Goal: Task Accomplishment & Management: Manage account settings

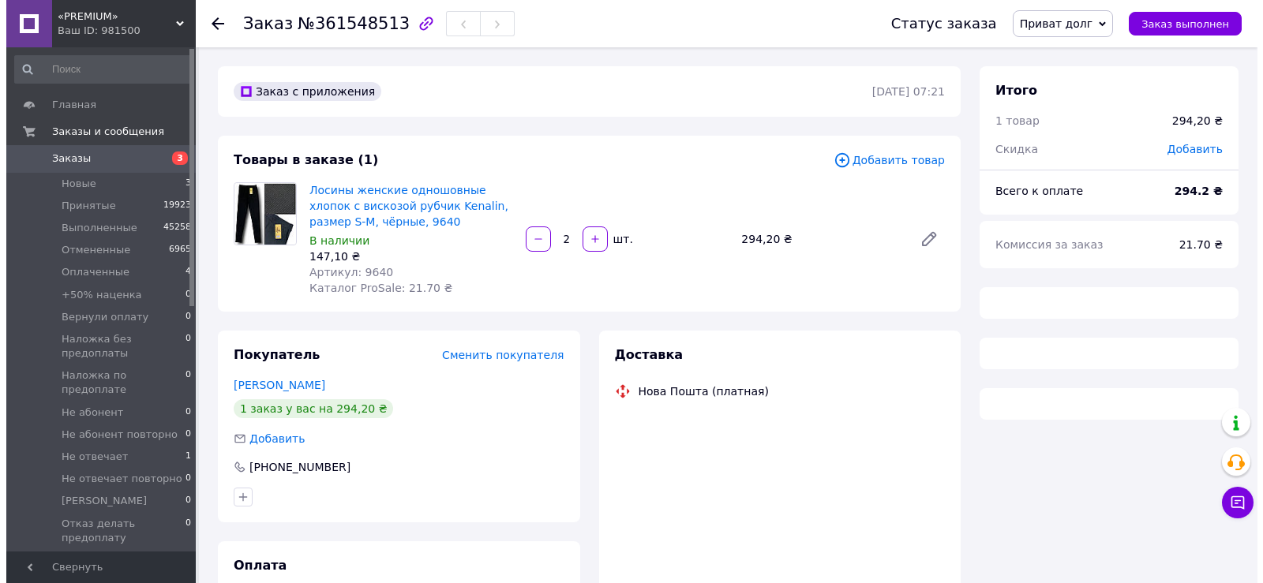
scroll to position [122, 0]
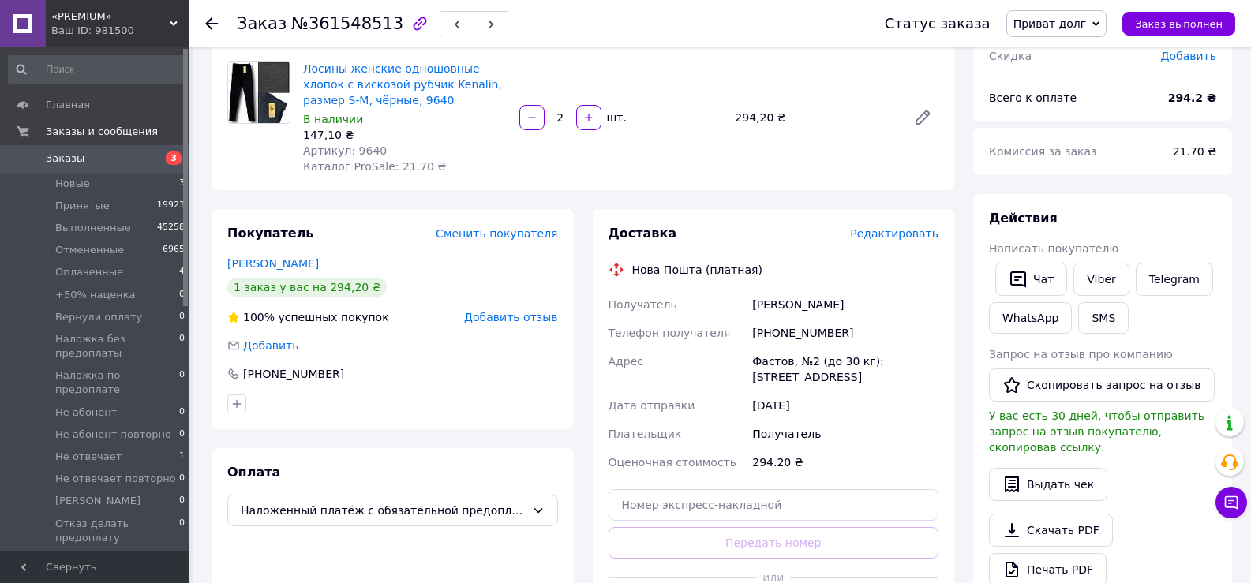
click at [913, 231] on span "Редактировать" at bounding box center [894, 233] width 88 height 13
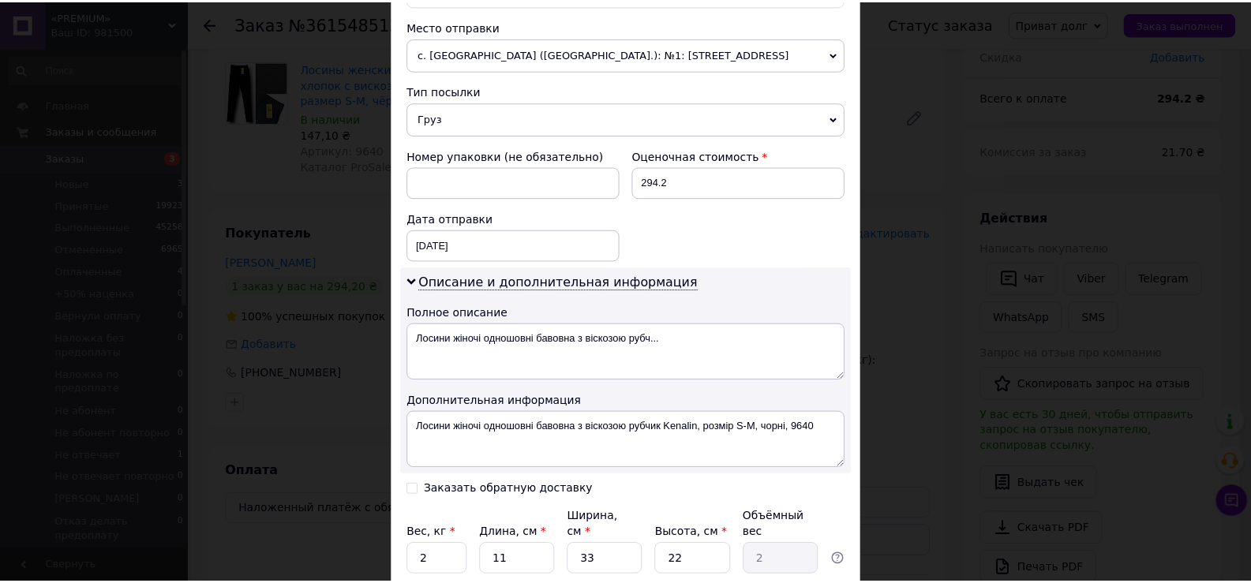
scroll to position [670, 0]
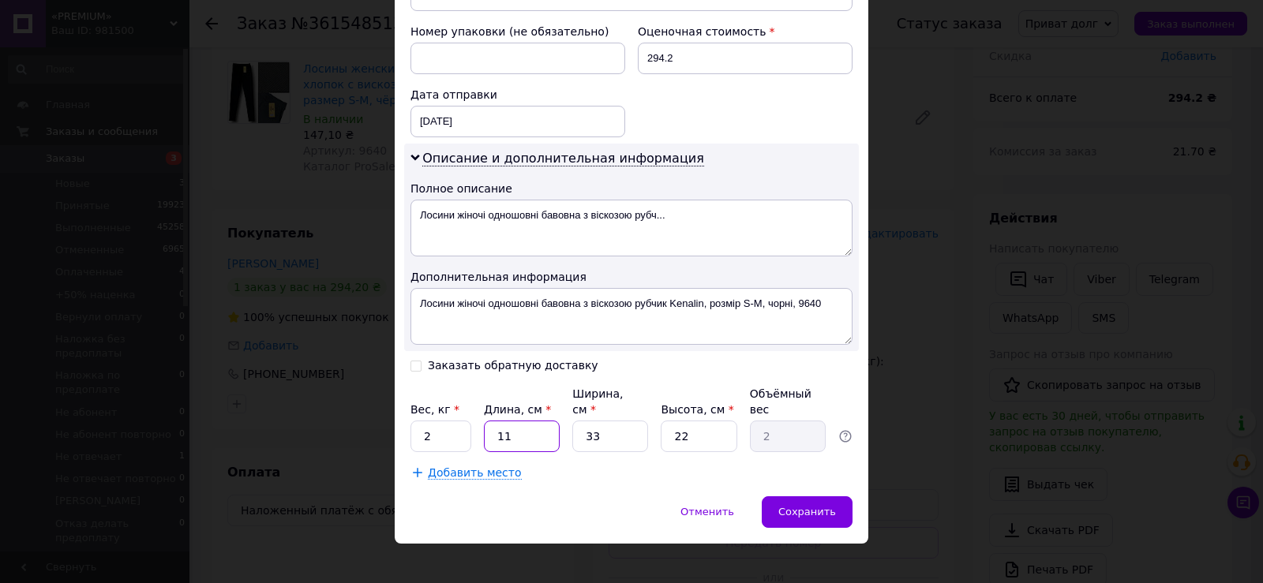
click at [529, 421] on input "11" at bounding box center [522, 437] width 76 height 32
type input "2"
type input "0.36"
type input "27"
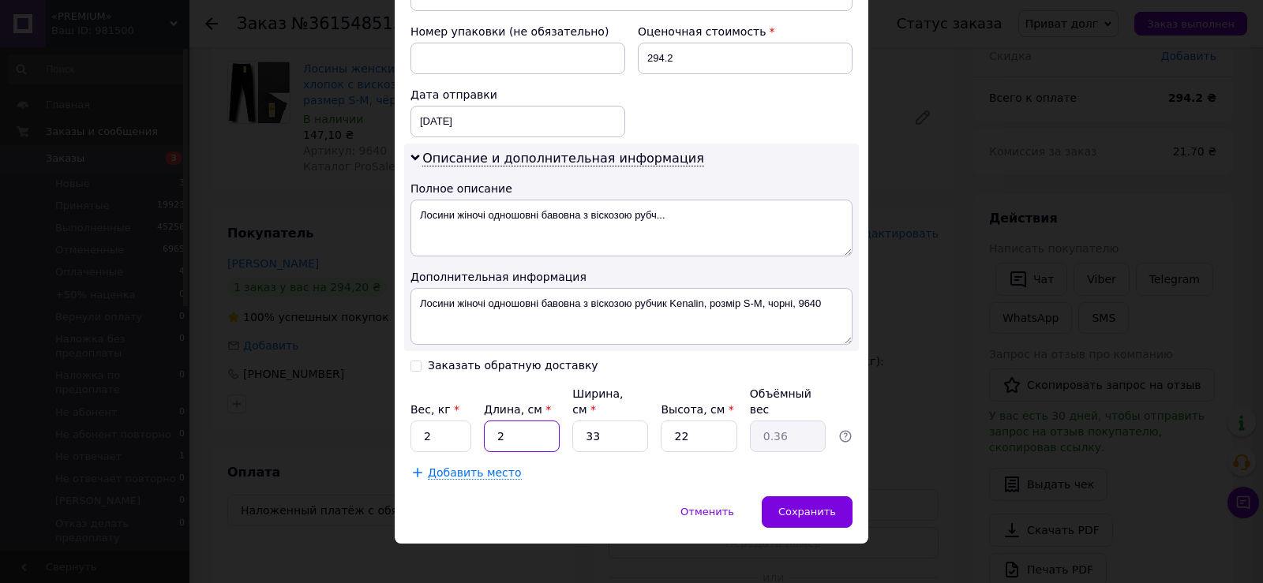
type input "4.9"
type input "27"
click at [604, 422] on input "33" at bounding box center [610, 437] width 76 height 32
type input "2"
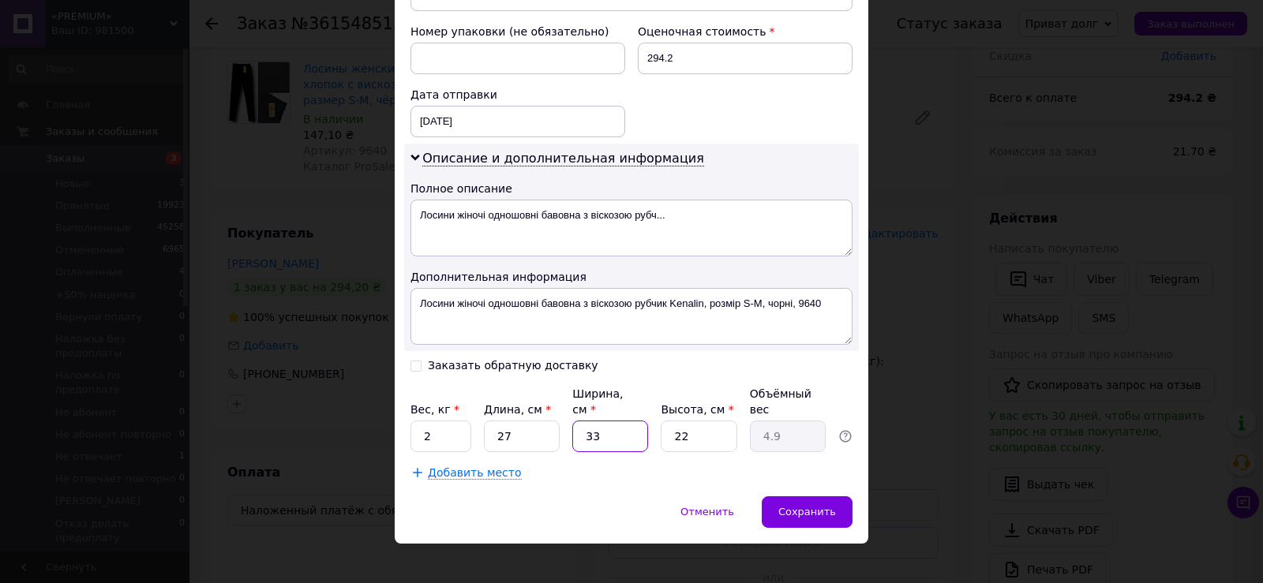
type input "0.3"
type input "20"
type input "2.97"
type input "20"
click at [701, 429] on input "22" at bounding box center [699, 437] width 76 height 32
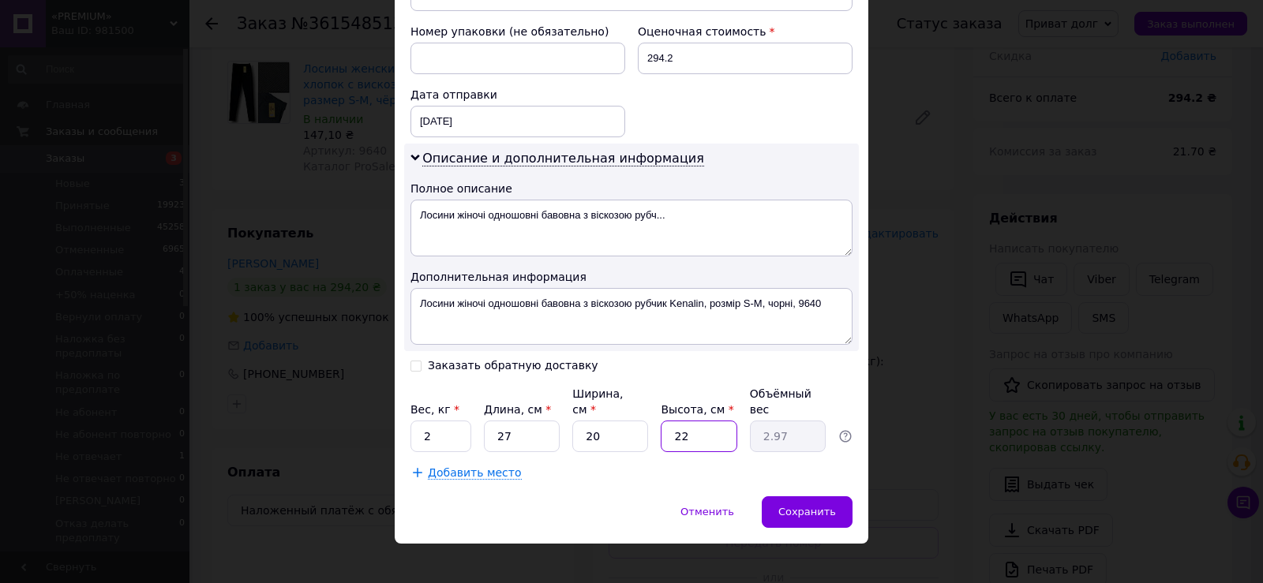
click at [701, 429] on input "22" at bounding box center [699, 437] width 76 height 32
type input "3"
type input "0.41"
type input "3"
click at [442, 421] on input "2" at bounding box center [440, 437] width 61 height 32
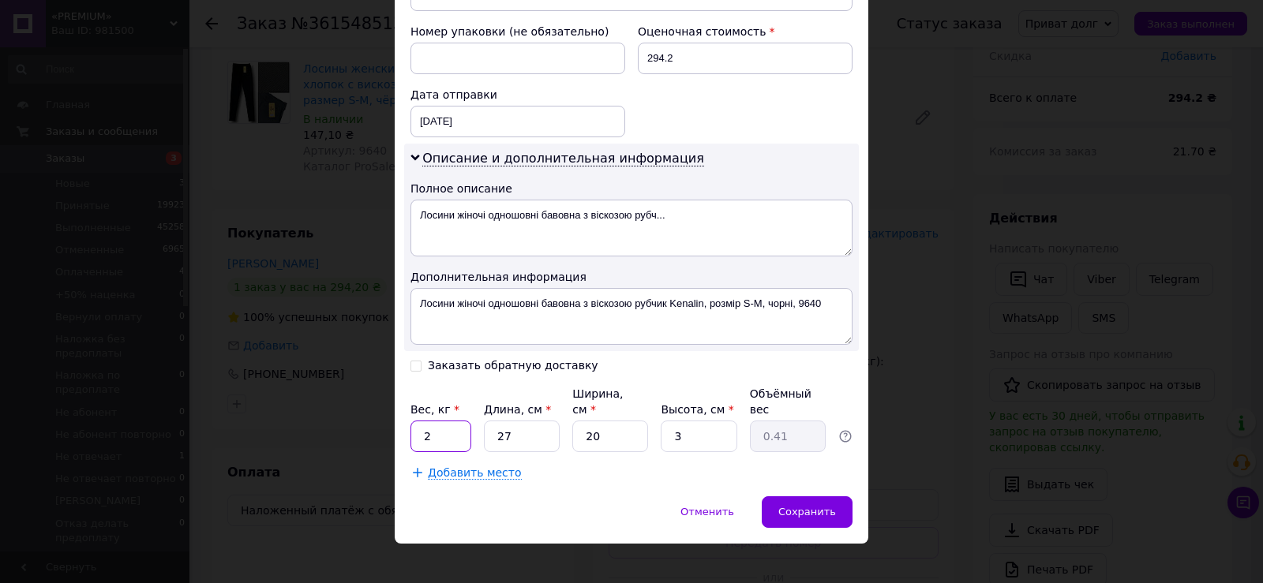
click at [442, 421] on input "2" at bounding box center [440, 437] width 61 height 32
type input "0.5"
click at [792, 506] on span "Сохранить" at bounding box center [807, 512] width 58 height 12
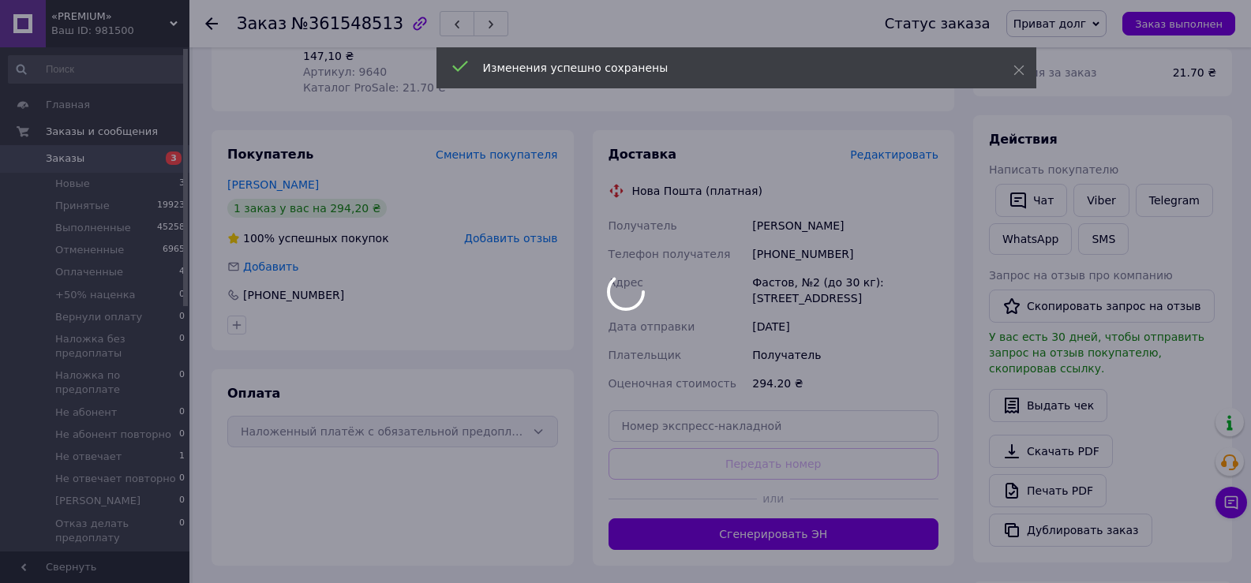
scroll to position [279, 0]
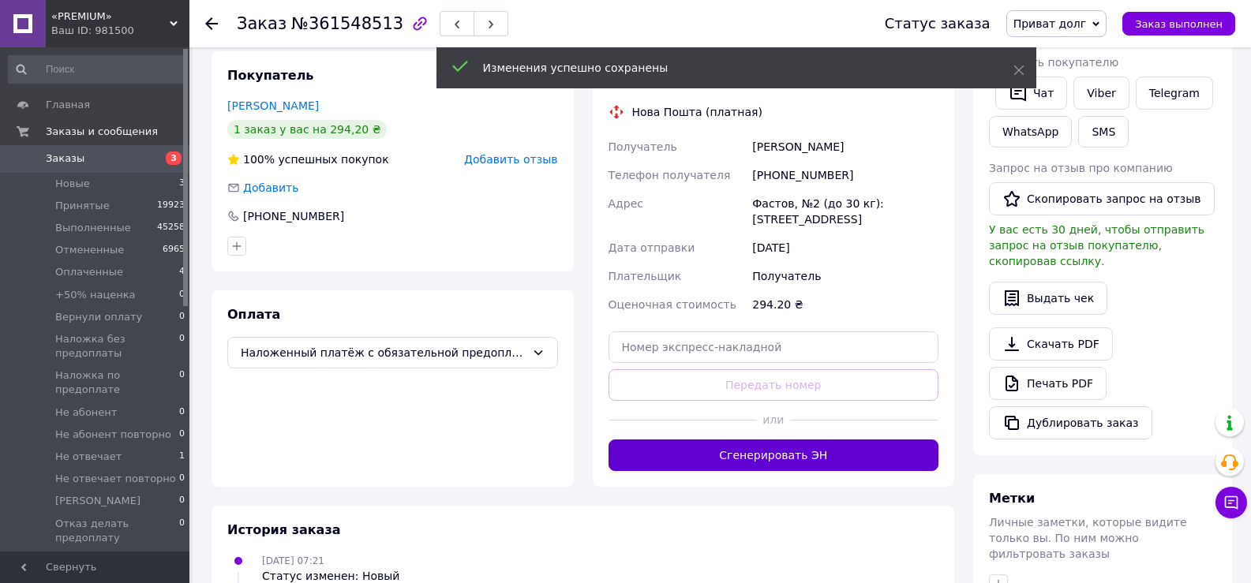
click at [837, 449] on button "Сгенерировать ЭН" at bounding box center [774, 456] width 331 height 32
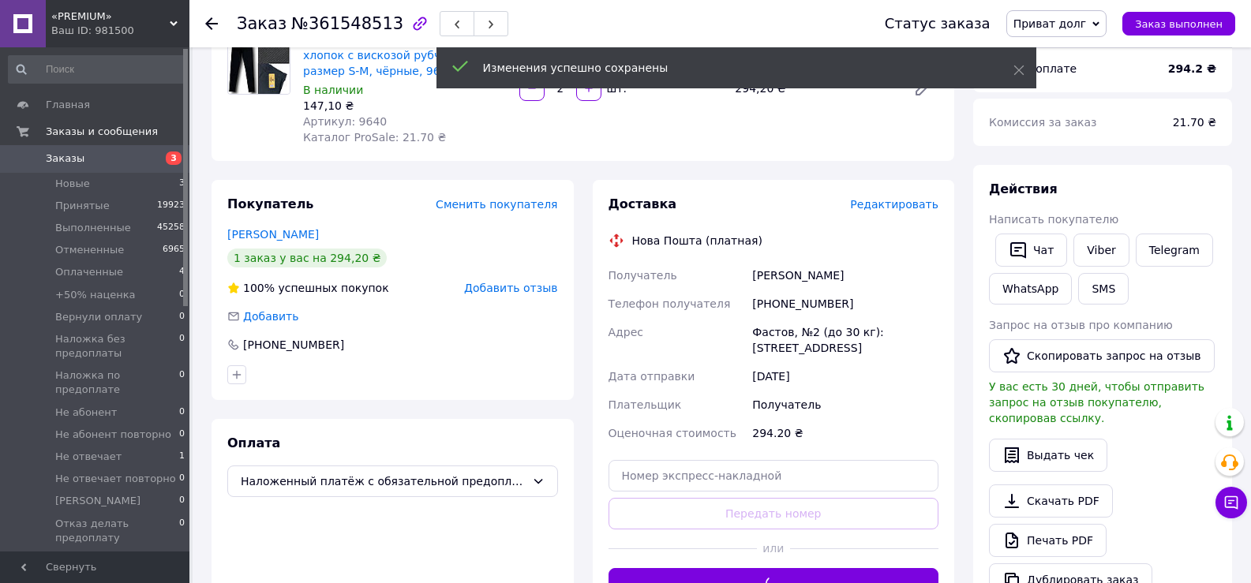
scroll to position [122, 0]
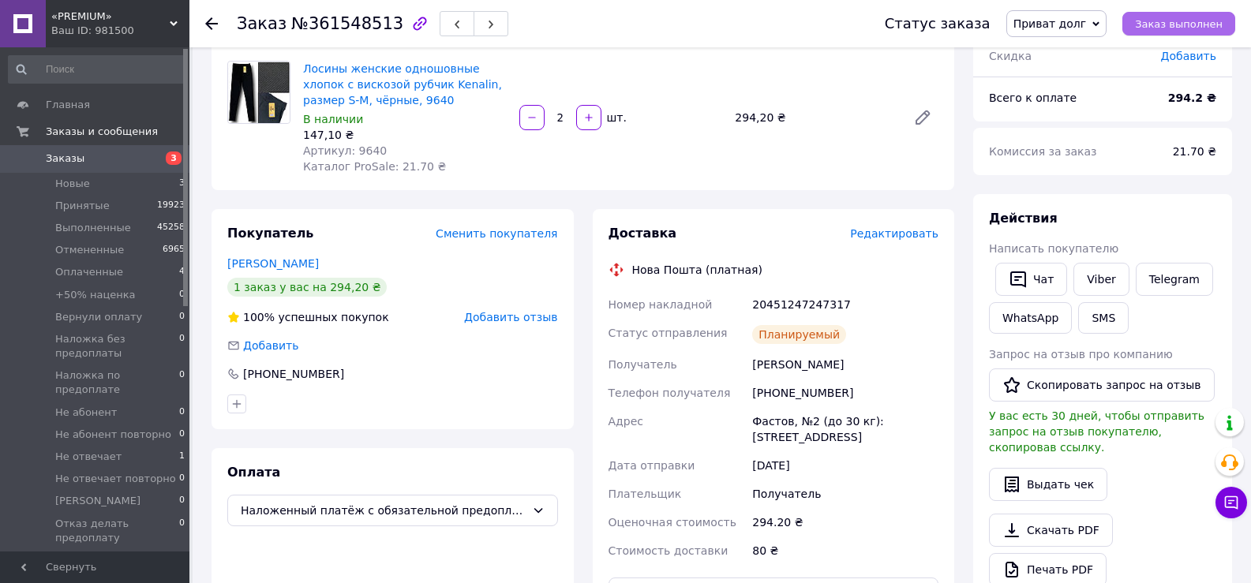
click at [1217, 26] on span "Заказ выполнен" at bounding box center [1179, 24] width 88 height 12
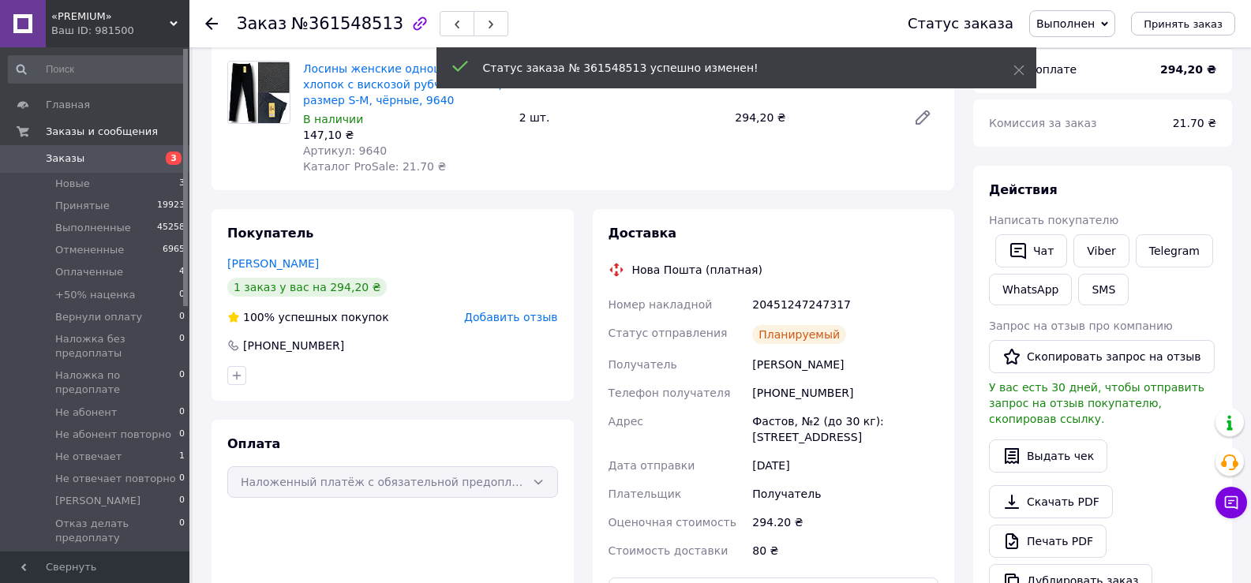
click at [214, 26] on icon at bounding box center [211, 23] width 13 height 13
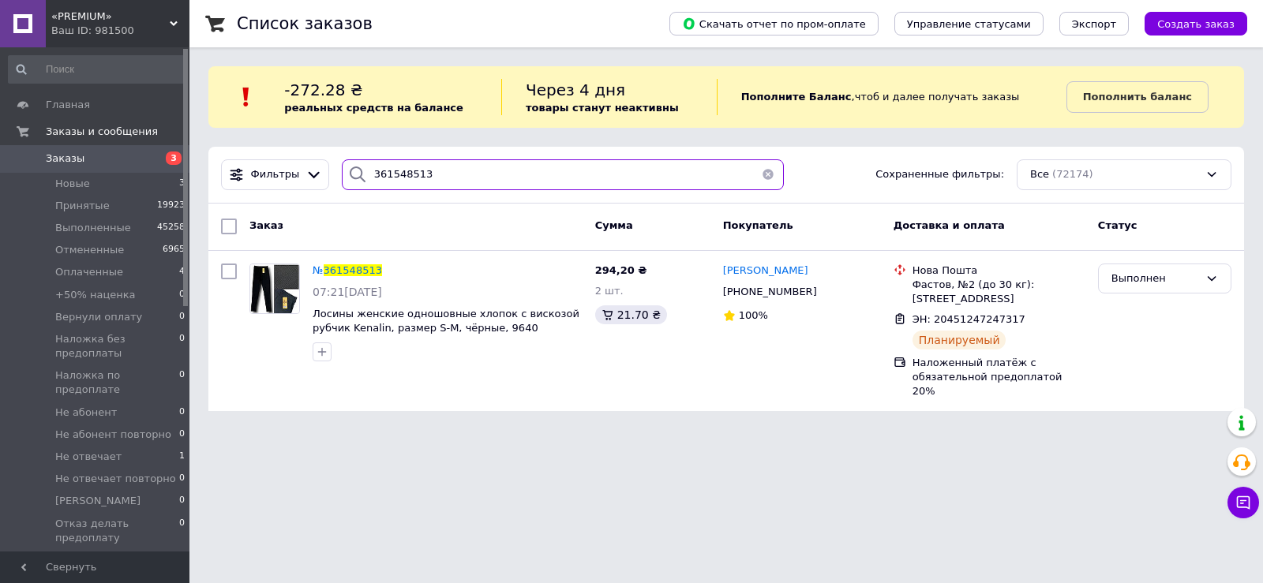
drag, startPoint x: 415, startPoint y: 178, endPoint x: 337, endPoint y: 185, distance: 78.4
click at [342, 185] on div "361548513" at bounding box center [563, 174] width 442 height 31
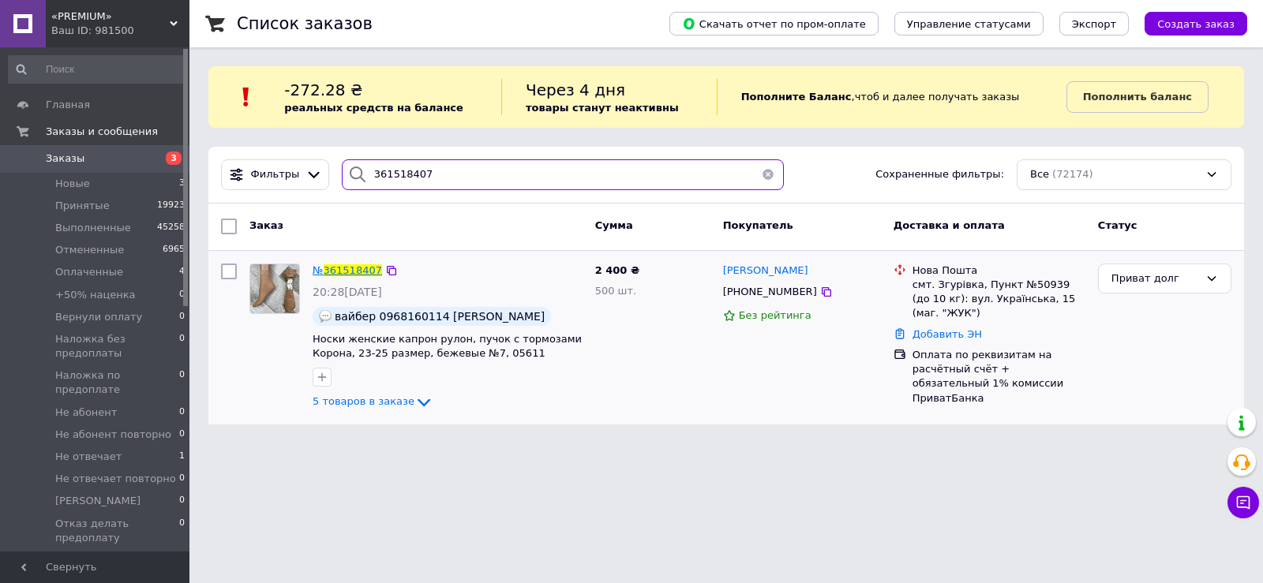
type input "361518407"
click at [358, 272] on span "361518407" at bounding box center [353, 270] width 58 height 12
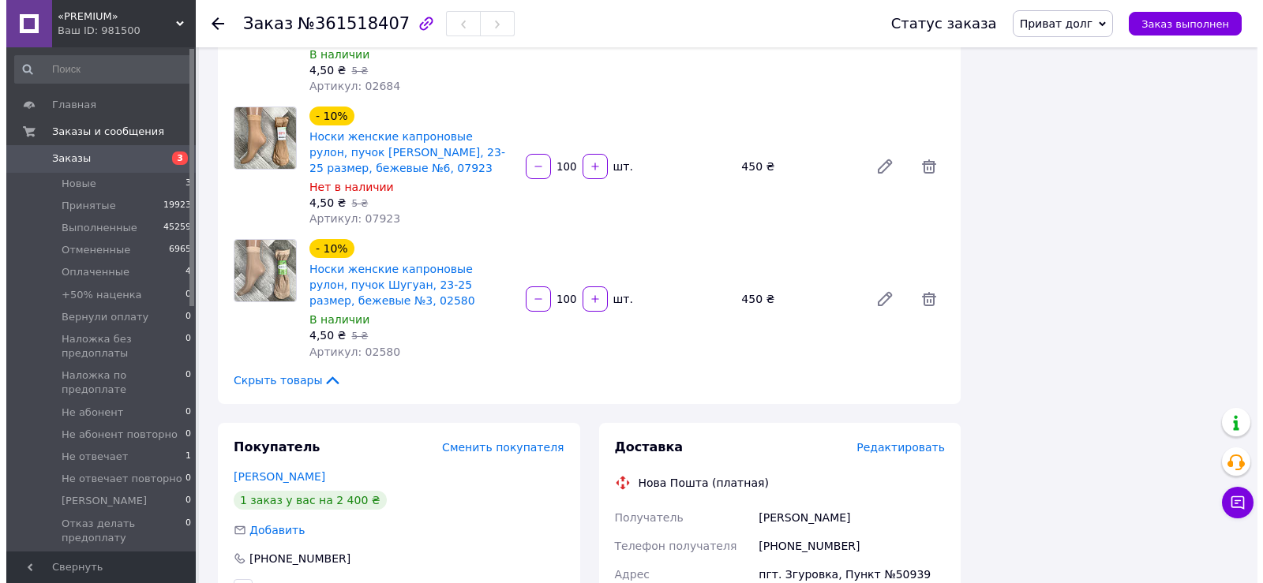
scroll to position [789, 0]
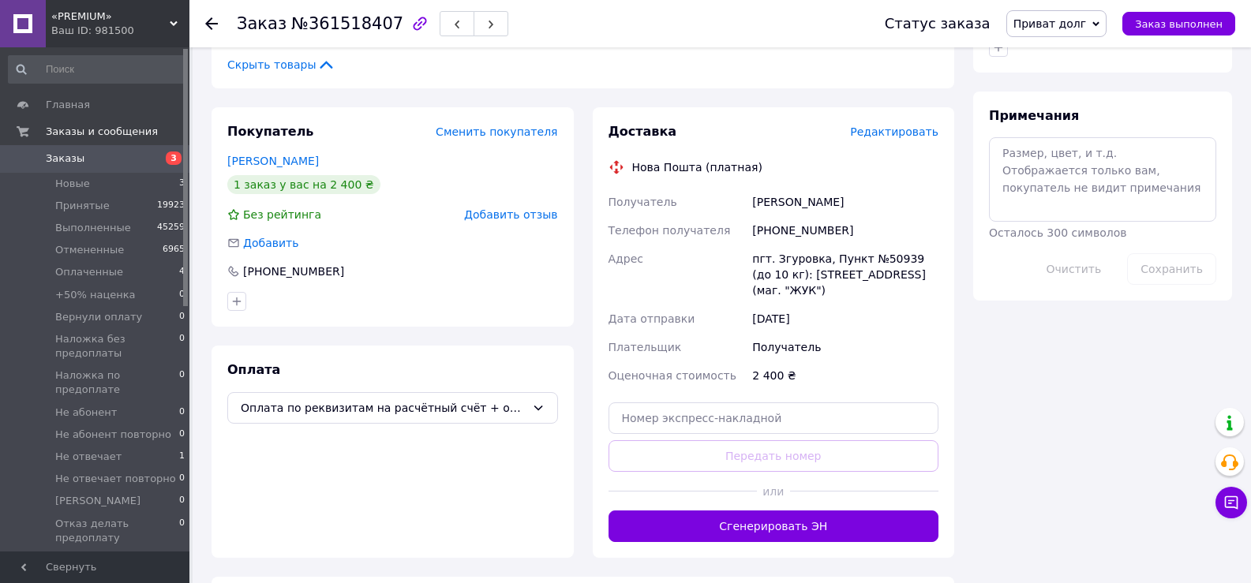
click at [895, 126] on span "Редактировать" at bounding box center [894, 132] width 88 height 13
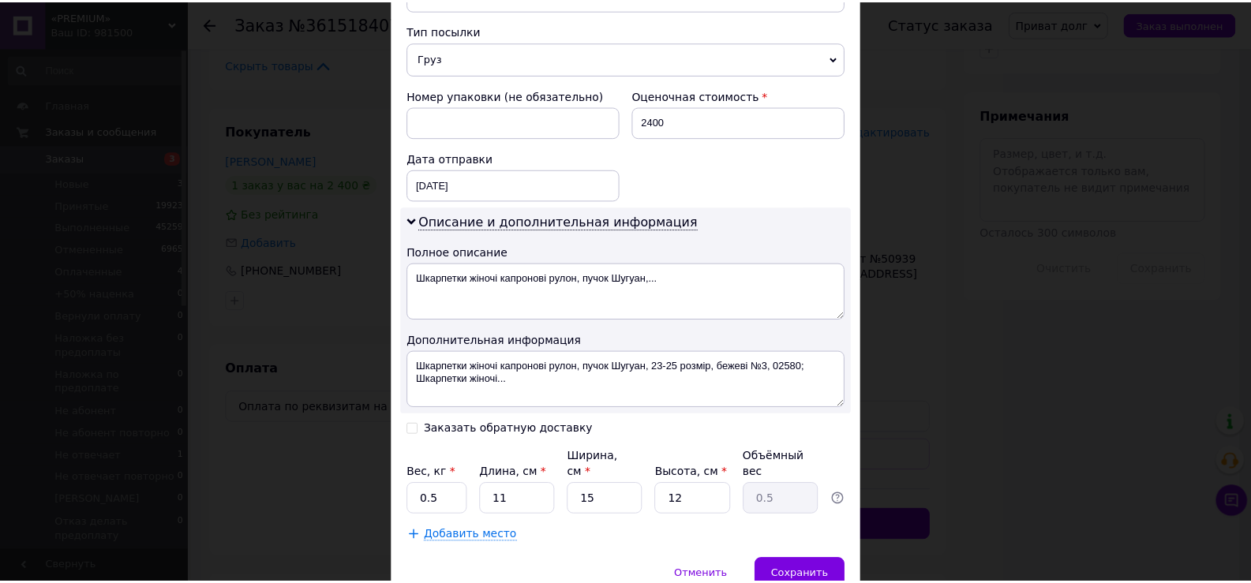
scroll to position [670, 0]
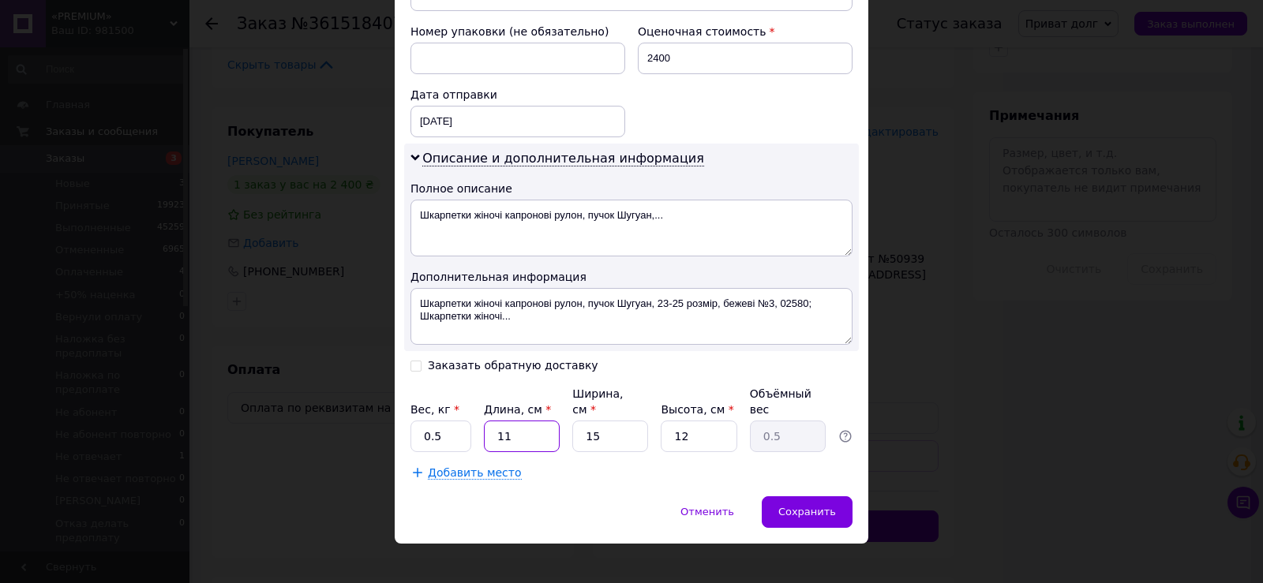
click at [503, 421] on input "11" at bounding box center [522, 437] width 76 height 32
drag, startPoint x: 503, startPoint y: 408, endPoint x: 515, endPoint y: 408, distance: 11.8
click at [506, 421] on input "11" at bounding box center [522, 437] width 76 height 32
click at [526, 421] on input "11" at bounding box center [522, 437] width 76 height 32
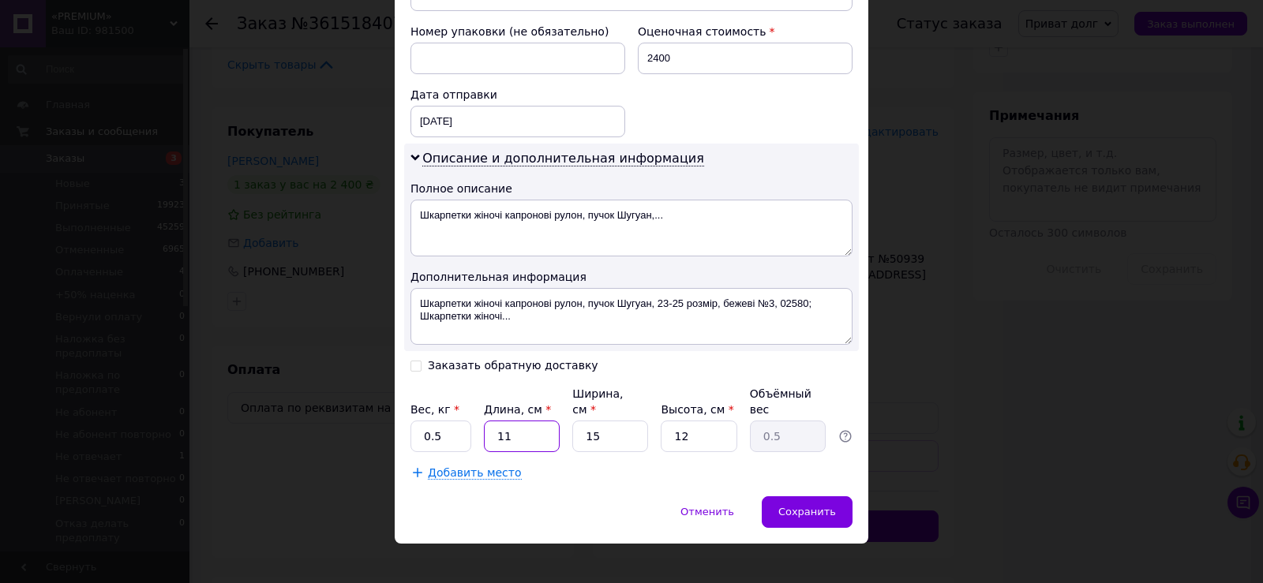
type input "3"
type input "0.14"
type input "34"
type input "1.53"
type input "34"
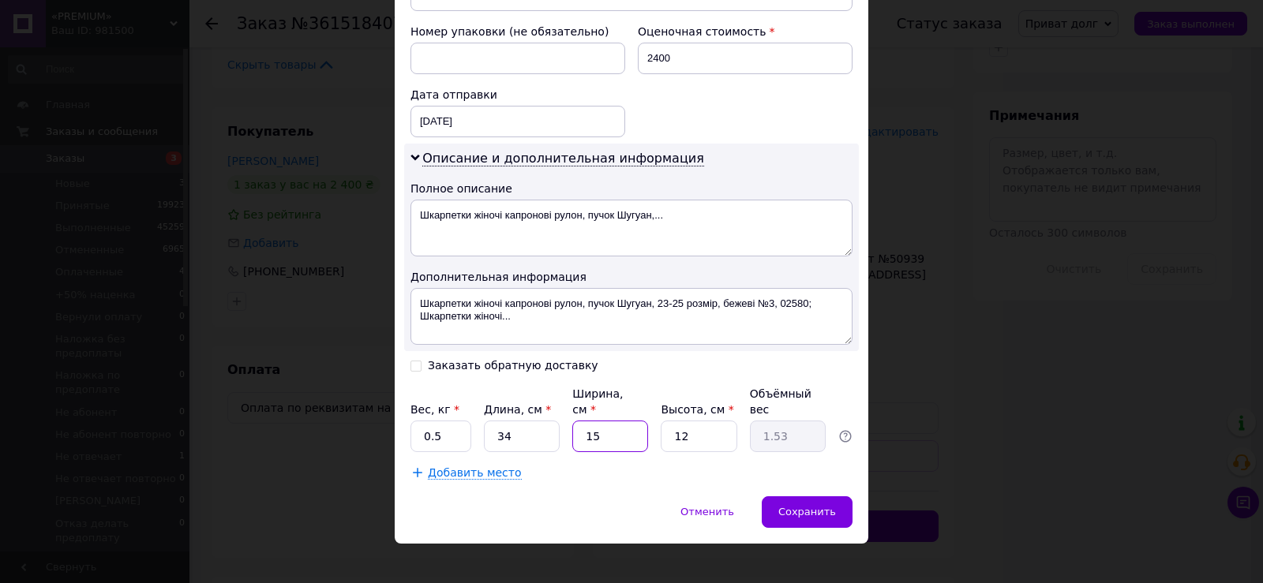
click at [628, 421] on input "15" at bounding box center [610, 437] width 76 height 32
click at [614, 421] on input "15" at bounding box center [610, 437] width 76 height 32
click at [615, 421] on input "15" at bounding box center [610, 437] width 76 height 32
type input "2"
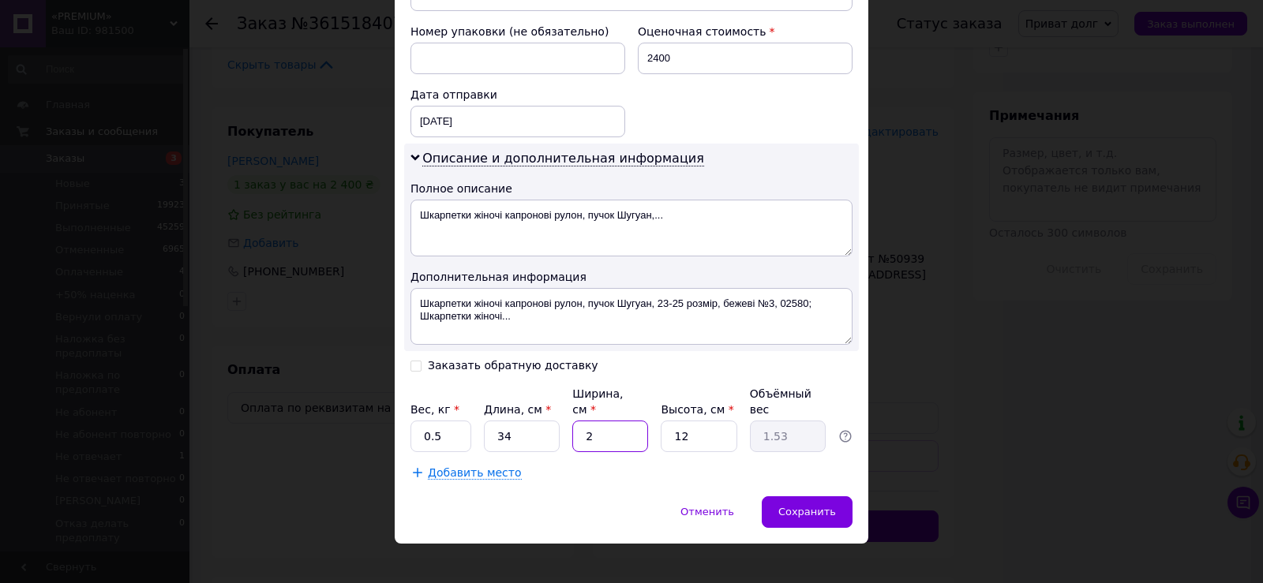
type input "0.2"
type input "24"
type input "2.45"
type input "24"
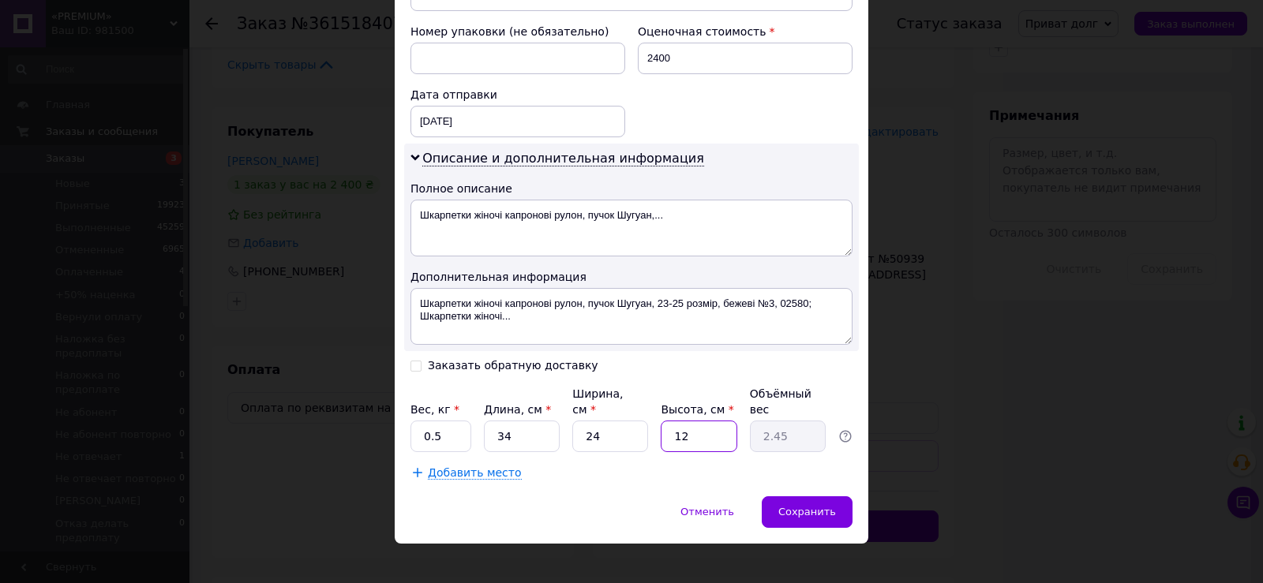
click at [689, 429] on input "12" at bounding box center [699, 437] width 76 height 32
type input "1"
type input "0.2"
type input "14"
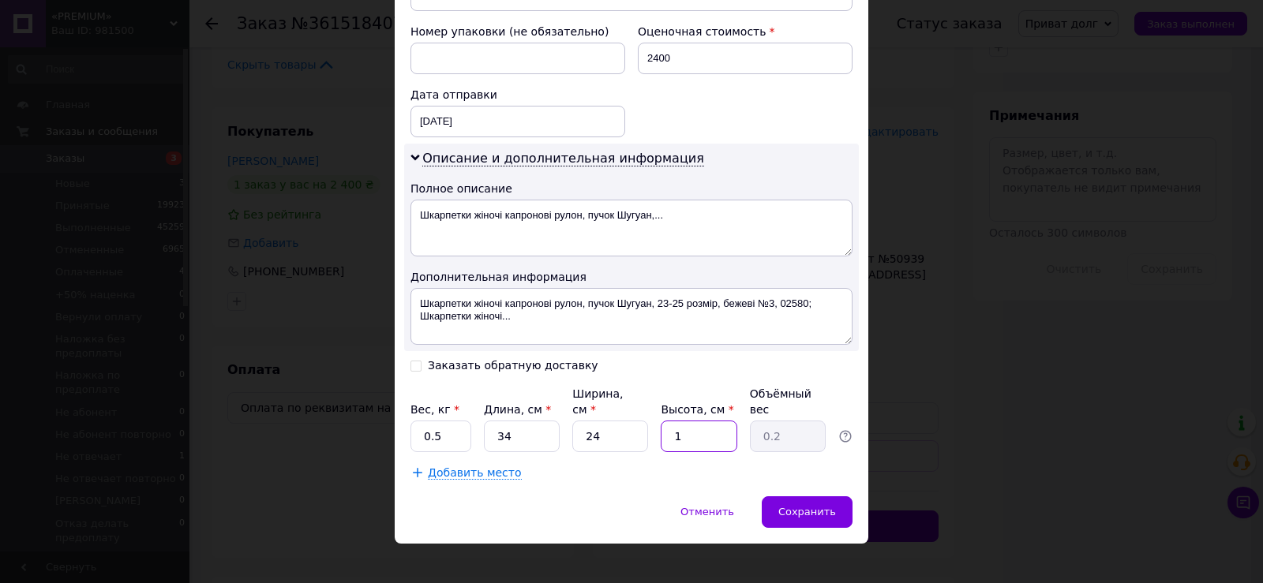
type input "2.86"
type input "14"
click at [452, 425] on input "0.5" at bounding box center [440, 437] width 61 height 32
type input "3"
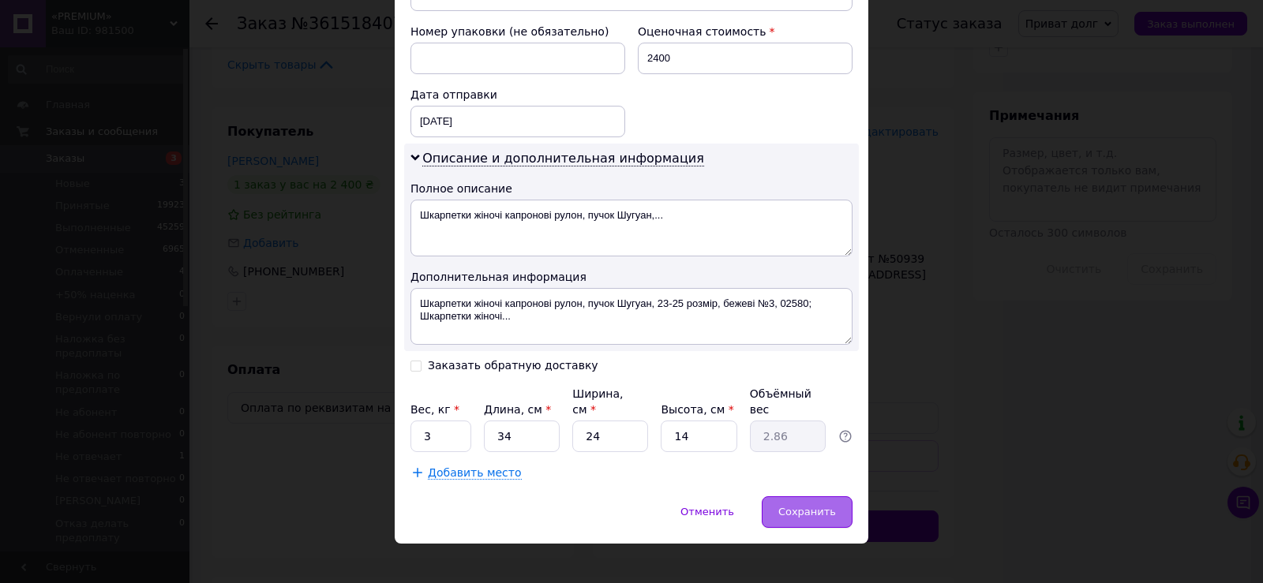
click at [838, 497] on div "Сохранить" at bounding box center [807, 513] width 91 height 32
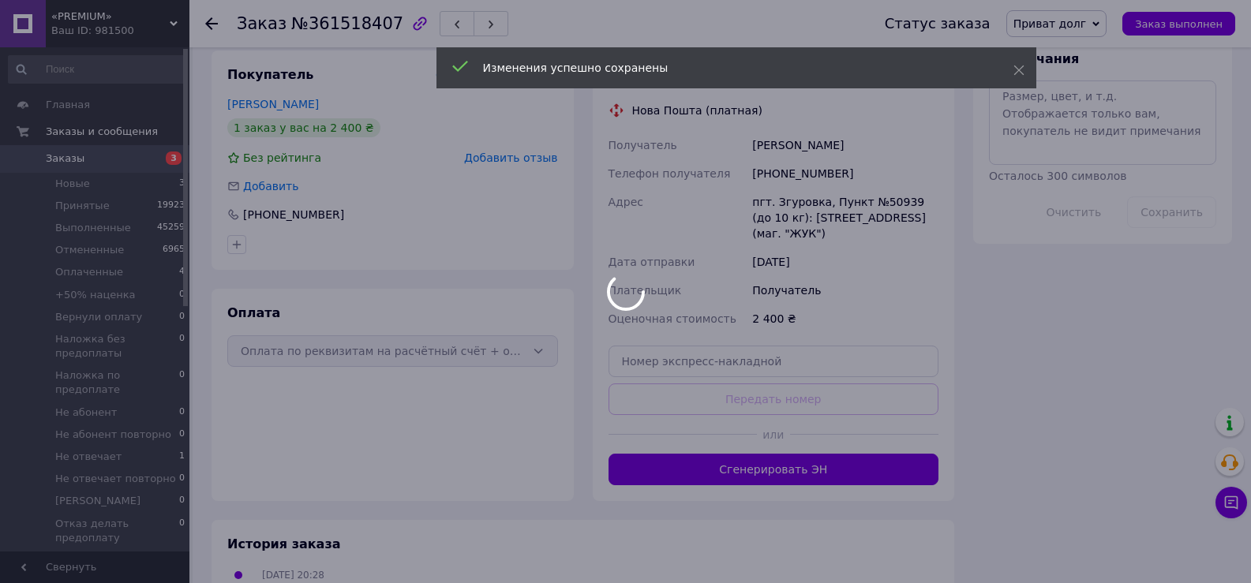
scroll to position [868, 0]
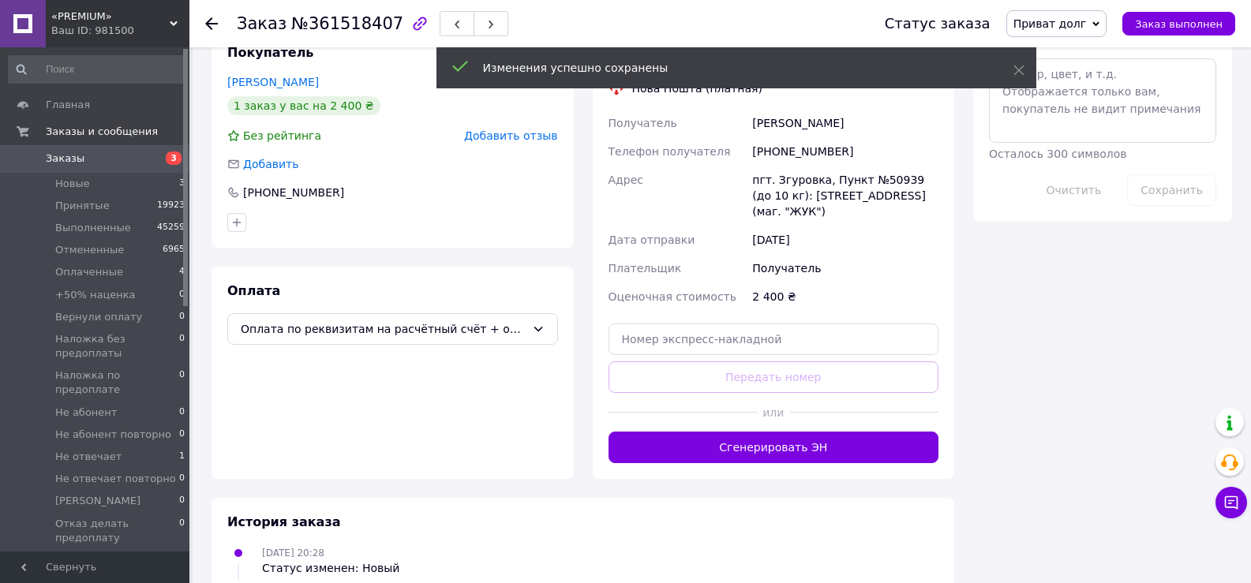
click at [834, 432] on button "Сгенерировать ЭН" at bounding box center [774, 448] width 331 height 32
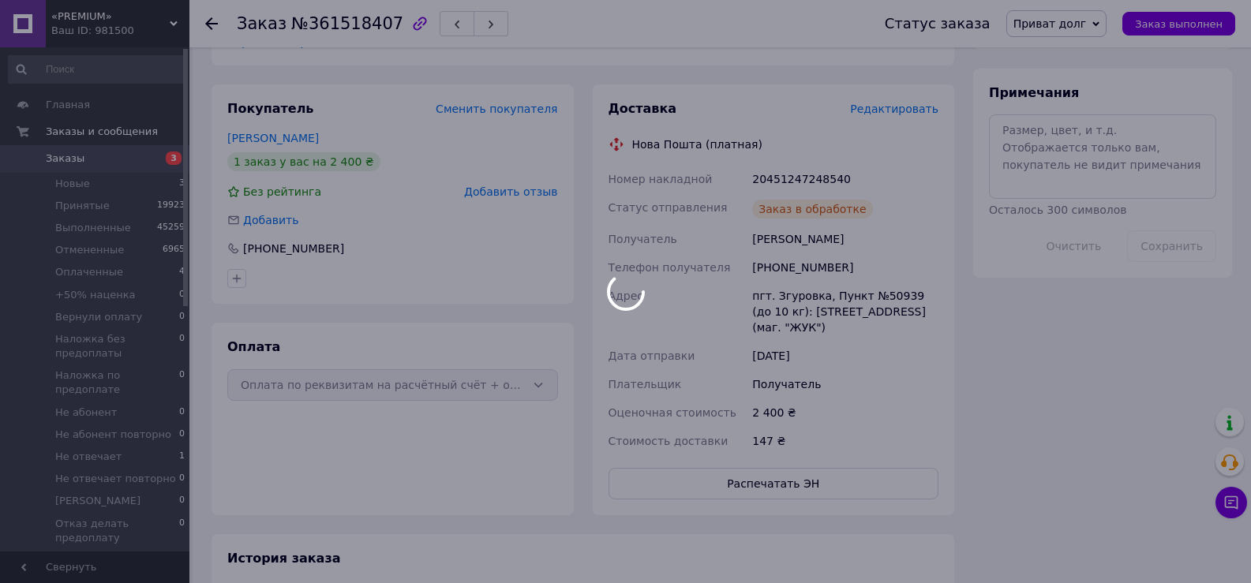
scroll to position [789, 0]
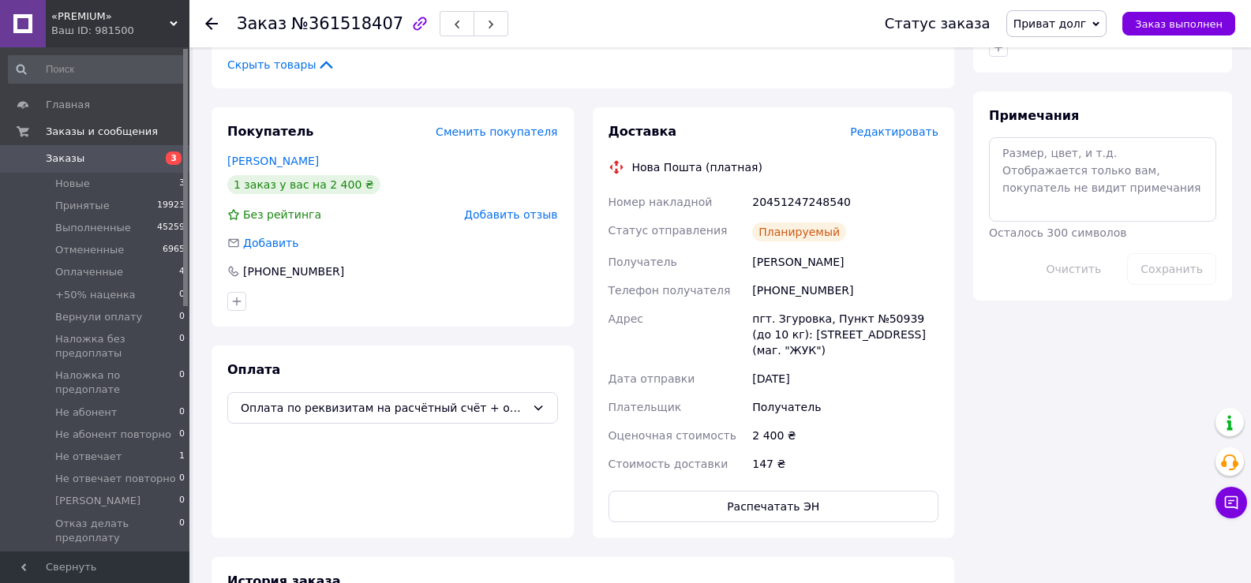
drag, startPoint x: 1188, startPoint y: 21, endPoint x: 972, endPoint y: 22, distance: 216.3
click at [1182, 22] on span "Заказ выполнен" at bounding box center [1179, 24] width 88 height 12
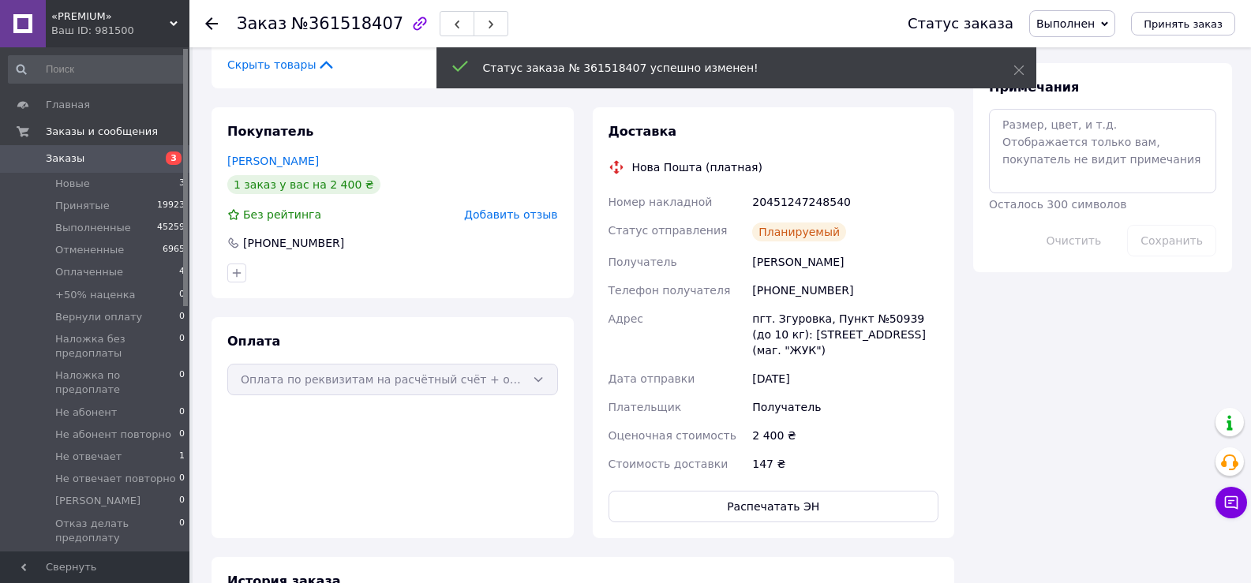
click at [209, 24] on use at bounding box center [211, 23] width 13 height 13
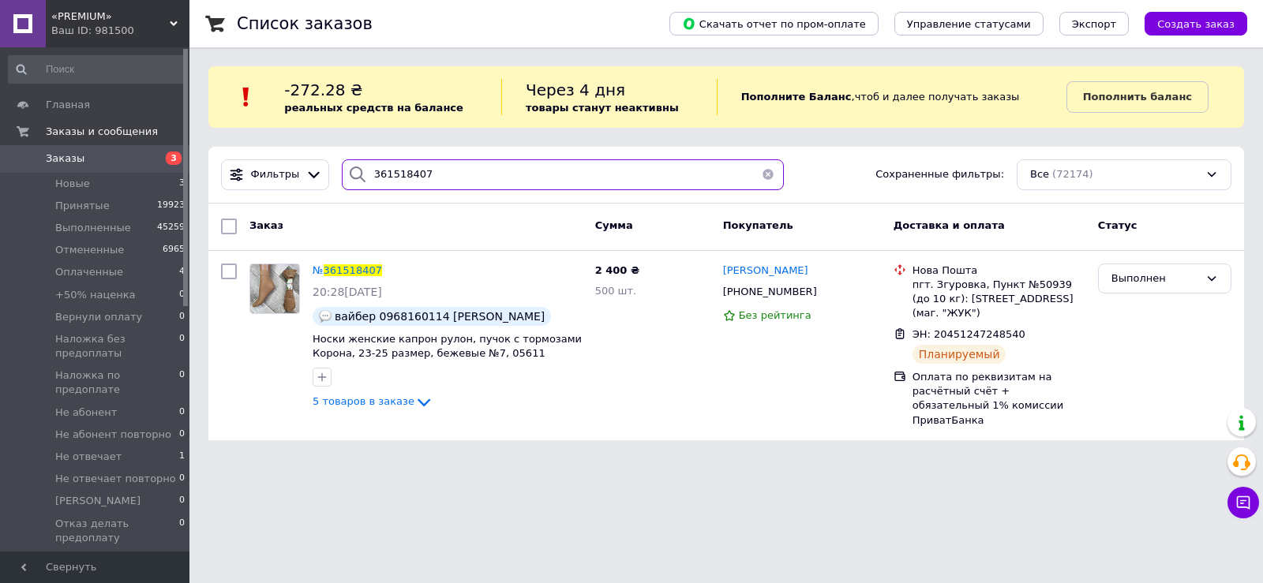
drag, startPoint x: 424, startPoint y: 178, endPoint x: 332, endPoint y: 189, distance: 93.0
click at [335, 189] on div "361518407" at bounding box center [562, 174] width 455 height 31
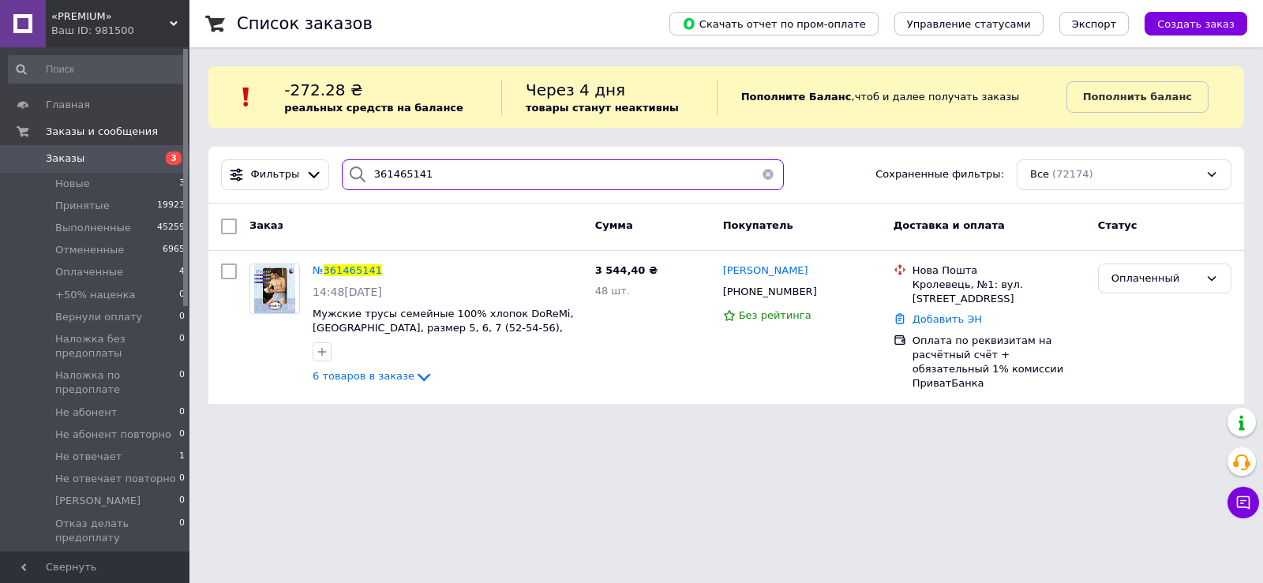
type input "361465141"
click at [355, 275] on span "361465141" at bounding box center [353, 270] width 58 height 12
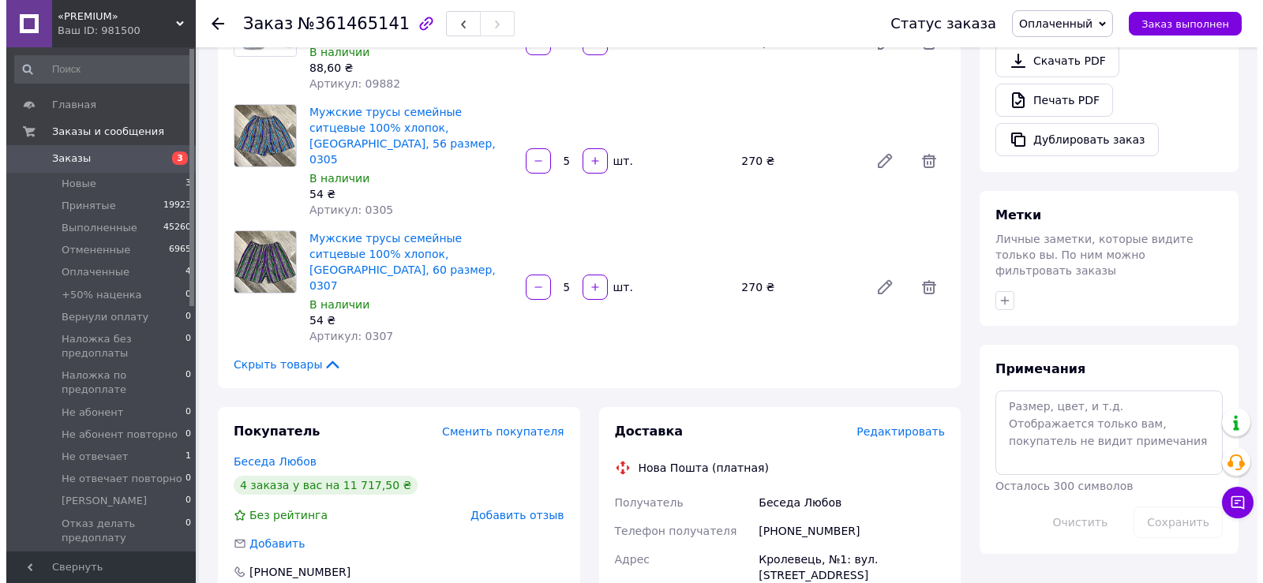
scroll to position [632, 0]
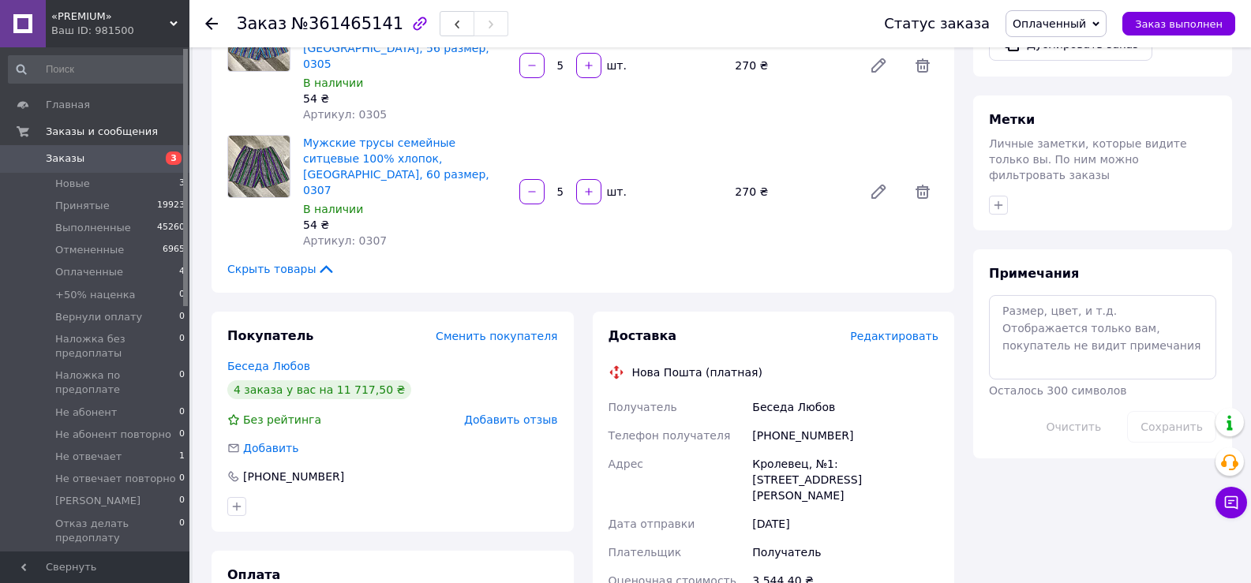
click at [886, 330] on span "Редактировать" at bounding box center [894, 336] width 88 height 13
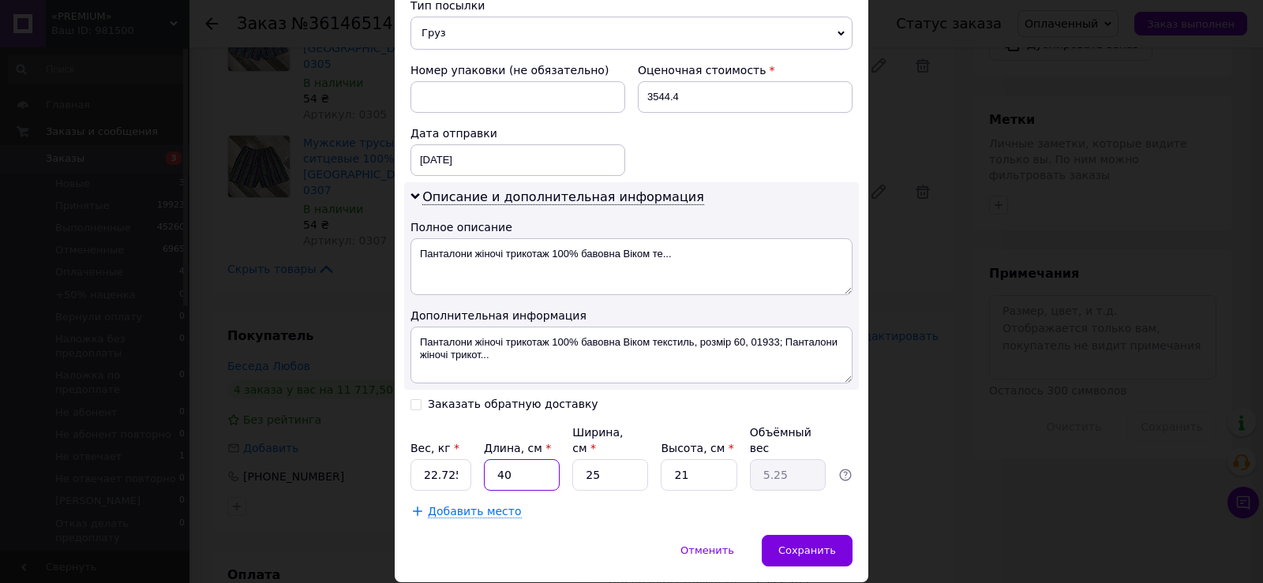
click at [504, 459] on input "40" at bounding box center [522, 475] width 76 height 32
type input "4"
type input "0.53"
type input "44"
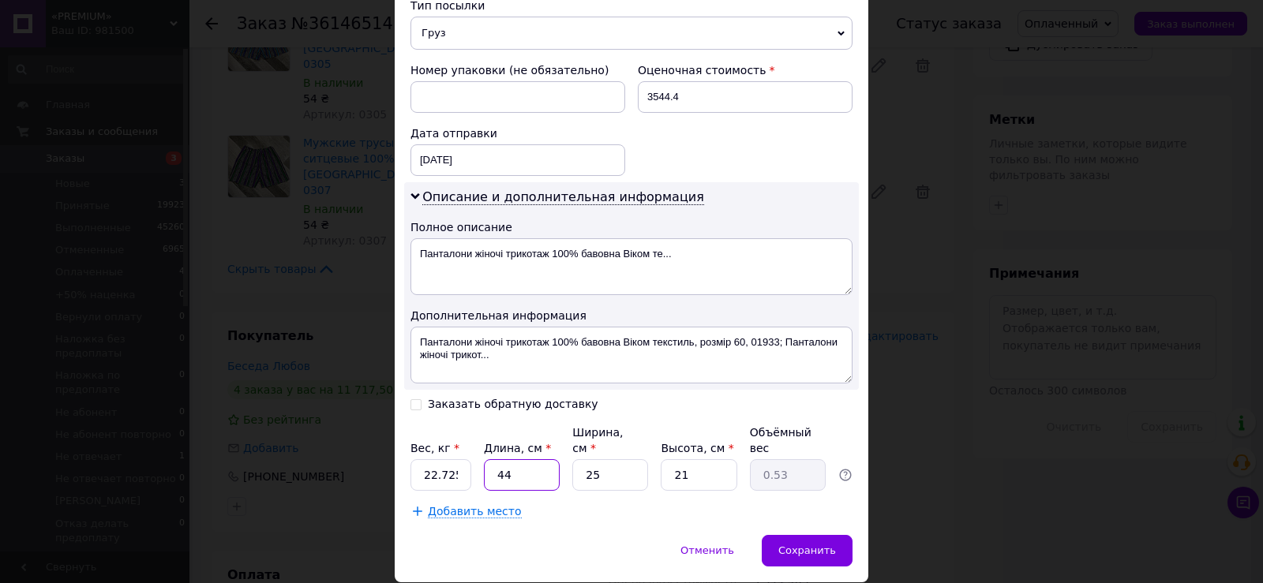
type input "5.78"
type input "44"
click at [631, 466] on input "25" at bounding box center [610, 475] width 76 height 32
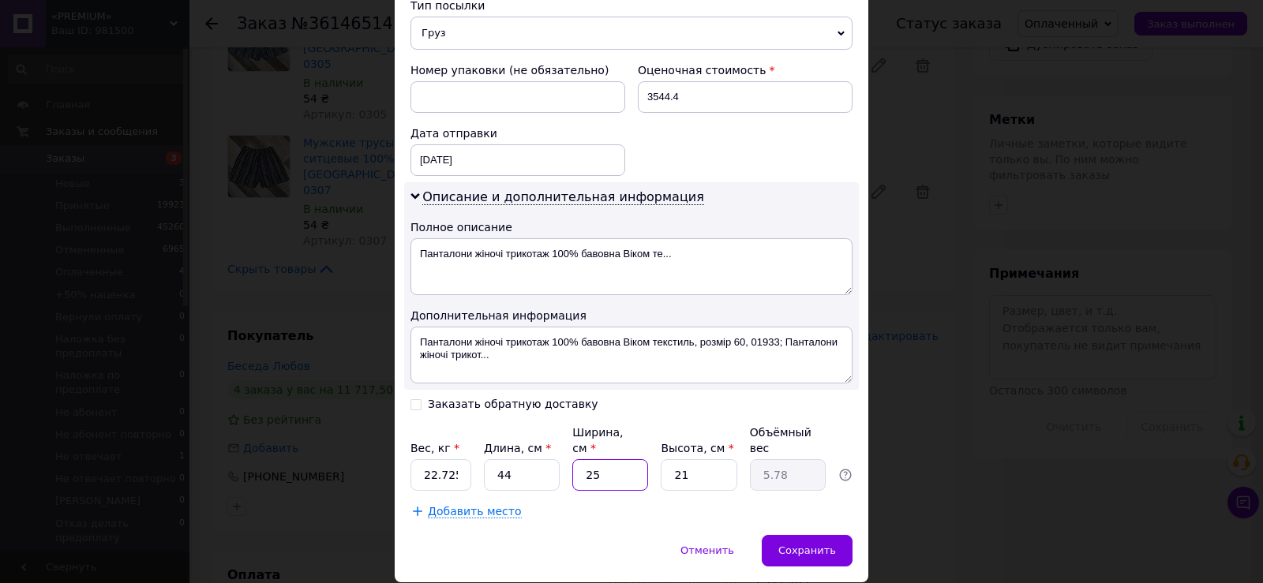
type input "2"
type input "0.46"
type input "29"
type input "6.7"
type input "29"
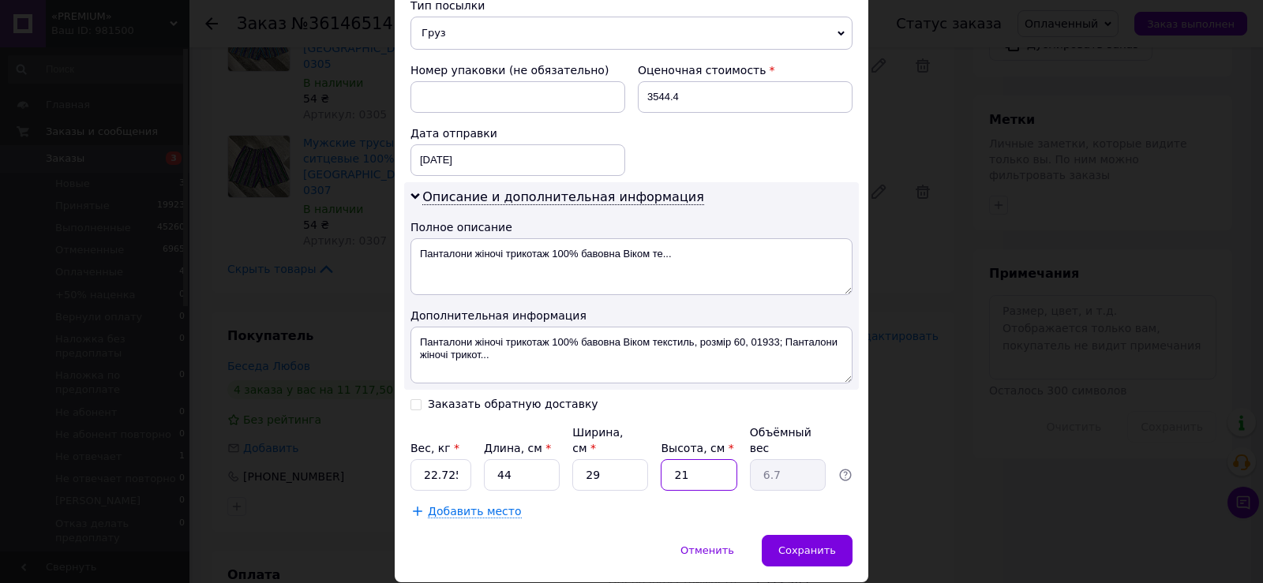
click at [678, 468] on input "21" at bounding box center [699, 475] width 76 height 32
type input "2"
type input "0.64"
type input "27"
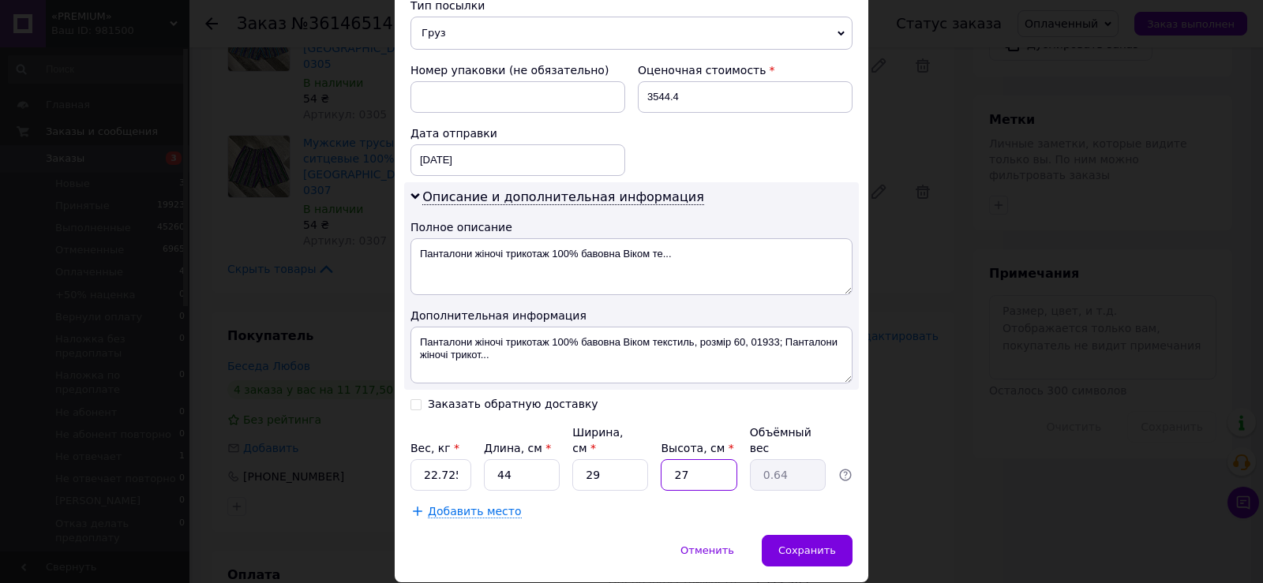
type input "8.61"
type input "27"
click at [469, 458] on div "Вес, кг * 22.725 Длина, см * 44 Ширина, см * 29 Высота, см * 27 Объёмный вес 8.…" at bounding box center [631, 458] width 442 height 66
drag, startPoint x: 469, startPoint y: 458, endPoint x: 460, endPoint y: 456, distance: 8.8
click at [466, 458] on div "Вес, кг * 22.725 Длина, см * 44 Ширина, см * 29 Высота, см * 27 Объёмный вес 8.…" at bounding box center [631, 458] width 442 height 66
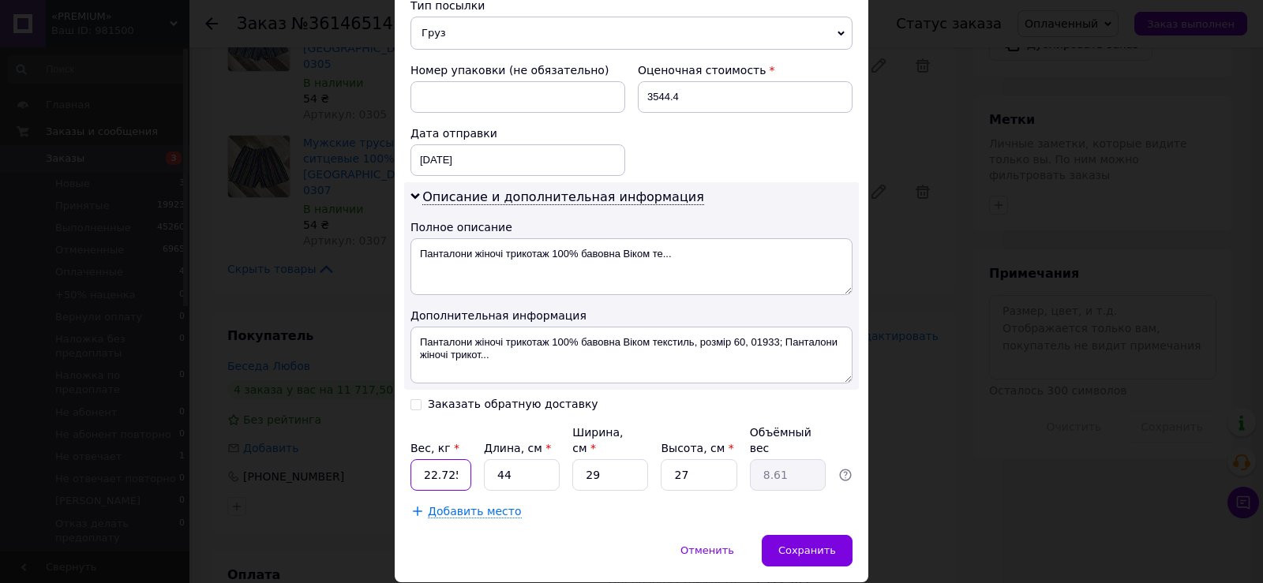
click at [459, 459] on input "22.725" at bounding box center [440, 475] width 61 height 32
type input "8"
click at [573, 257] on textarea "Панталони жіночі трикотаж 100% бавовна Віком те..." at bounding box center [631, 266] width 442 height 57
type textarea "Панталони жіночі трикотаж 100 бавовна Віком те..."
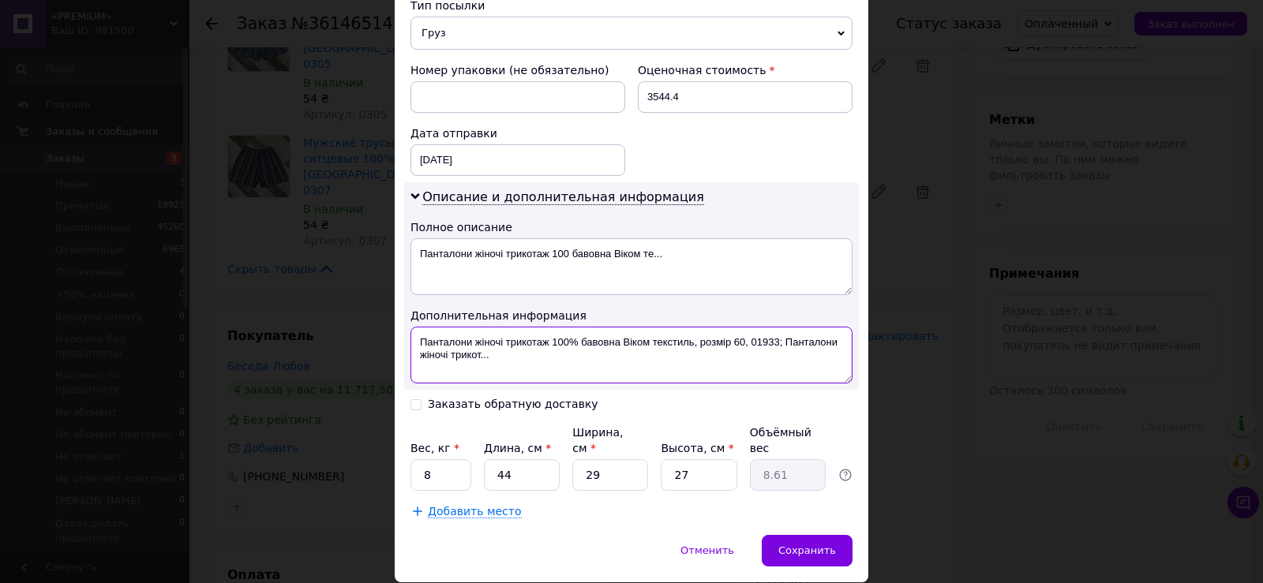
click at [571, 350] on textarea "Панталони жіночі трикотаж 100% бавовна Віком текстиль, розмір 60, 01933; Пантал…" at bounding box center [631, 355] width 442 height 57
click at [572, 350] on textarea "Панталони жіночі трикотаж 100% бавовна Віком текстиль, розмір 60, 01933; Пантал…" at bounding box center [631, 355] width 442 height 57
click at [572, 341] on textarea "Панталони жіночі трикотаж 100% бавовна Віком текстиль, розмір 60, 01933; Пантал…" at bounding box center [631, 355] width 442 height 57
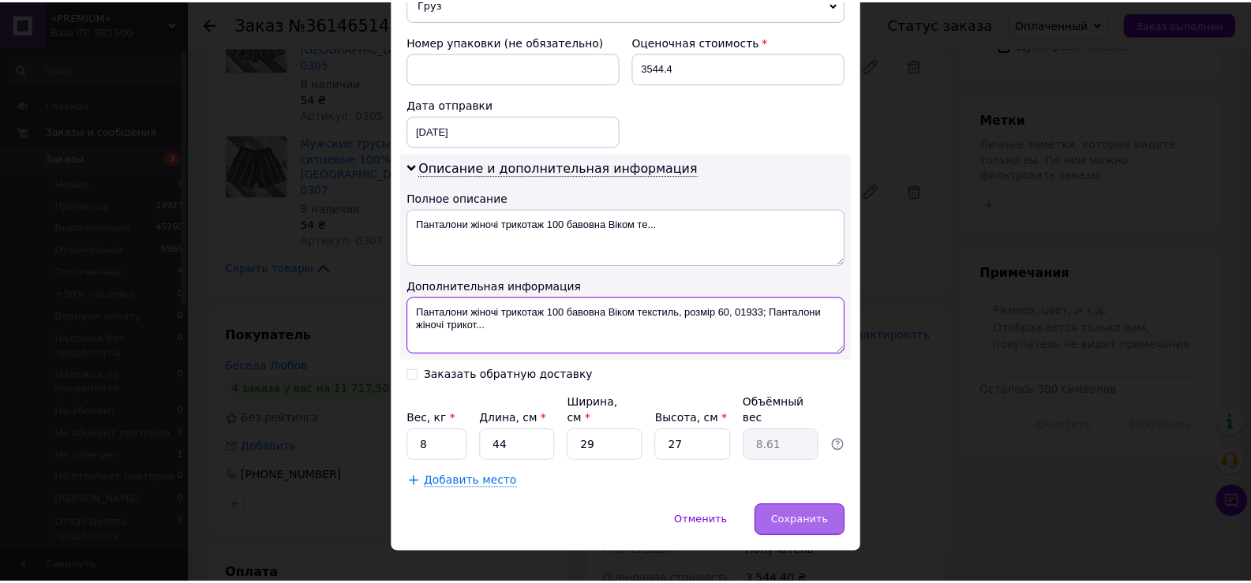
scroll to position [670, 0]
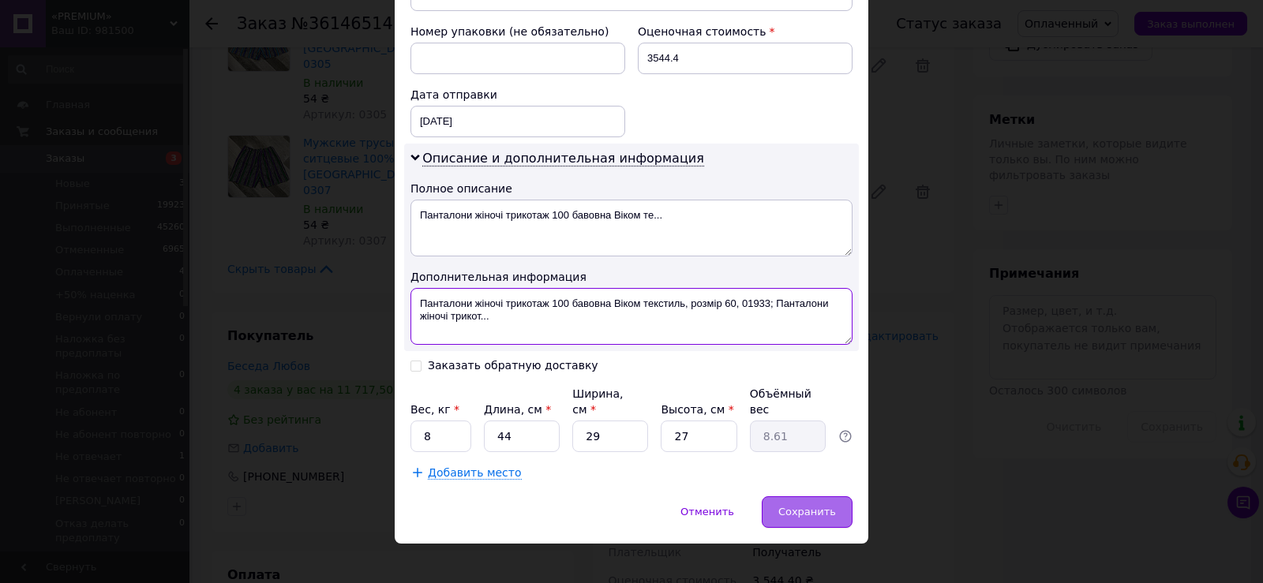
type textarea "Панталони жіночі трикотаж 100 бавовна Віком текстиль, розмір 60, 01933; Пантало…"
click at [808, 506] on span "Сохранить" at bounding box center [807, 512] width 58 height 12
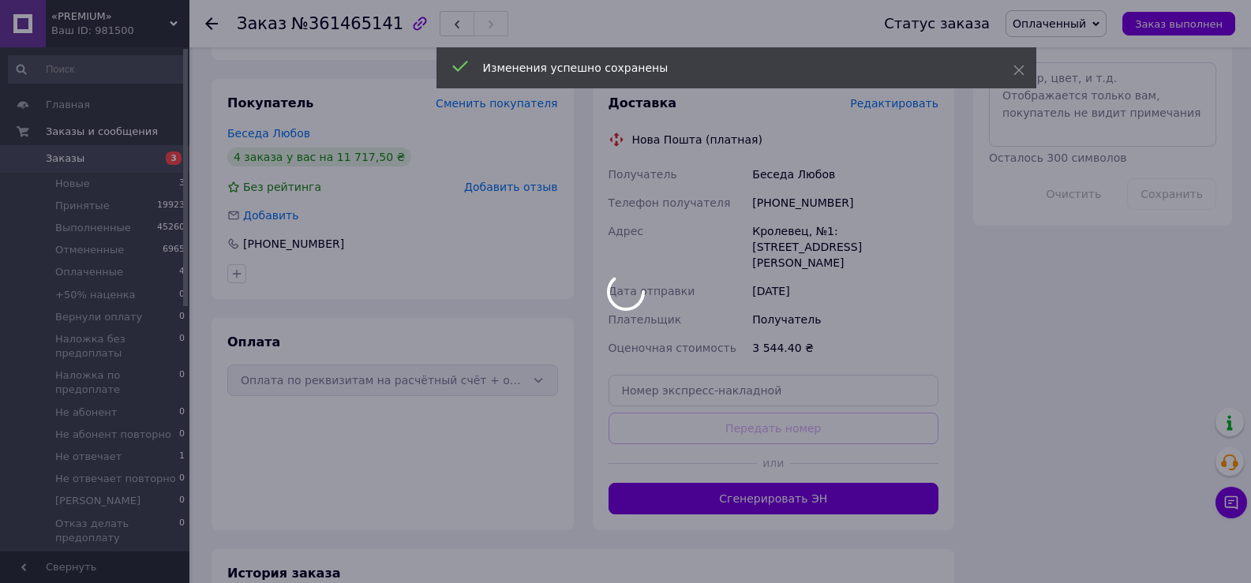
scroll to position [868, 0]
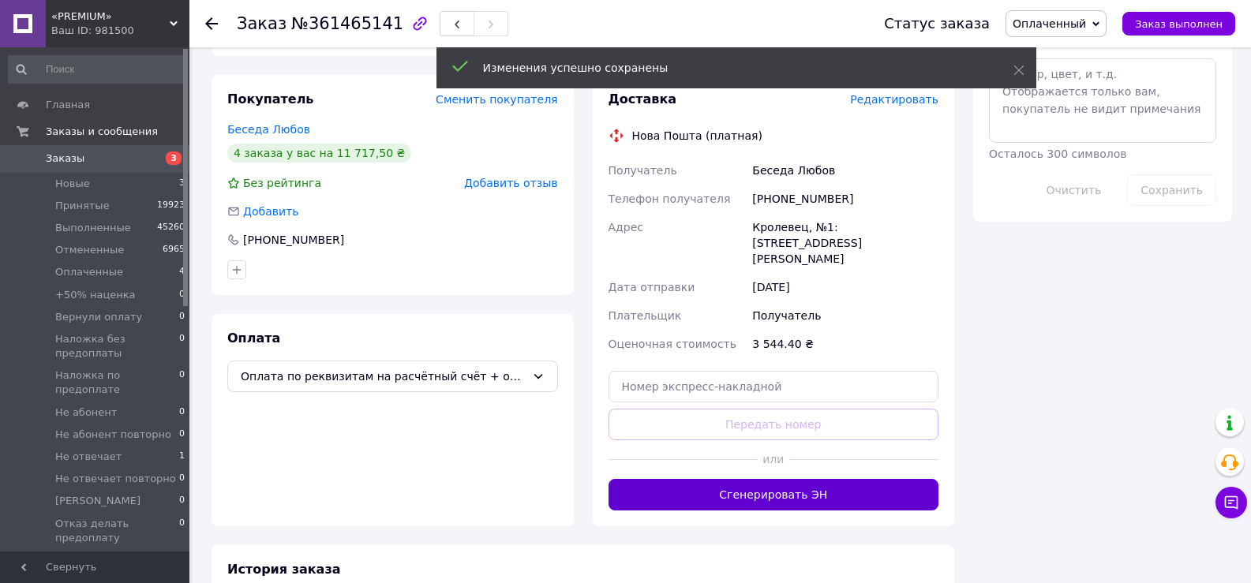
click at [815, 479] on button "Сгенерировать ЭН" at bounding box center [774, 495] width 331 height 32
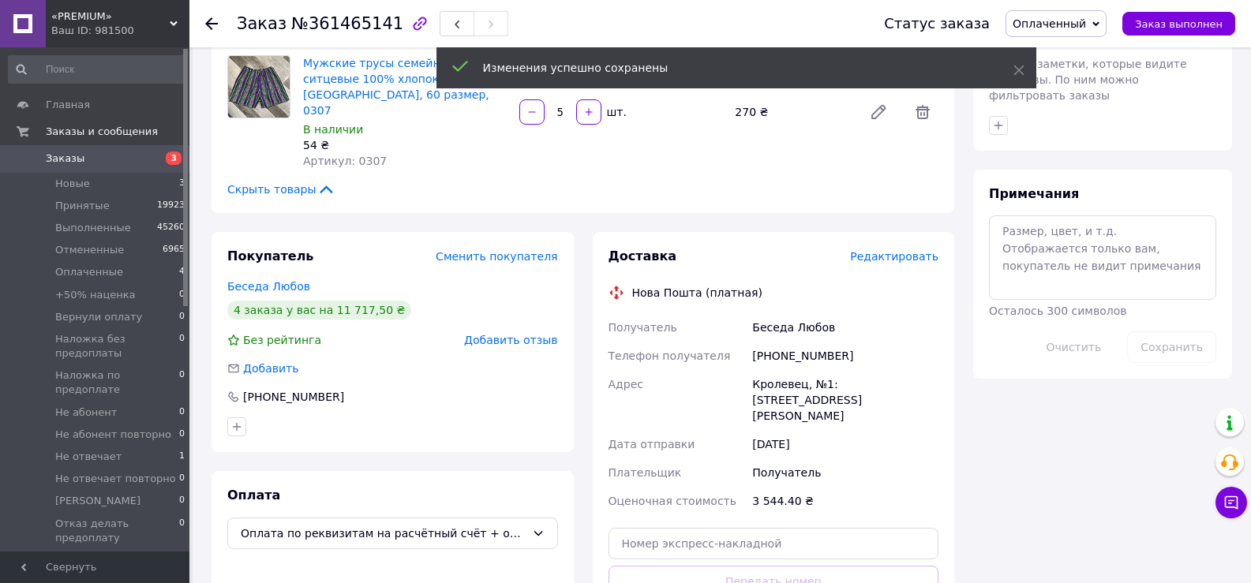
scroll to position [710, 0]
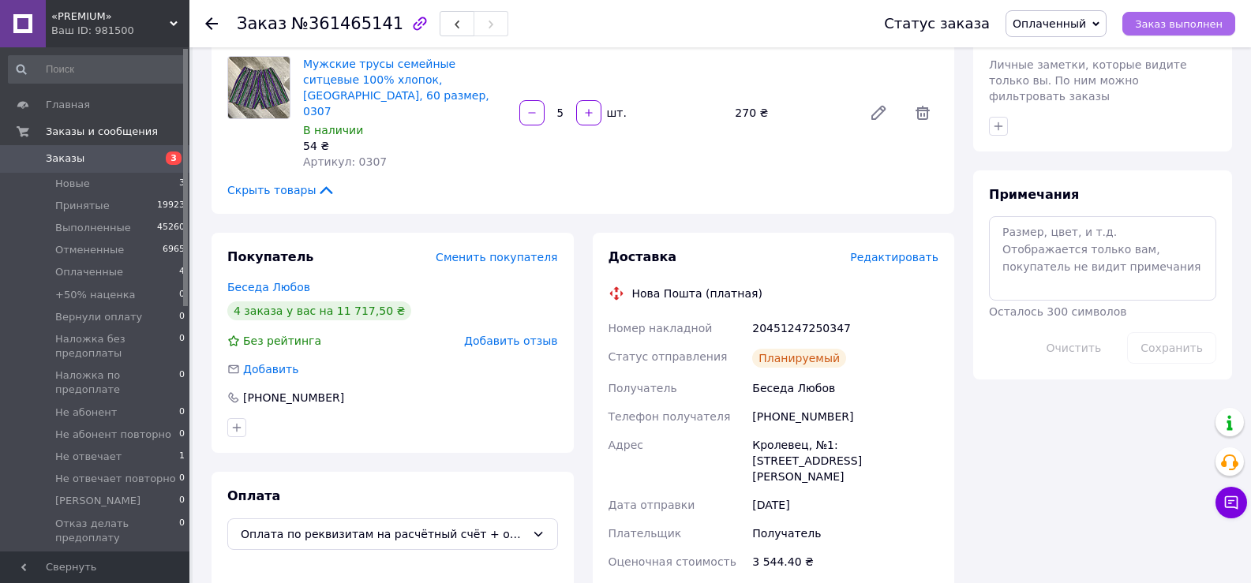
click at [1222, 28] on span "Заказ выполнен" at bounding box center [1179, 24] width 88 height 12
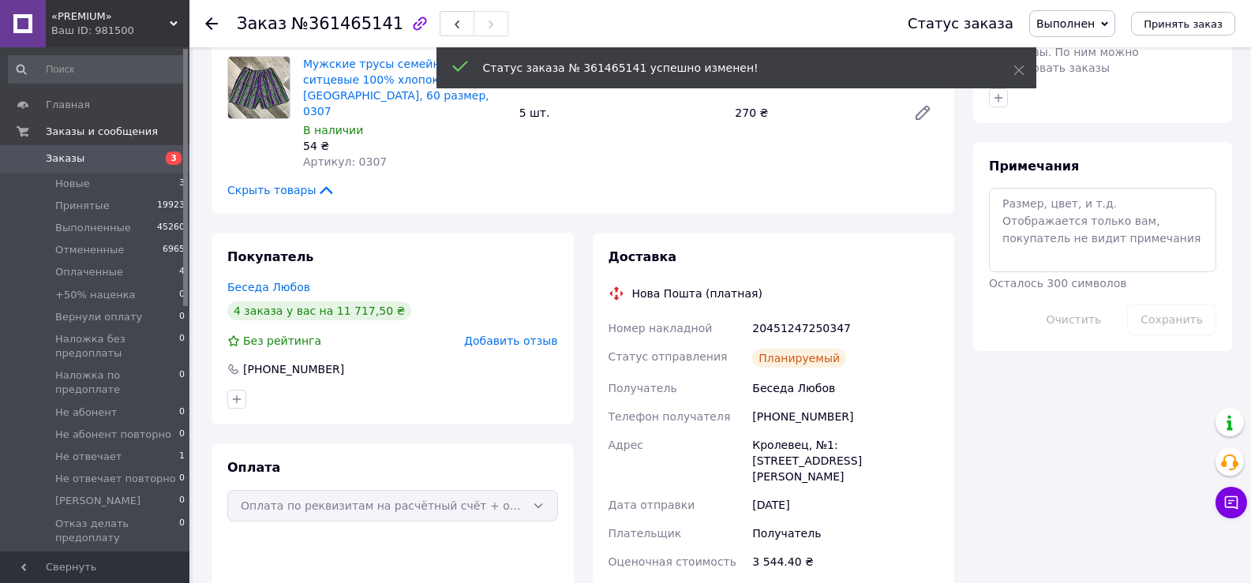
click at [218, 26] on div at bounding box center [221, 23] width 32 height 47
click at [212, 24] on use at bounding box center [211, 23] width 13 height 13
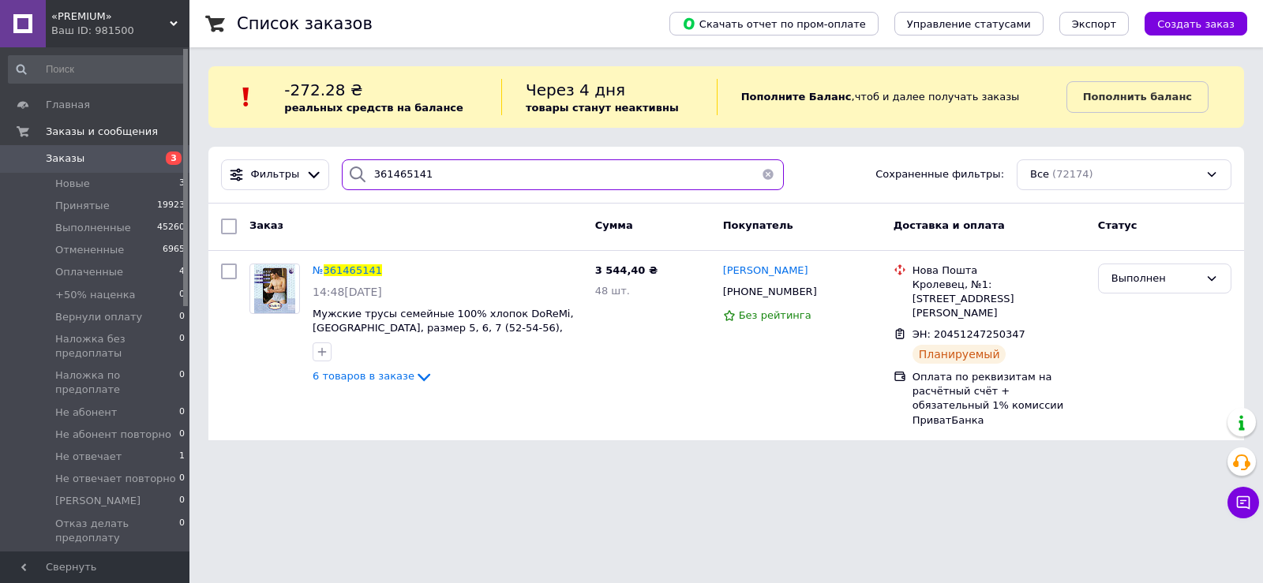
drag, startPoint x: 463, startPoint y: 174, endPoint x: 375, endPoint y: 177, distance: 87.7
click at [375, 177] on input "361465141" at bounding box center [563, 174] width 442 height 31
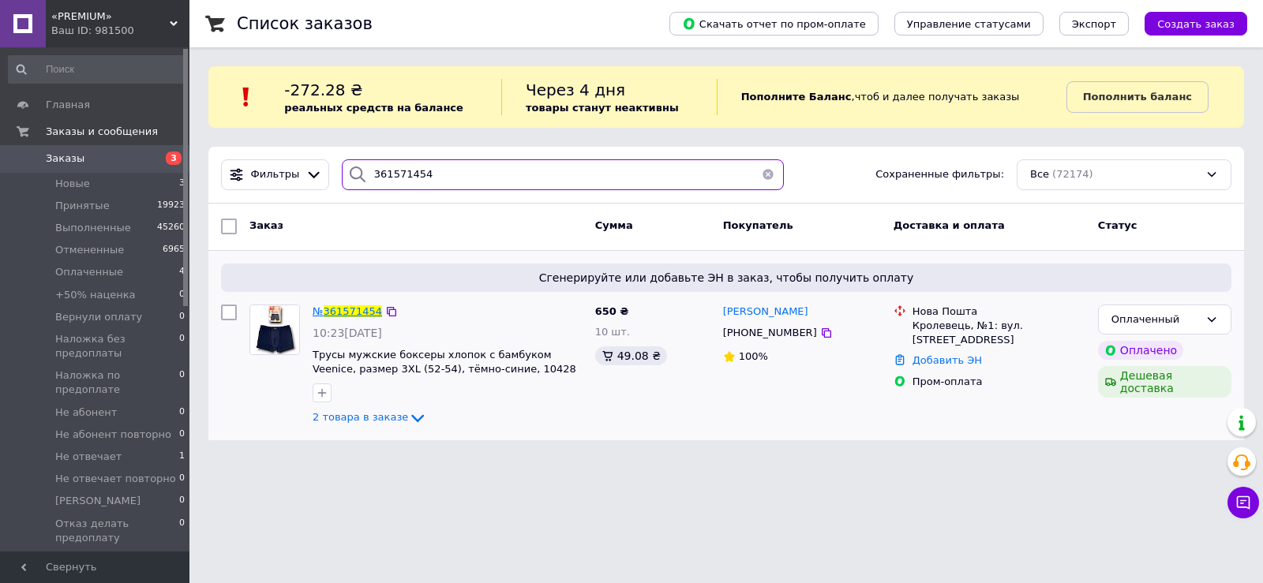
type input "361571454"
click at [351, 311] on span "361571454" at bounding box center [353, 311] width 58 height 12
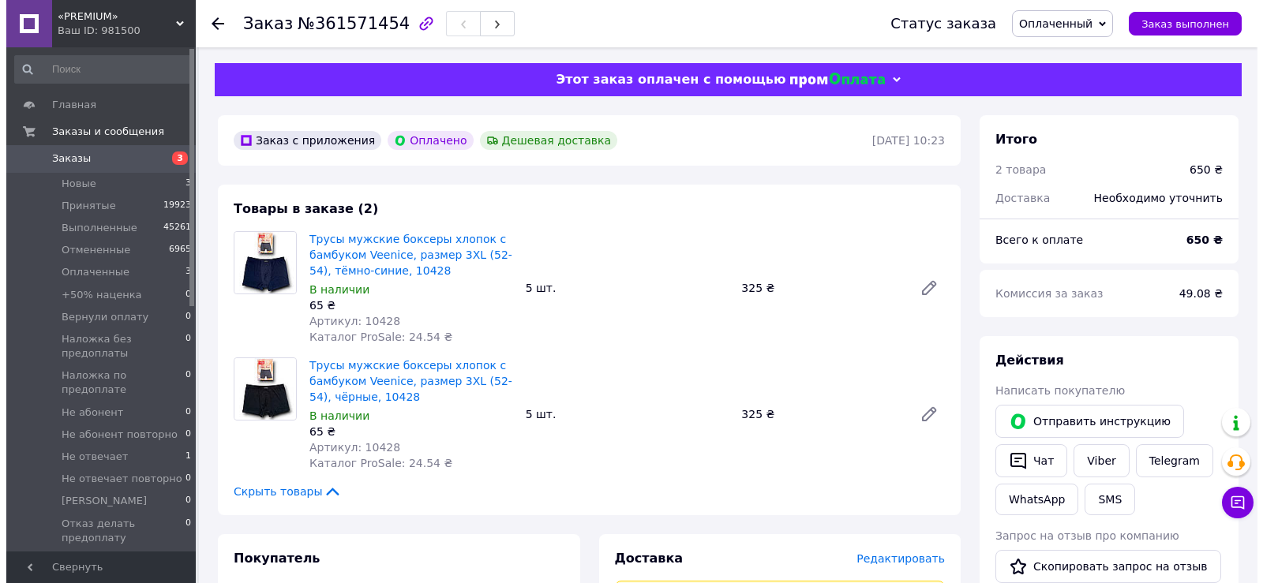
scroll to position [316, 0]
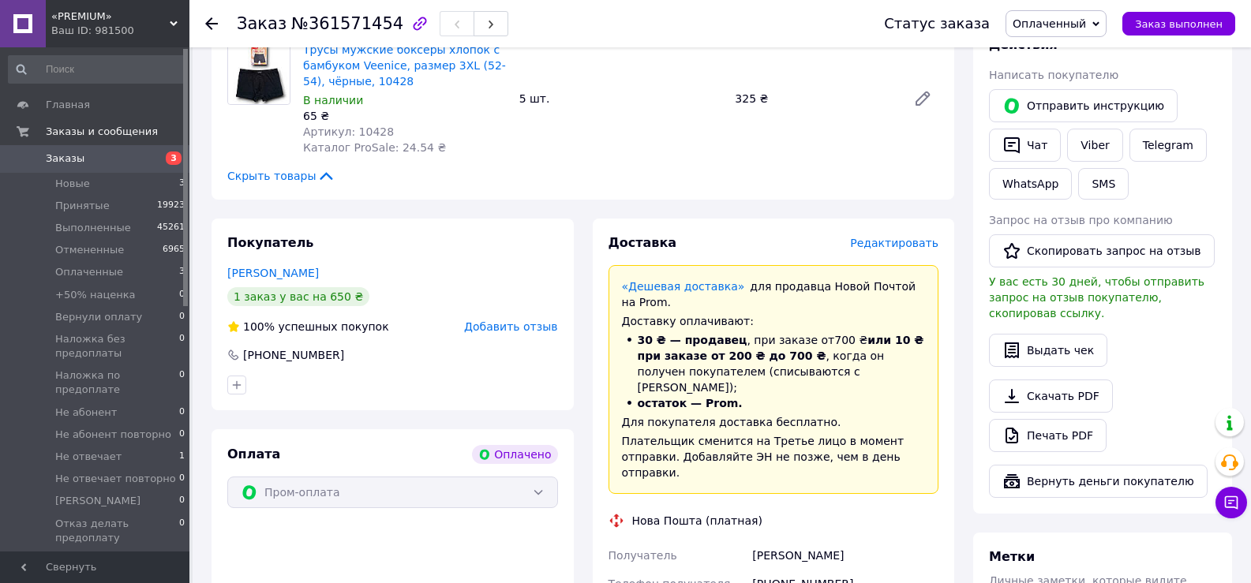
click at [905, 238] on span "Редактировать" at bounding box center [894, 243] width 88 height 13
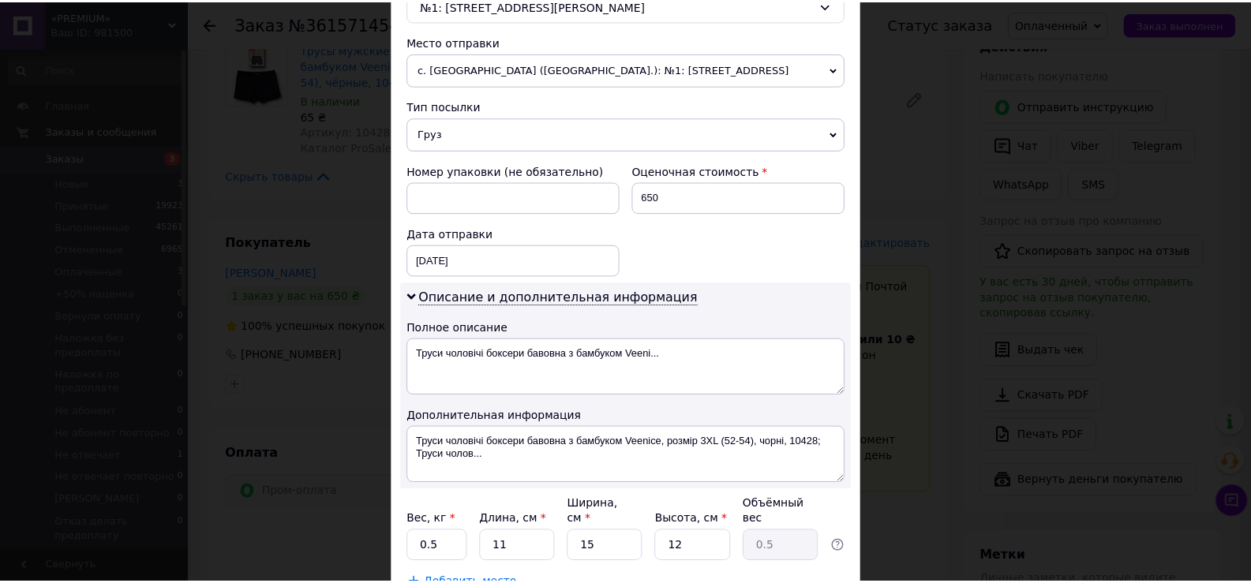
scroll to position [632, 0]
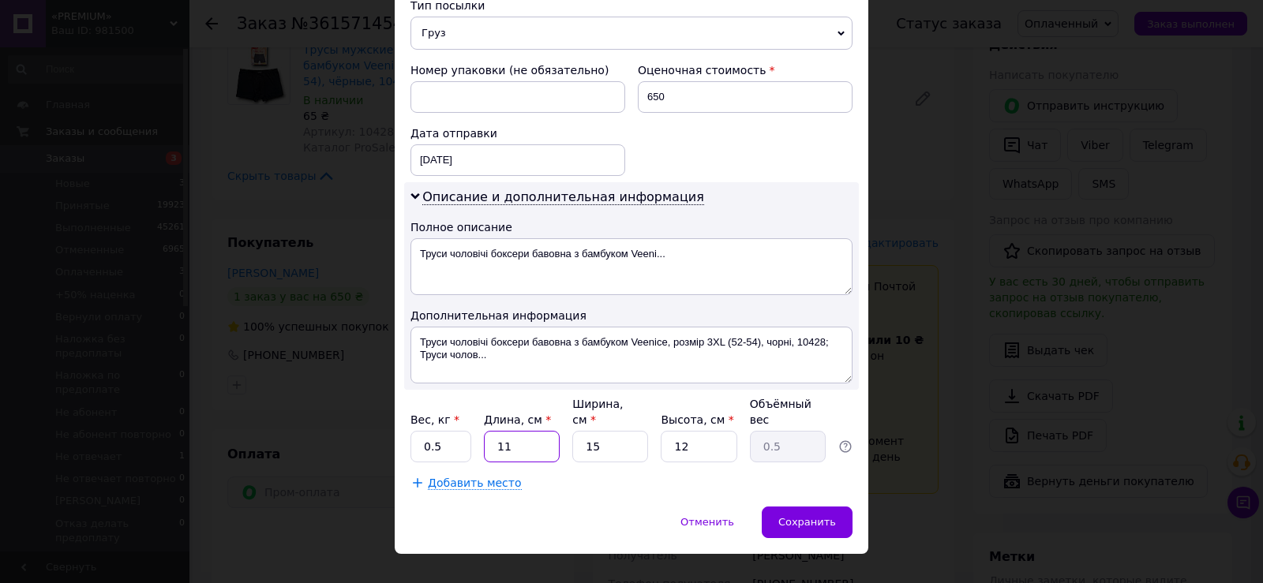
click at [530, 431] on input "11" at bounding box center [522, 447] width 76 height 32
type input "2"
type input "0.1"
type input "22"
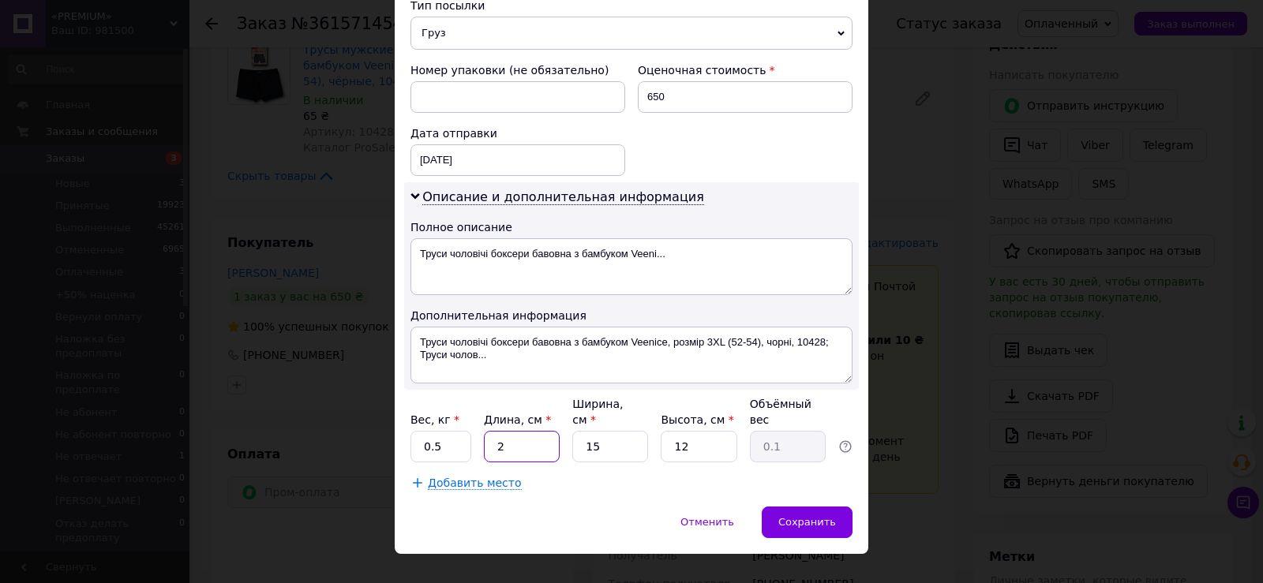
type input "0.99"
type input "22"
click at [694, 431] on input "12" at bounding box center [699, 447] width 76 height 32
type input "1"
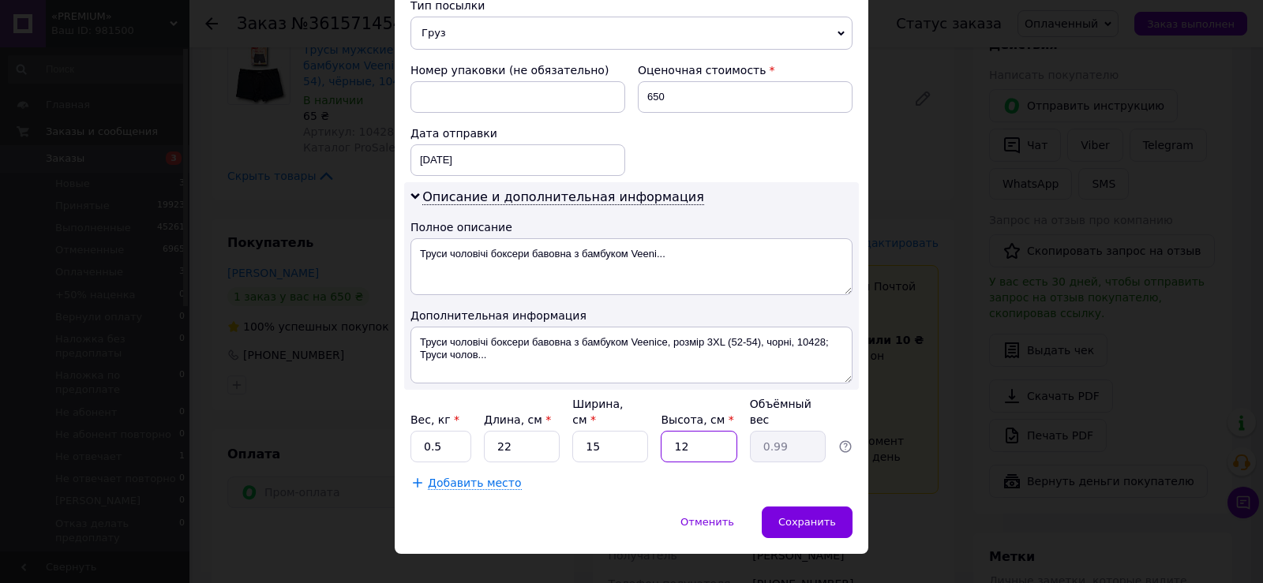
type input "0.1"
type input "10"
type input "0.83"
type input "10"
click at [456, 431] on input "0.5" at bounding box center [440, 447] width 61 height 32
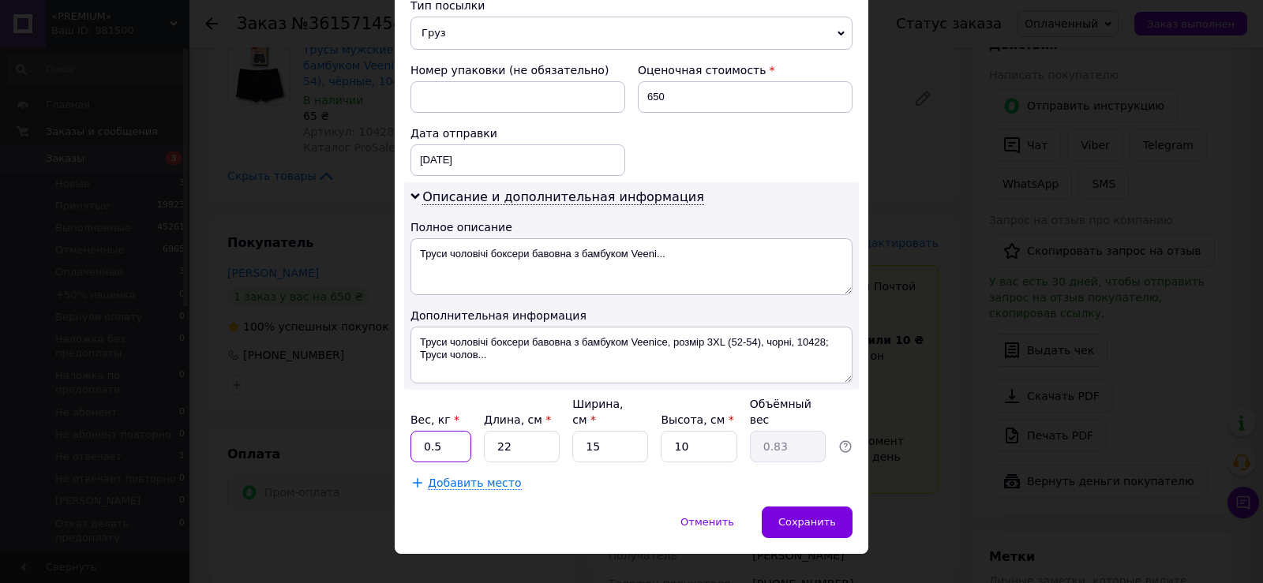
click at [456, 431] on input "0.5" at bounding box center [440, 447] width 61 height 32
type input "1"
click at [808, 516] on span "Сохранить" at bounding box center [807, 522] width 58 height 12
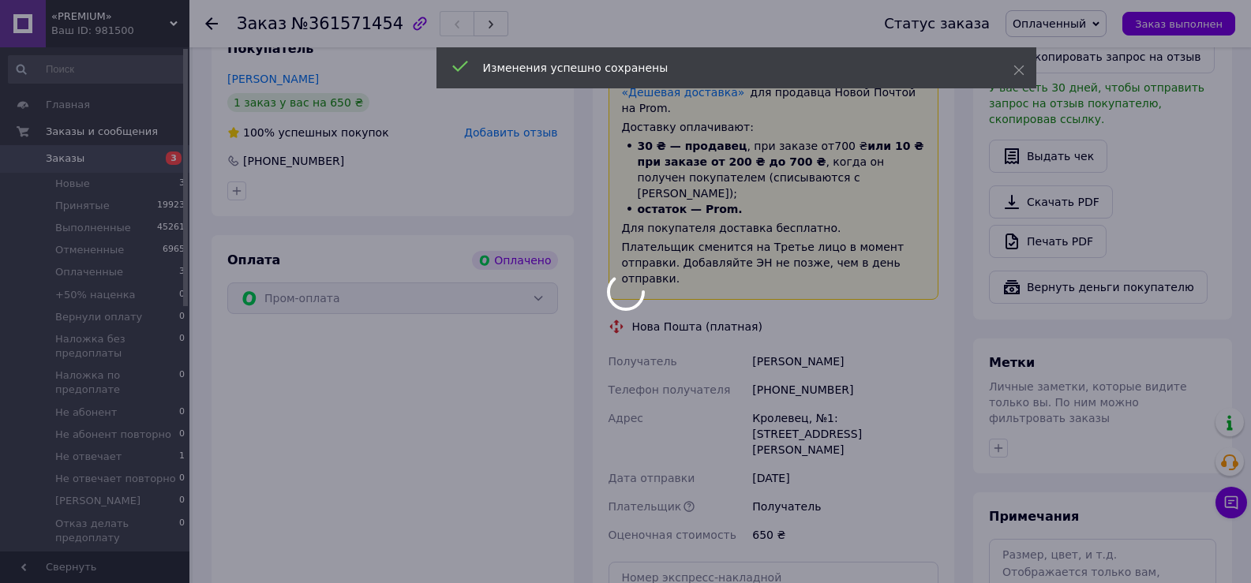
scroll to position [553, 0]
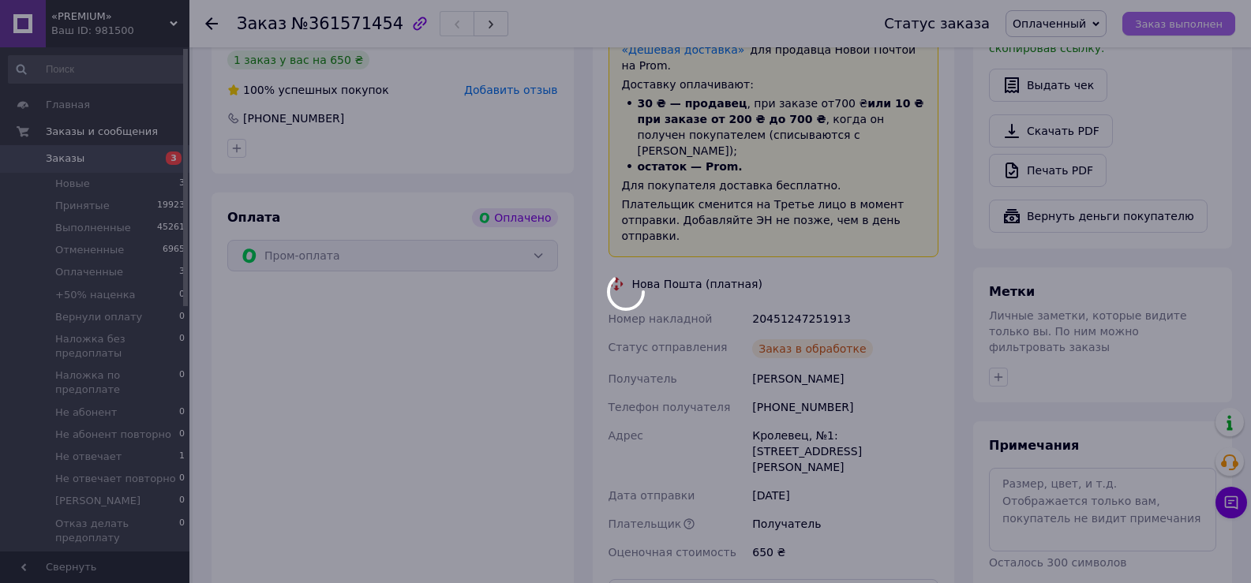
click at [1183, 27] on div at bounding box center [625, 291] width 1251 height 583
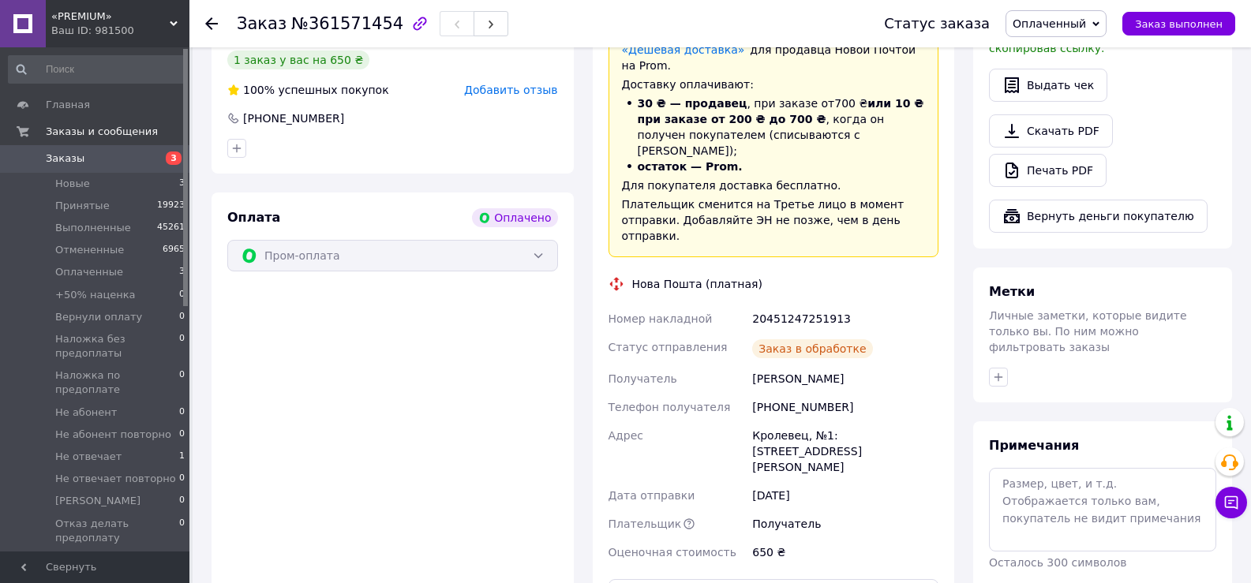
click at [1213, 24] on span "Заказ выполнен" at bounding box center [1179, 24] width 88 height 12
click at [213, 21] on icon at bounding box center [211, 23] width 13 height 13
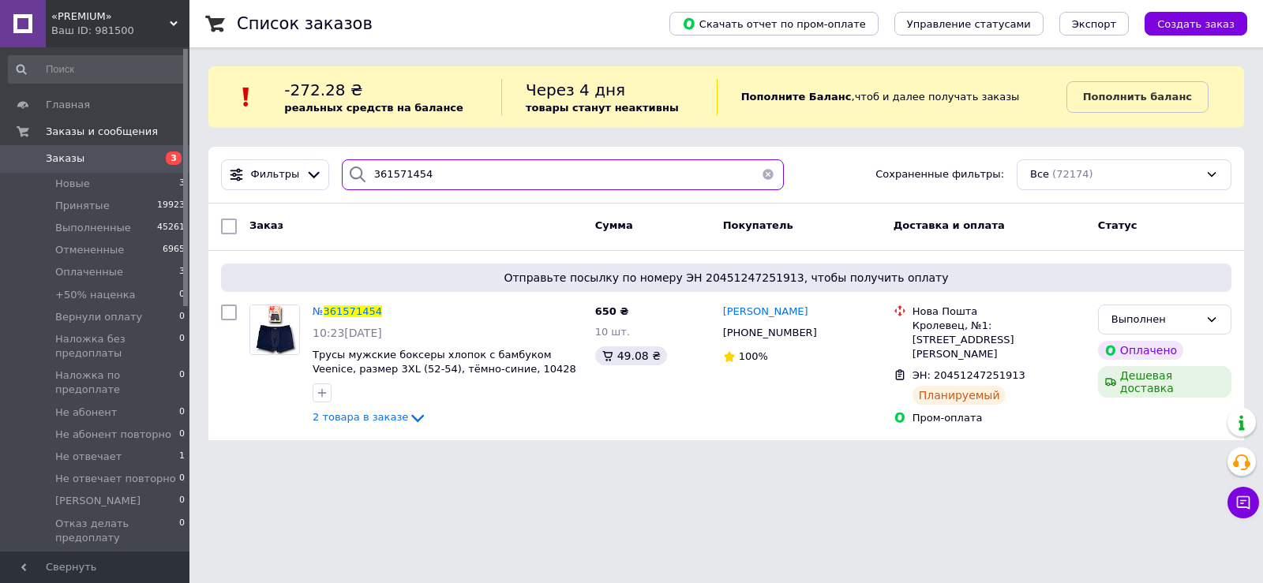
drag, startPoint x: 425, startPoint y: 142, endPoint x: 415, endPoint y: 197, distance: 55.3
click at [417, 182] on div "Список заказов Скачать отчет по пром-оплате Управление статусами Экспорт Создат…" at bounding box center [726, 229] width 1074 height 459
click at [421, 175] on input "361571454" at bounding box center [563, 174] width 442 height 31
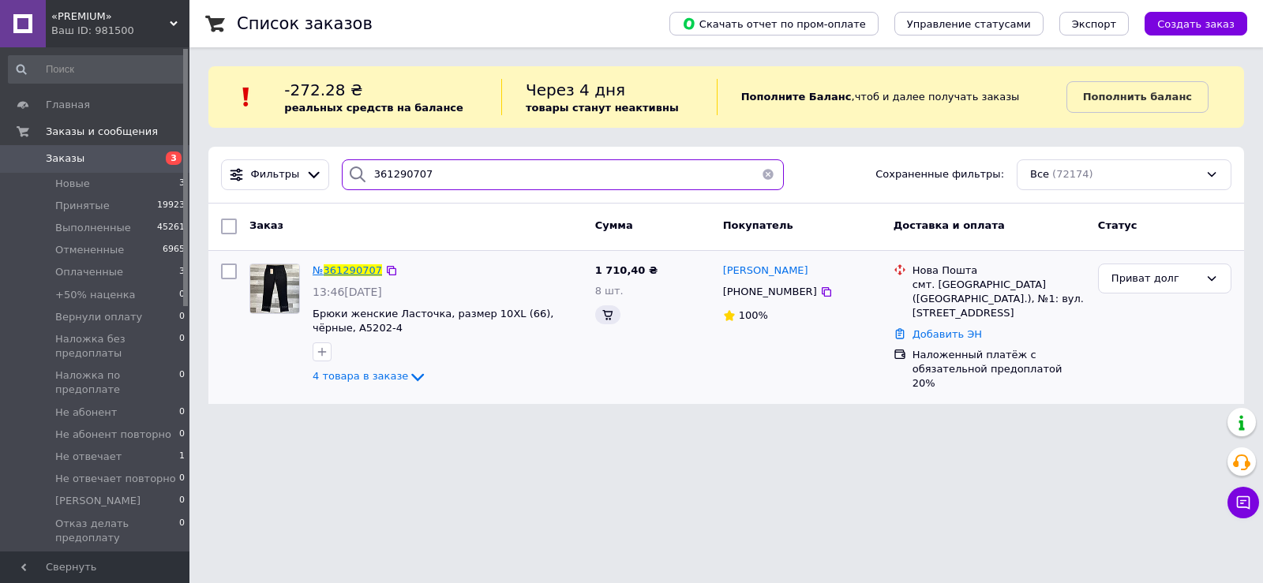
type input "361290707"
click at [343, 271] on span "361290707" at bounding box center [353, 270] width 58 height 12
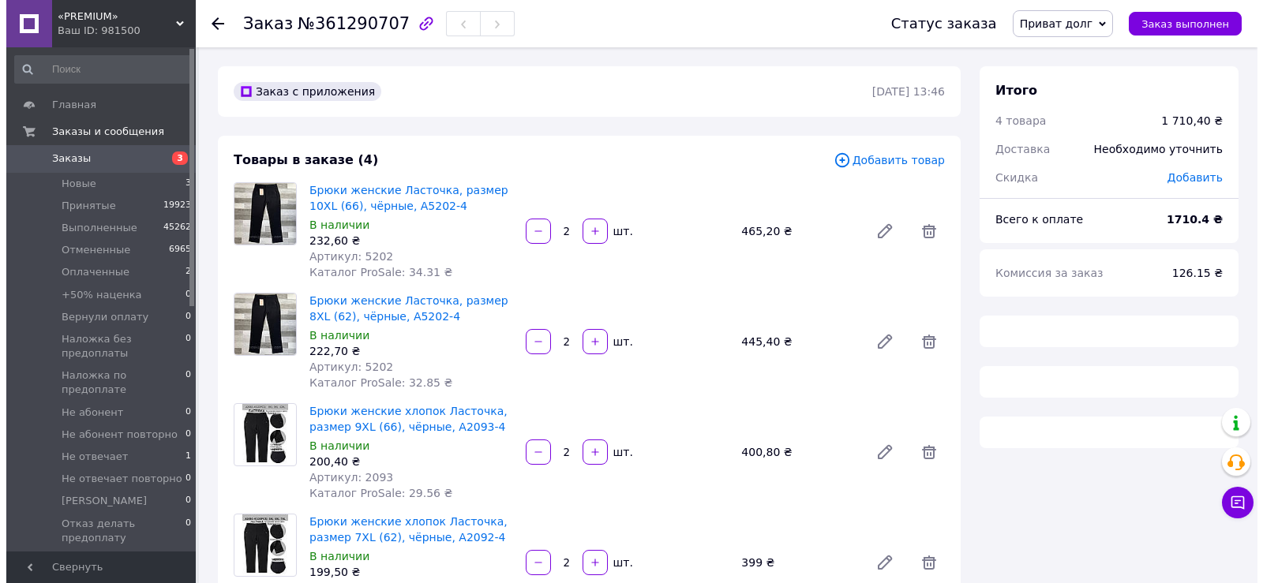
scroll to position [395, 0]
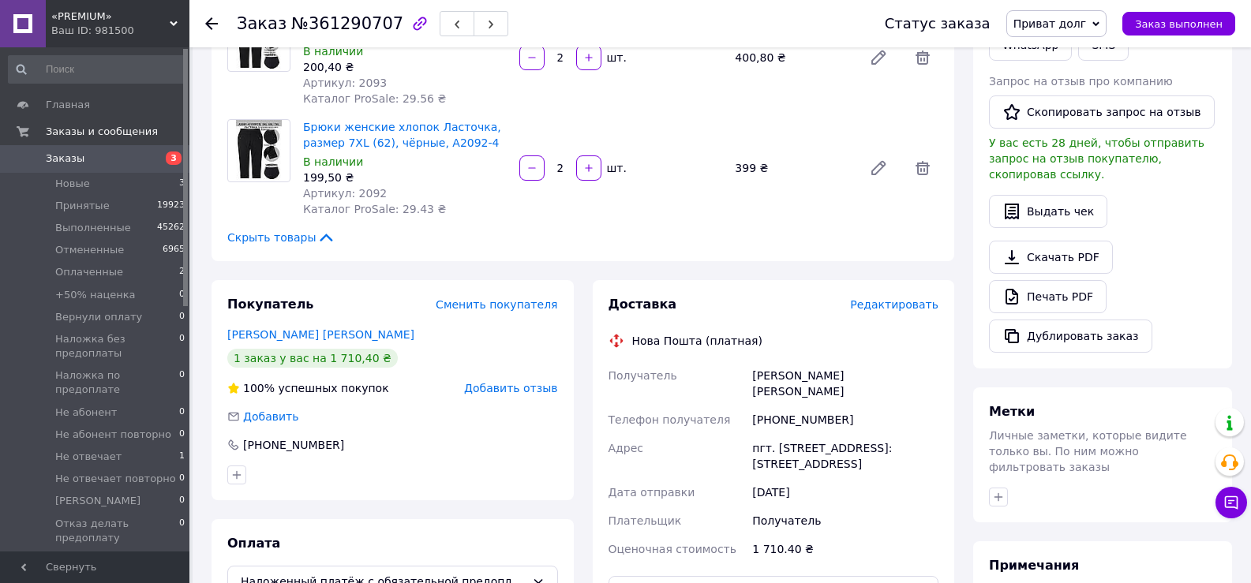
click at [927, 310] on span "Редактировать" at bounding box center [894, 304] width 88 height 13
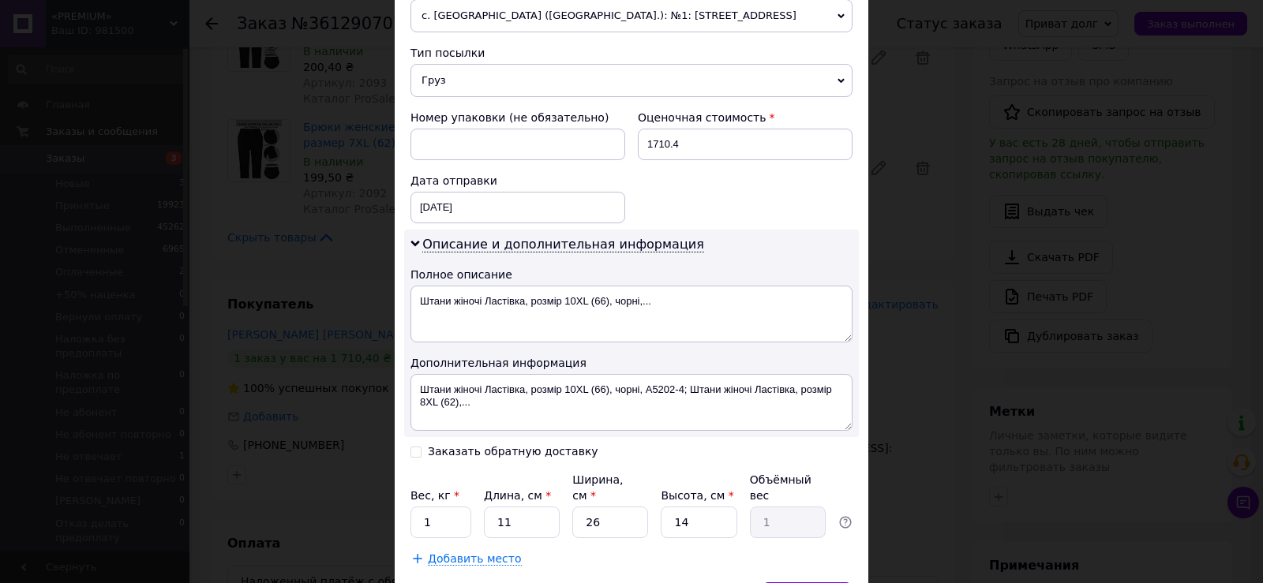
scroll to position [670, 0]
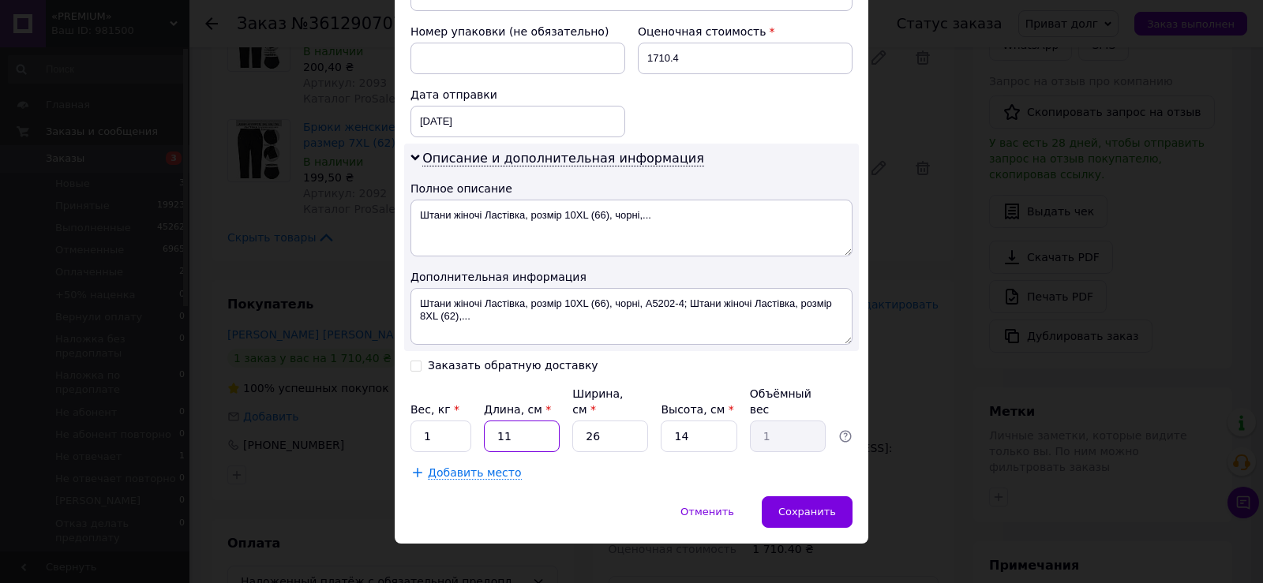
click at [507, 421] on input "11" at bounding box center [522, 437] width 76 height 32
click at [509, 421] on input "11" at bounding box center [522, 437] width 76 height 32
type input "3"
type input "0.27"
type input "36"
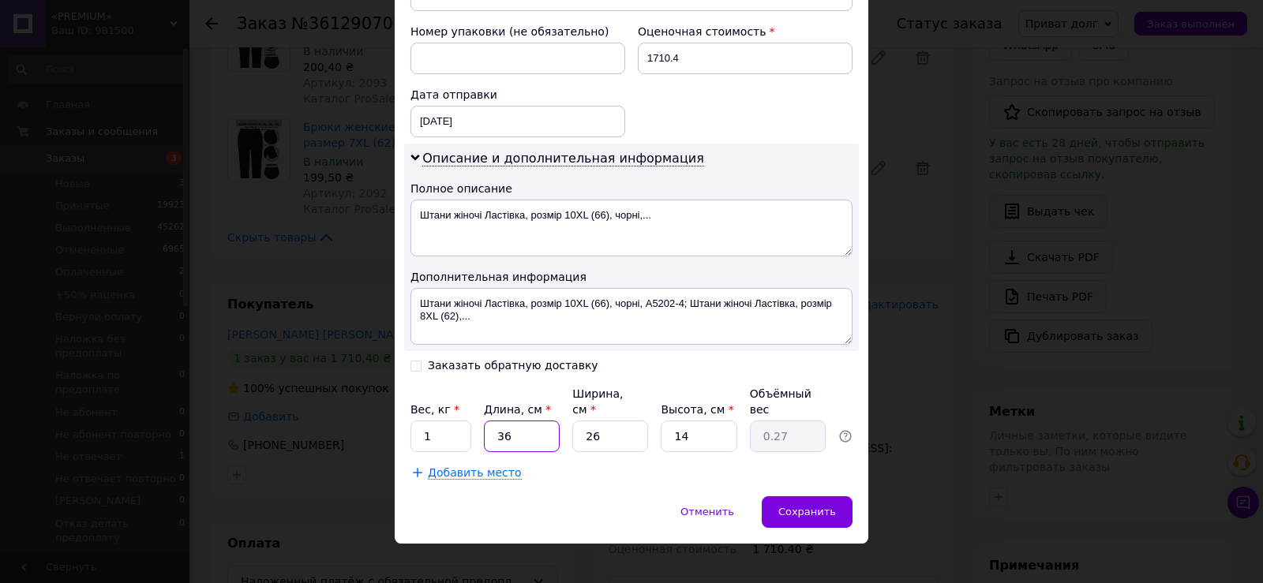
type input "3.28"
type input "36"
click at [605, 421] on input "26" at bounding box center [610, 437] width 76 height 32
type input "3"
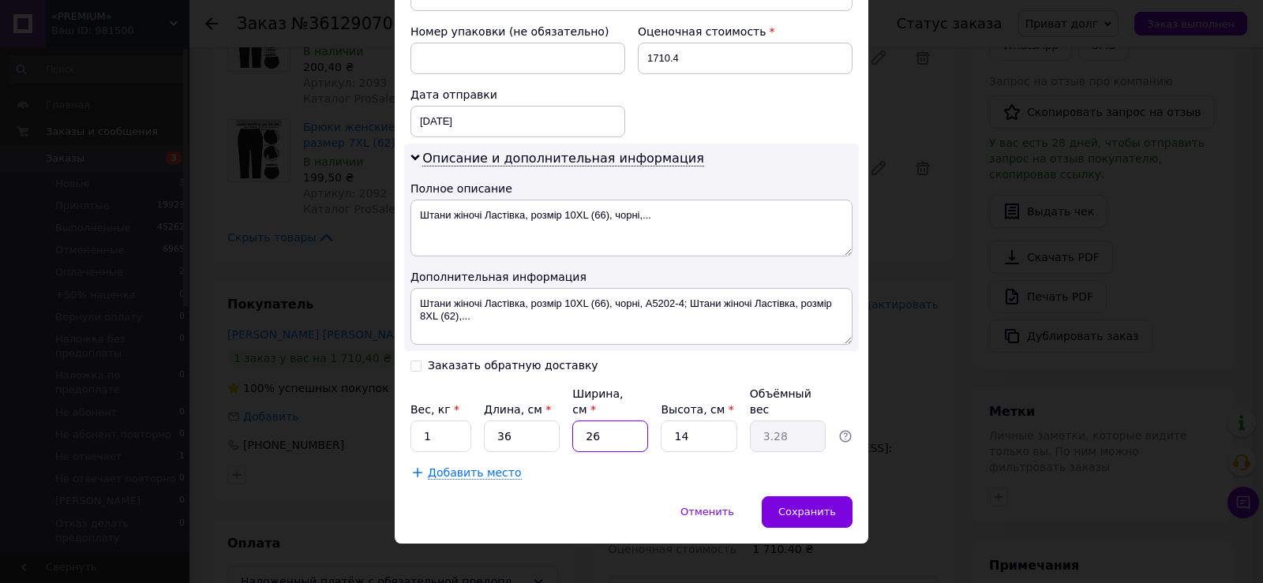
type input "0.38"
type input "30"
type input "3.78"
type input "30"
click at [732, 424] on input "14" at bounding box center [699, 437] width 76 height 32
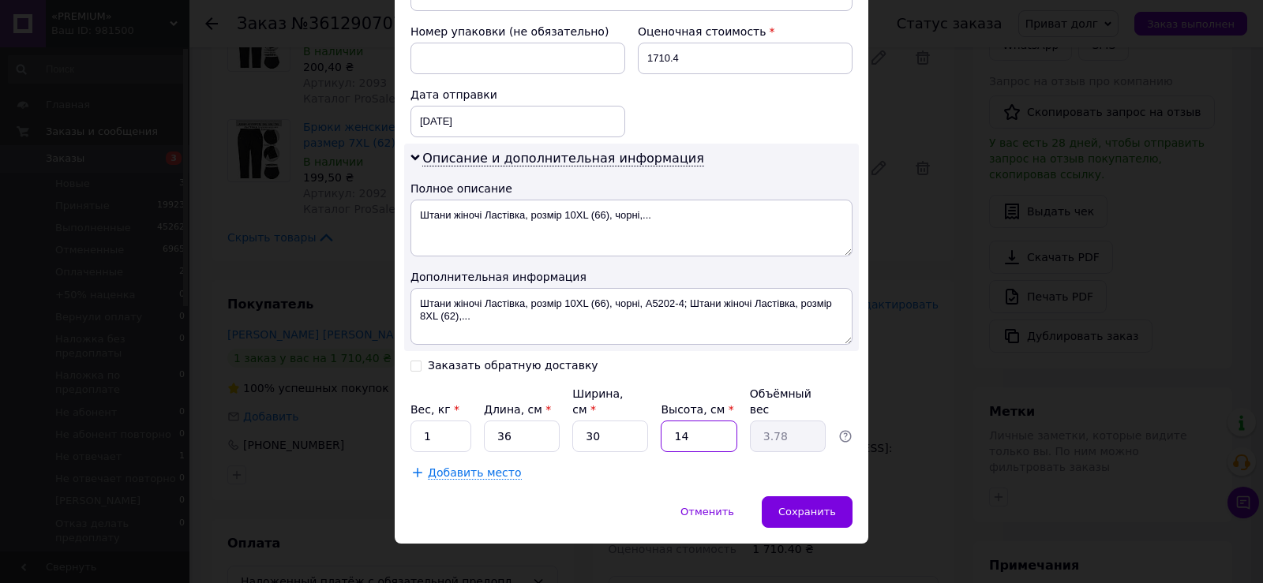
click at [736, 426] on div "Вес, кг * 1 Длина, см * 36 Ширина, см * 30 Высота, см * 14 Объёмный вес 3.78" at bounding box center [631, 419] width 442 height 66
click at [677, 421] on input "14" at bounding box center [699, 437] width 76 height 32
type input "1"
type input "0.27"
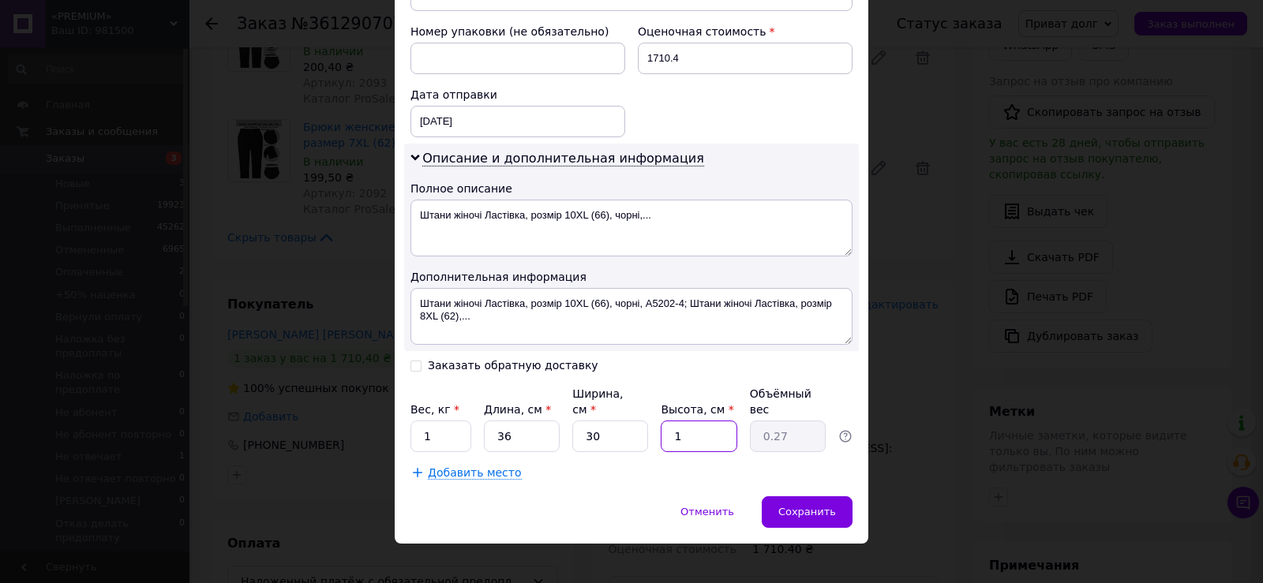
type input "15"
type input "4.05"
type input "15"
click at [455, 421] on input "1" at bounding box center [440, 437] width 61 height 32
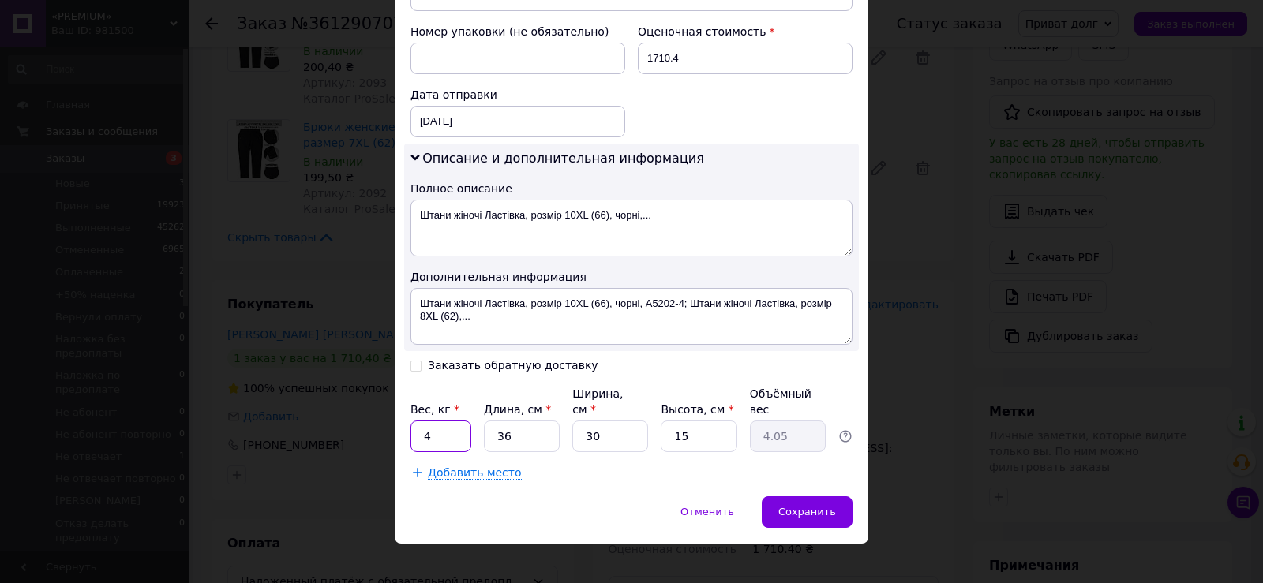
type input "4"
drag, startPoint x: 418, startPoint y: 364, endPoint x: 422, endPoint y: 384, distance: 20.0
click at [418, 364] on input "Заказать обратную доставку" at bounding box center [415, 364] width 11 height 11
checkbox input "true"
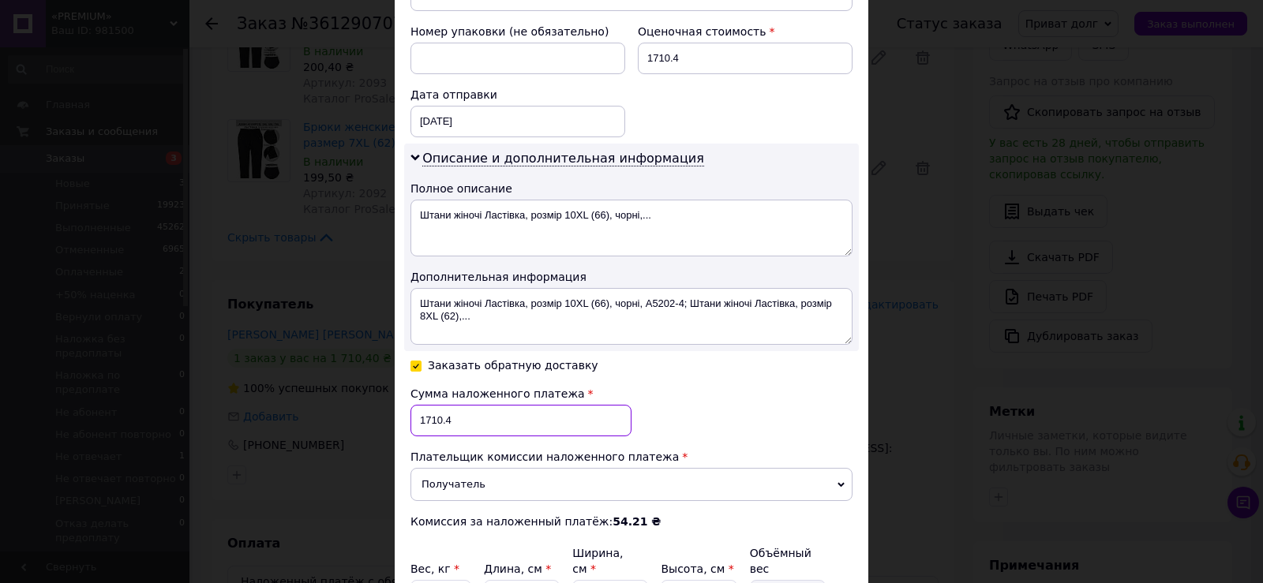
click at [457, 425] on input "1710.4" at bounding box center [520, 421] width 221 height 32
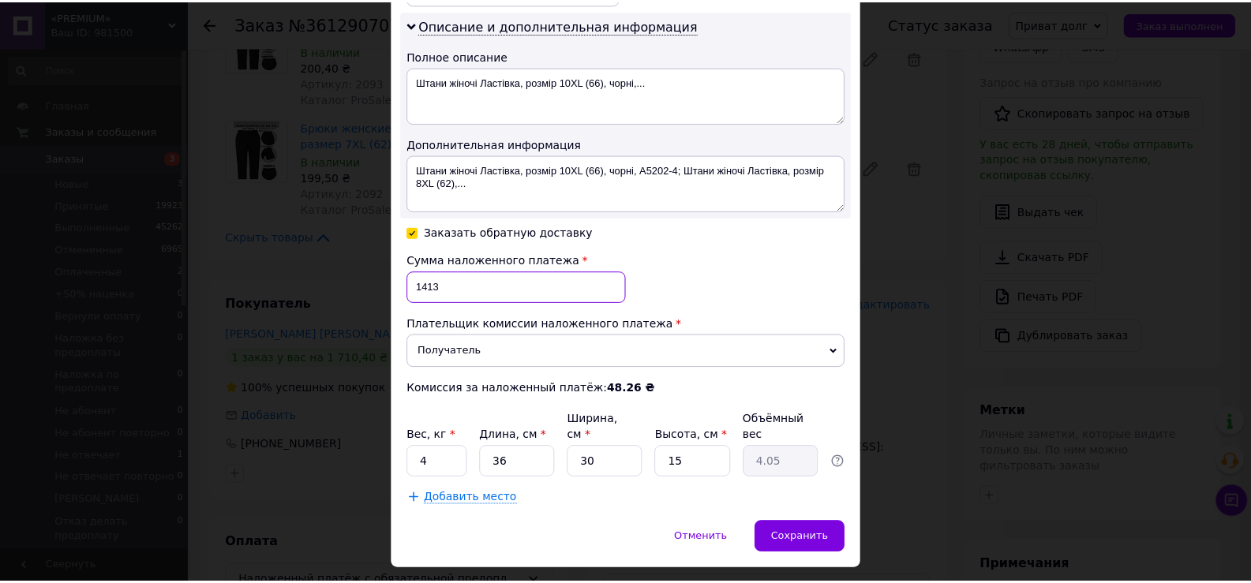
scroll to position [830, 0]
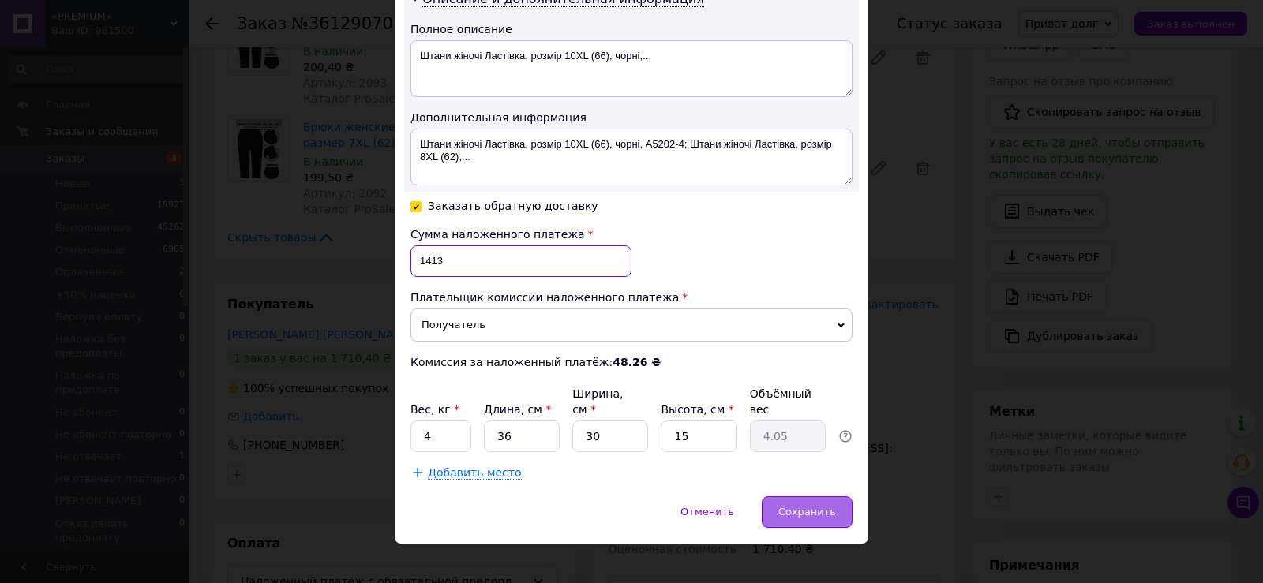
type input "1413"
click at [806, 497] on div "Сохранить" at bounding box center [807, 513] width 91 height 32
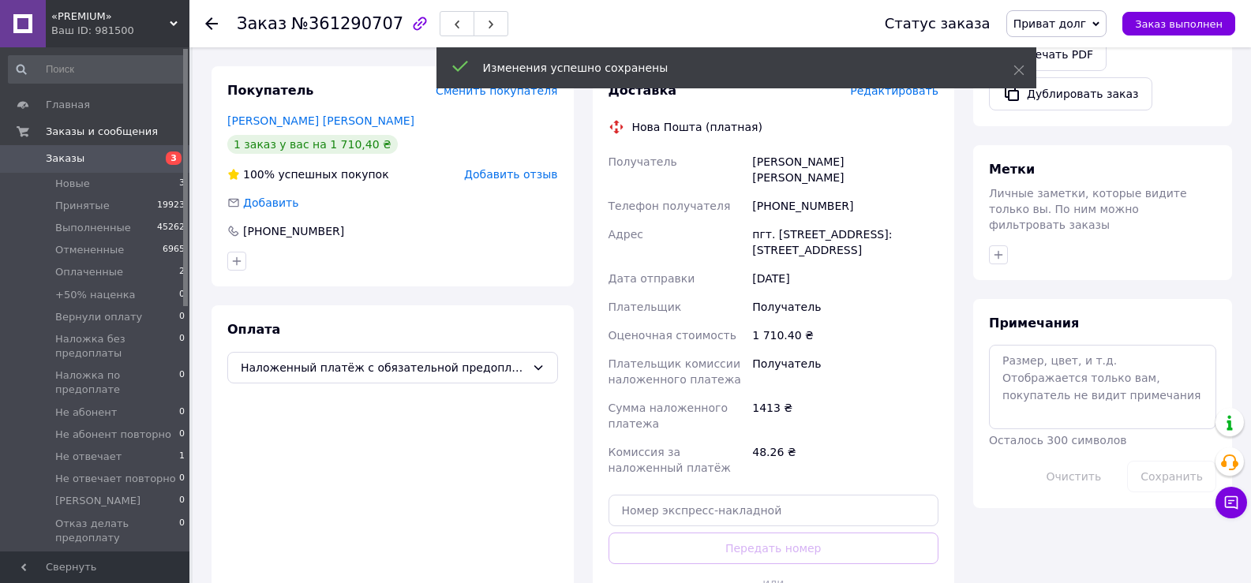
scroll to position [632, 0]
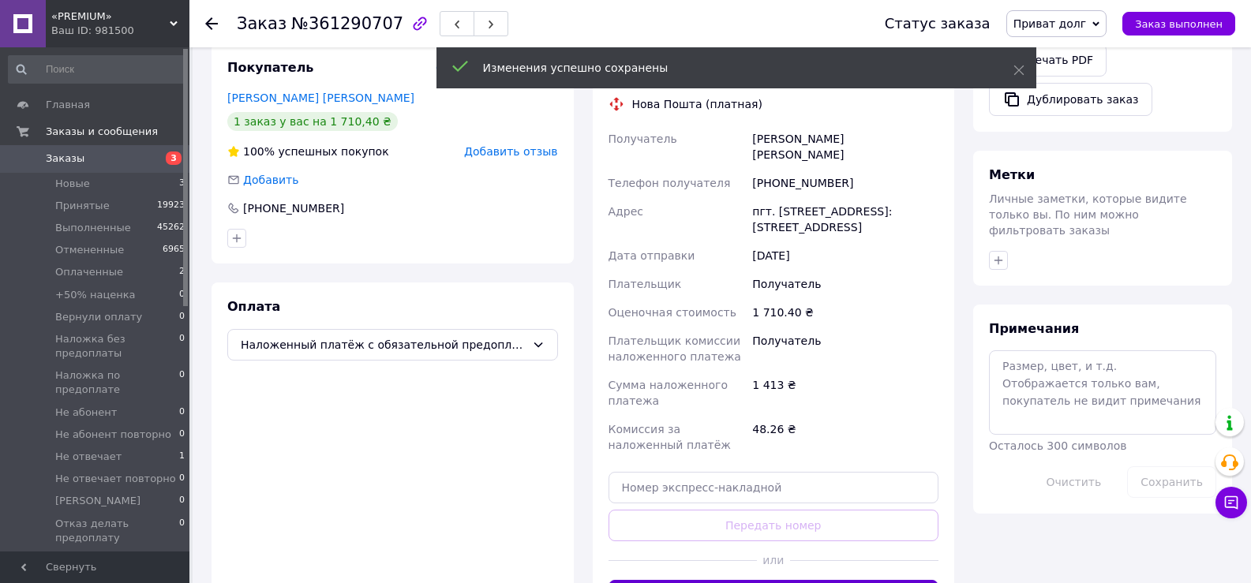
drag, startPoint x: 806, startPoint y: 572, endPoint x: 823, endPoint y: 564, distance: 18.8
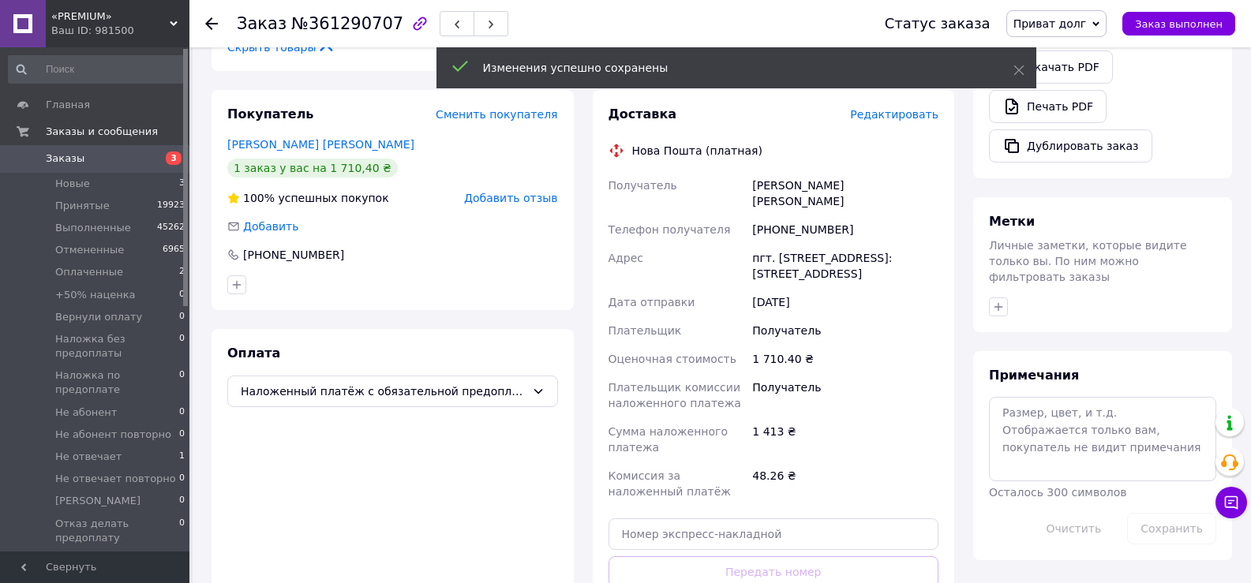
scroll to position [553, 0]
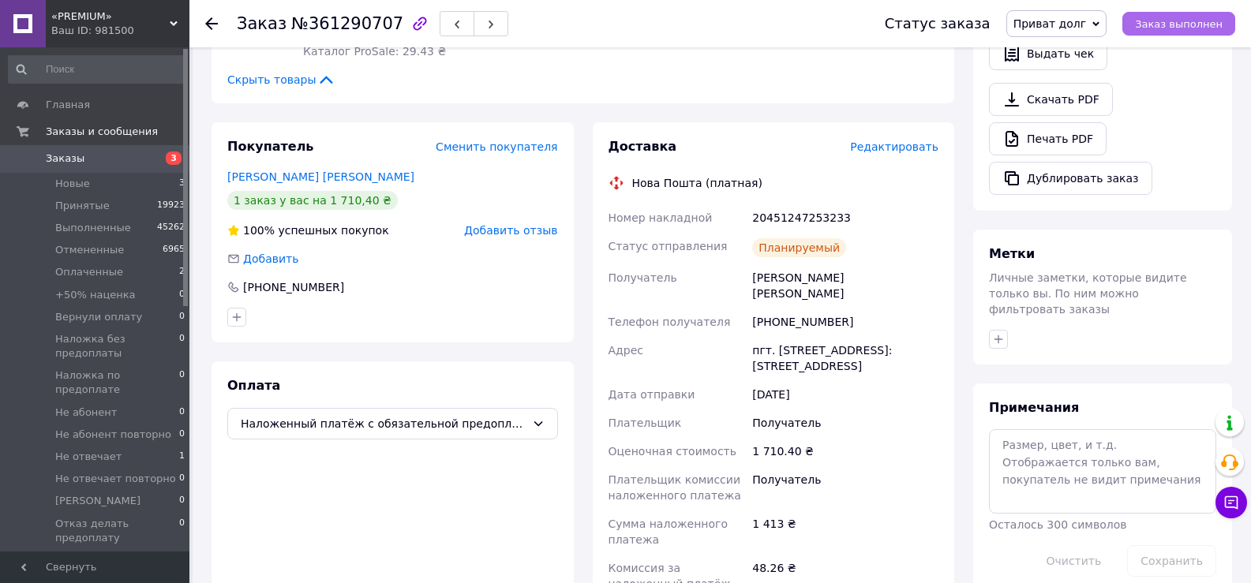
drag, startPoint x: 1191, startPoint y: 17, endPoint x: 1185, endPoint y: 27, distance: 12.0
click at [1191, 18] on span "Заказ выполнен" at bounding box center [1179, 24] width 88 height 12
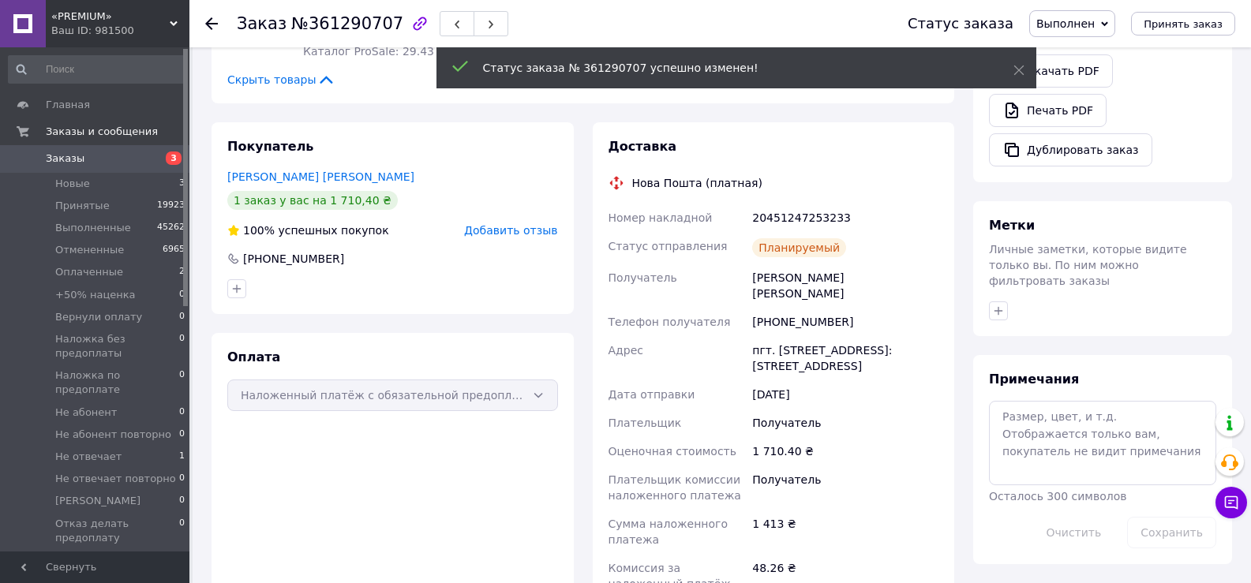
click at [211, 24] on use at bounding box center [211, 23] width 13 height 13
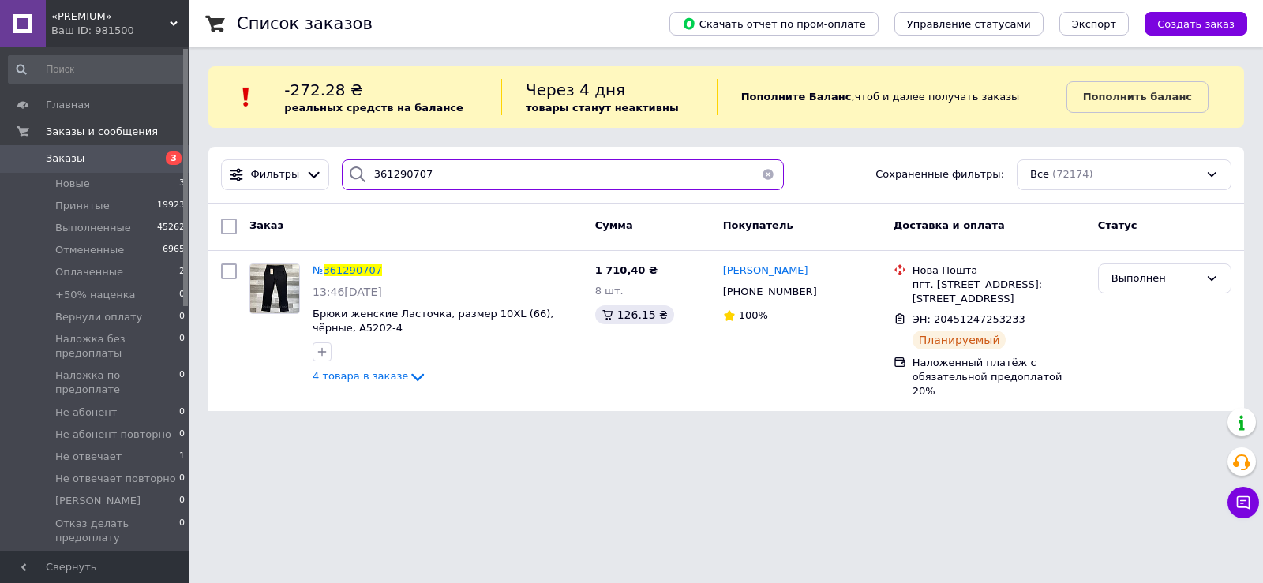
click at [470, 189] on input "361290707" at bounding box center [563, 174] width 442 height 31
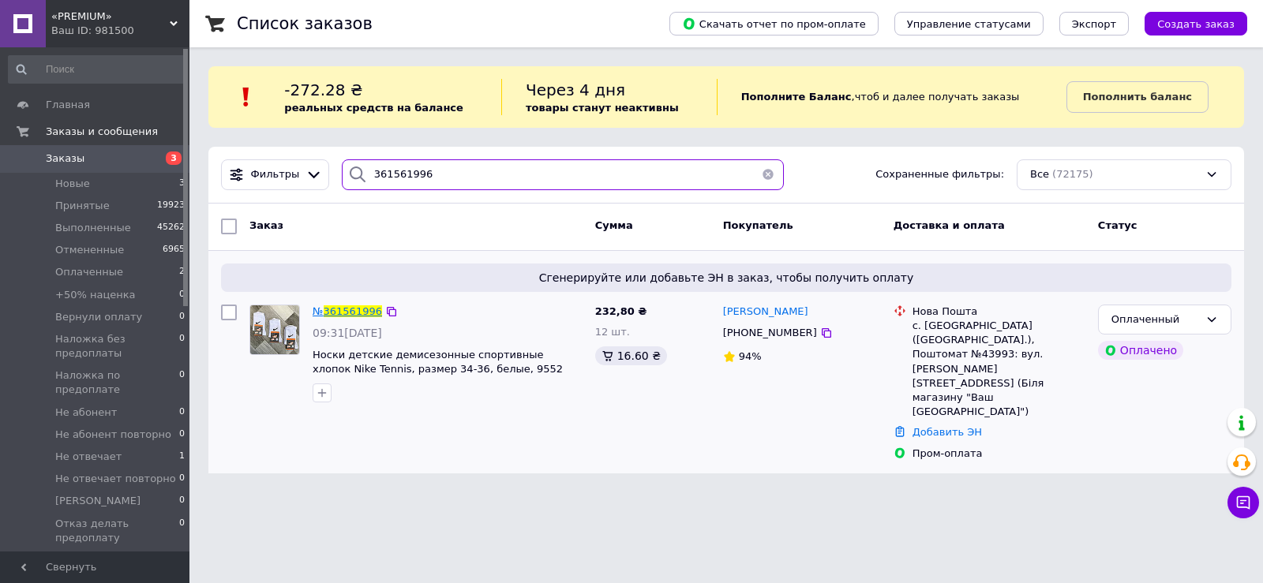
type input "361561996"
click at [354, 306] on span "361561996" at bounding box center [353, 311] width 58 height 12
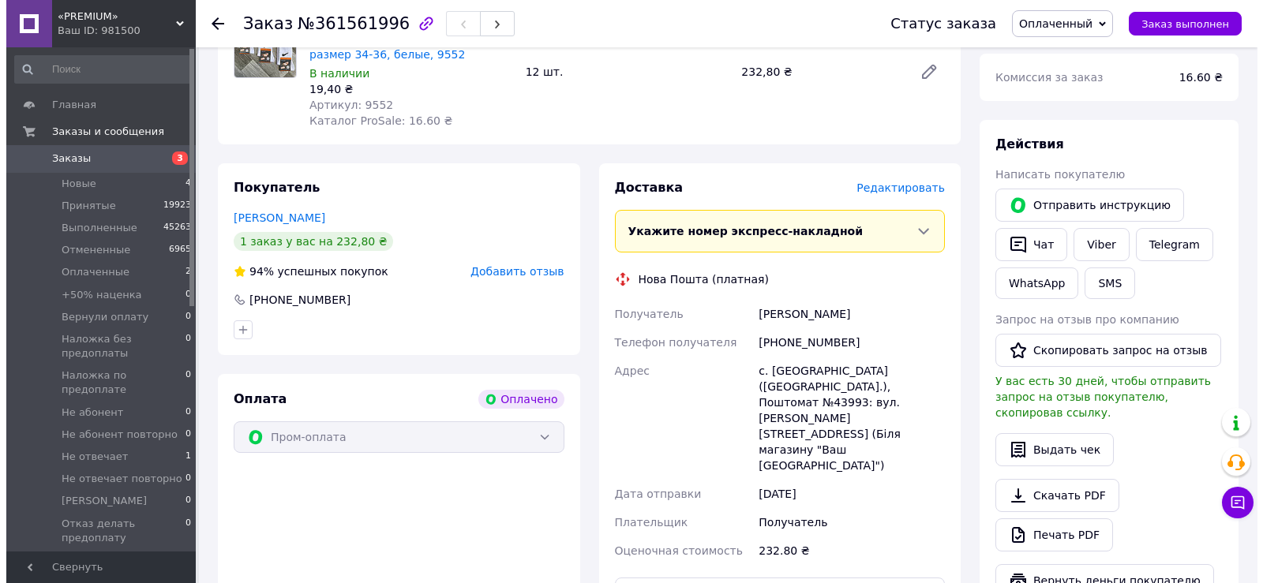
scroll to position [222, 0]
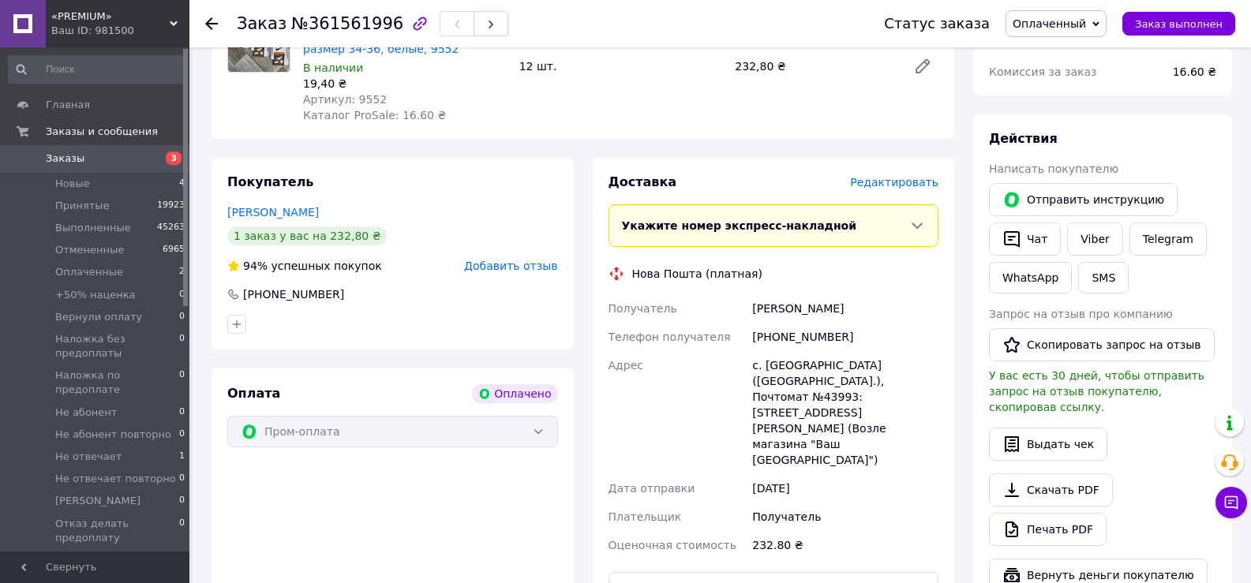
click at [904, 181] on span "Редактировать" at bounding box center [894, 182] width 88 height 13
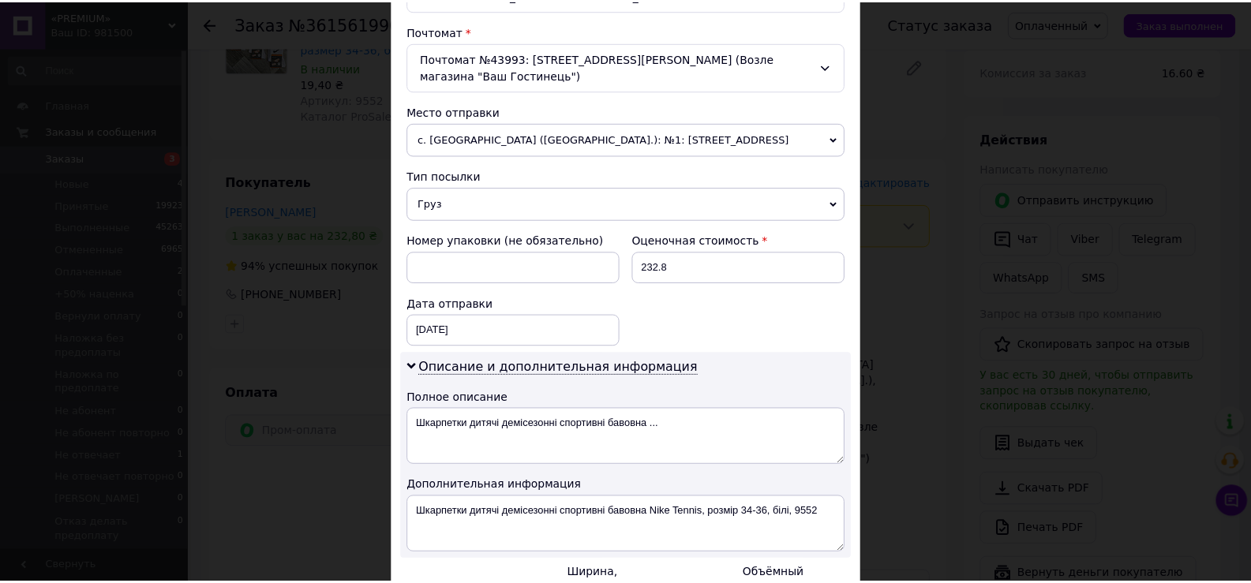
scroll to position [642, 0]
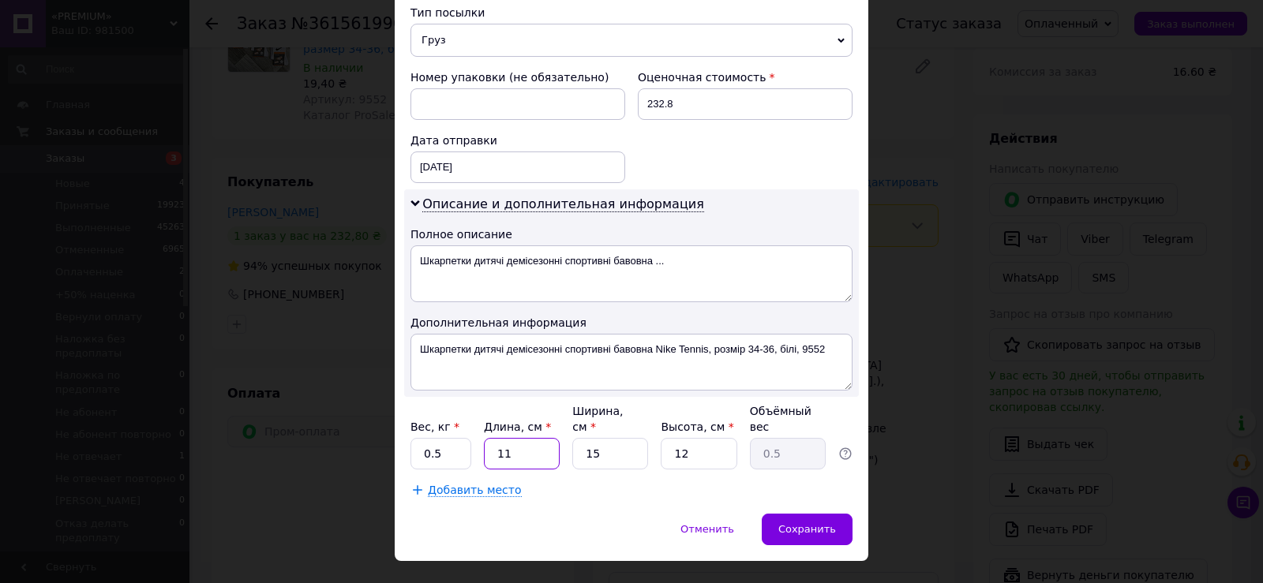
click at [512, 438] on input "11" at bounding box center [522, 454] width 76 height 32
type input "2"
type input "0.1"
type input "25"
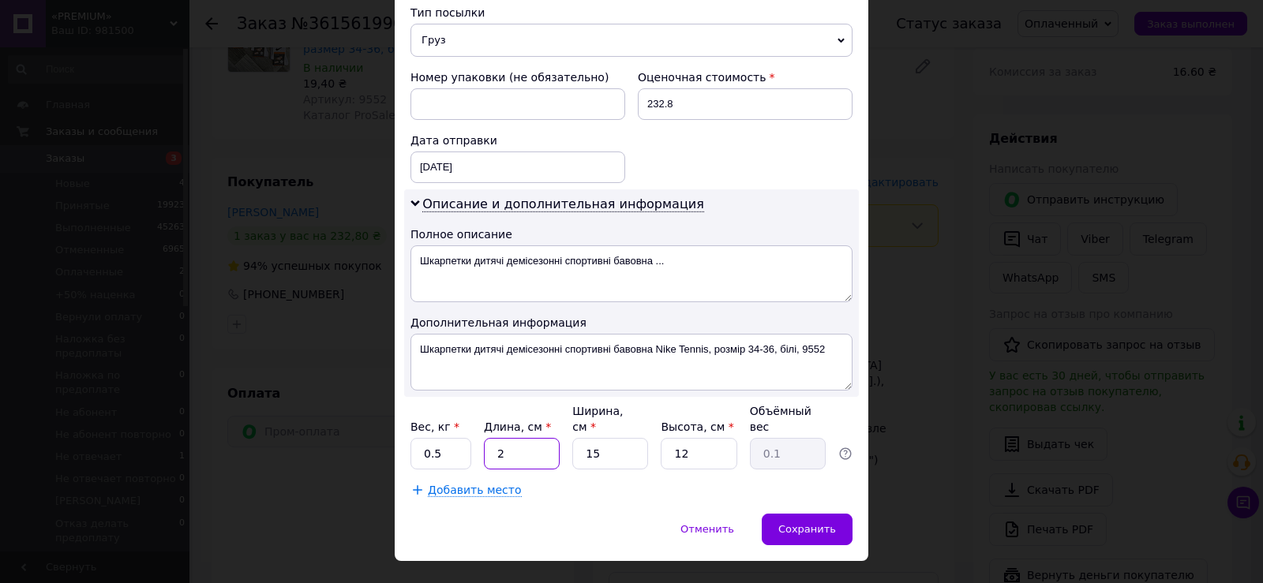
type input "1.13"
type input "25"
click at [609, 438] on input "15" at bounding box center [610, 454] width 76 height 32
type input "1"
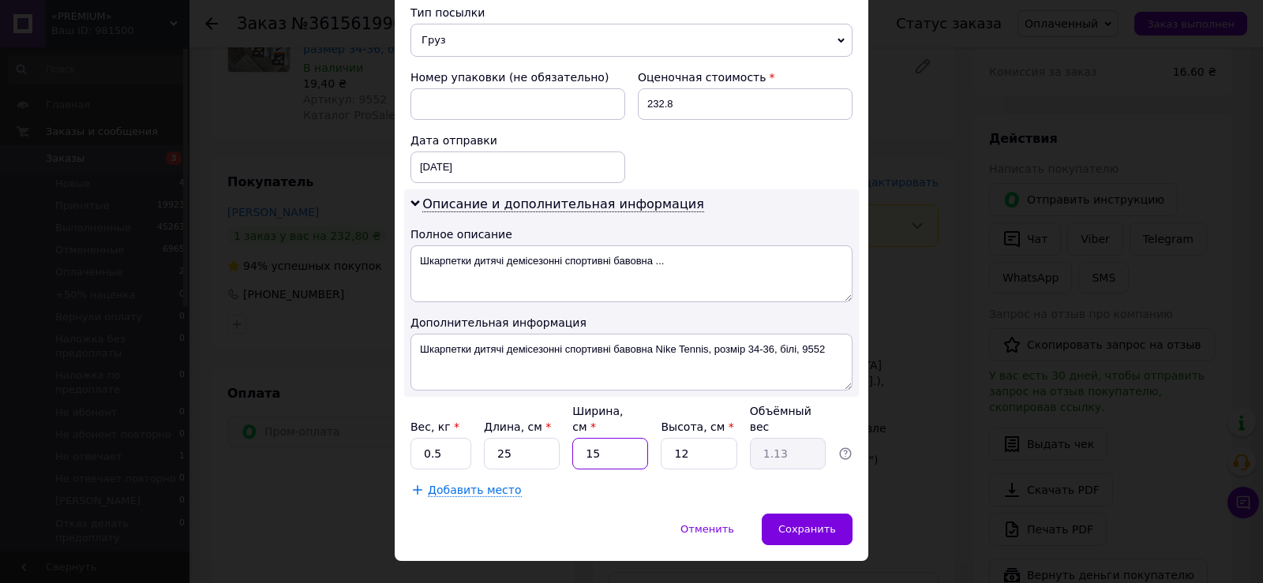
type input "0.1"
type input "19"
type input "1.43"
type input "19"
click at [664, 438] on input "12" at bounding box center [699, 454] width 76 height 32
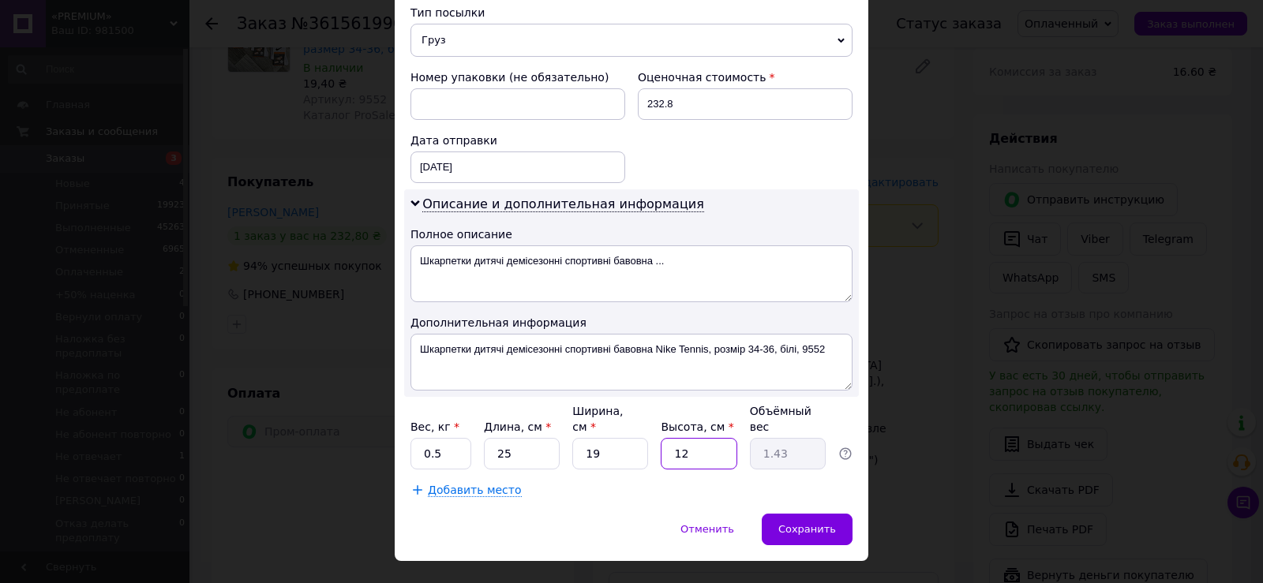
click at [664, 438] on input "12" at bounding box center [699, 454] width 76 height 32
type input "3"
type input "0.36"
type input "3"
click at [813, 514] on div "Сохранить" at bounding box center [807, 530] width 91 height 32
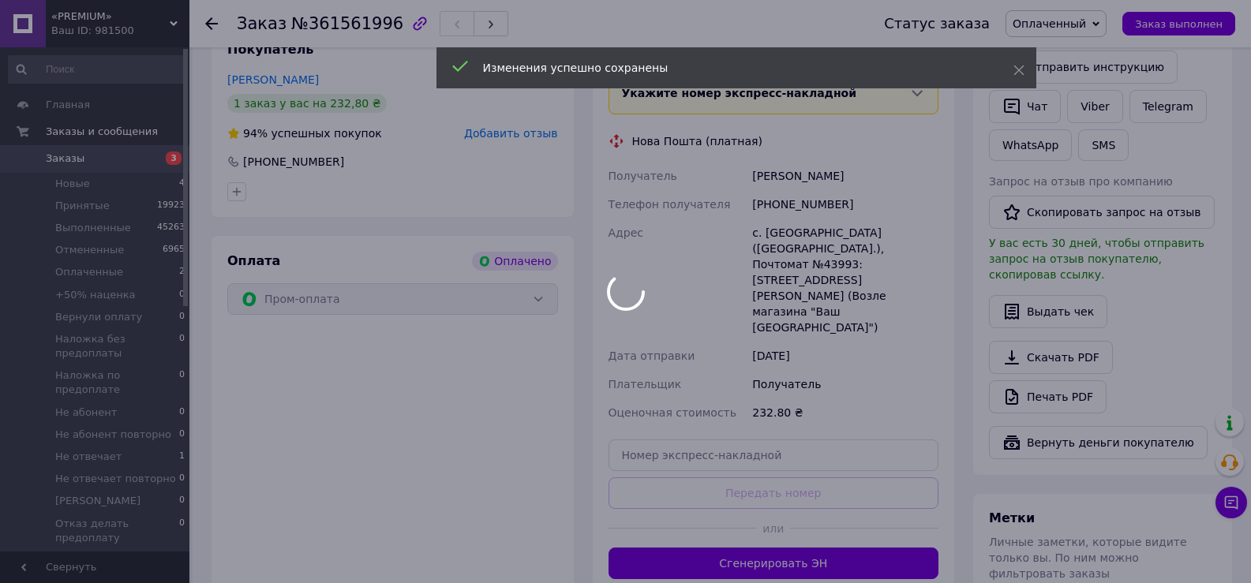
scroll to position [380, 0]
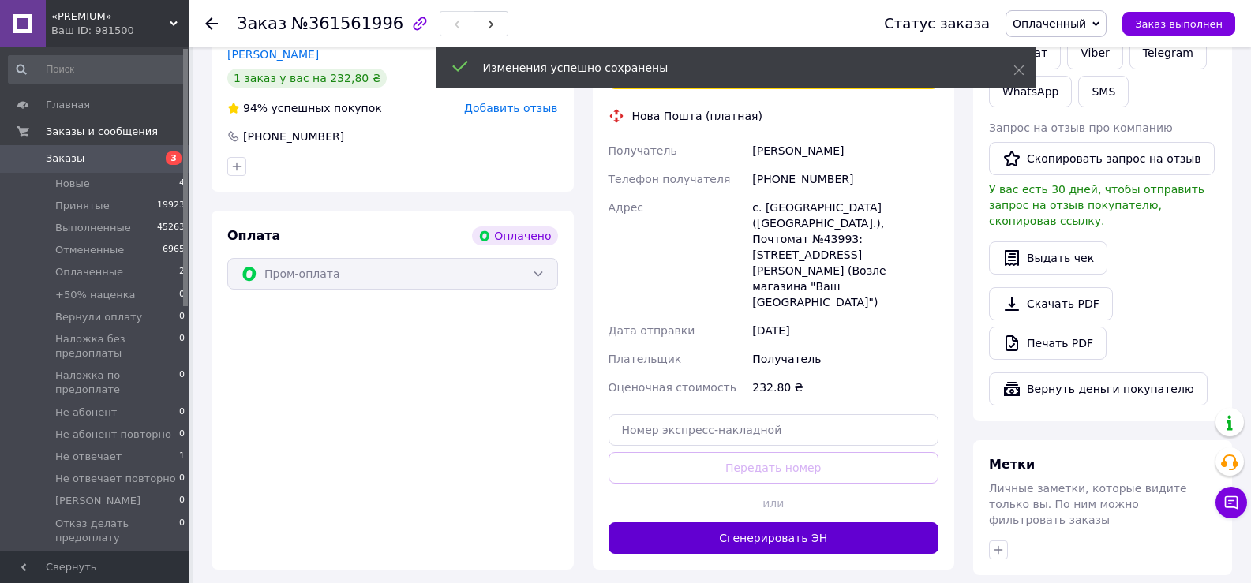
click at [802, 523] on button "Сгенерировать ЭН" at bounding box center [774, 539] width 331 height 32
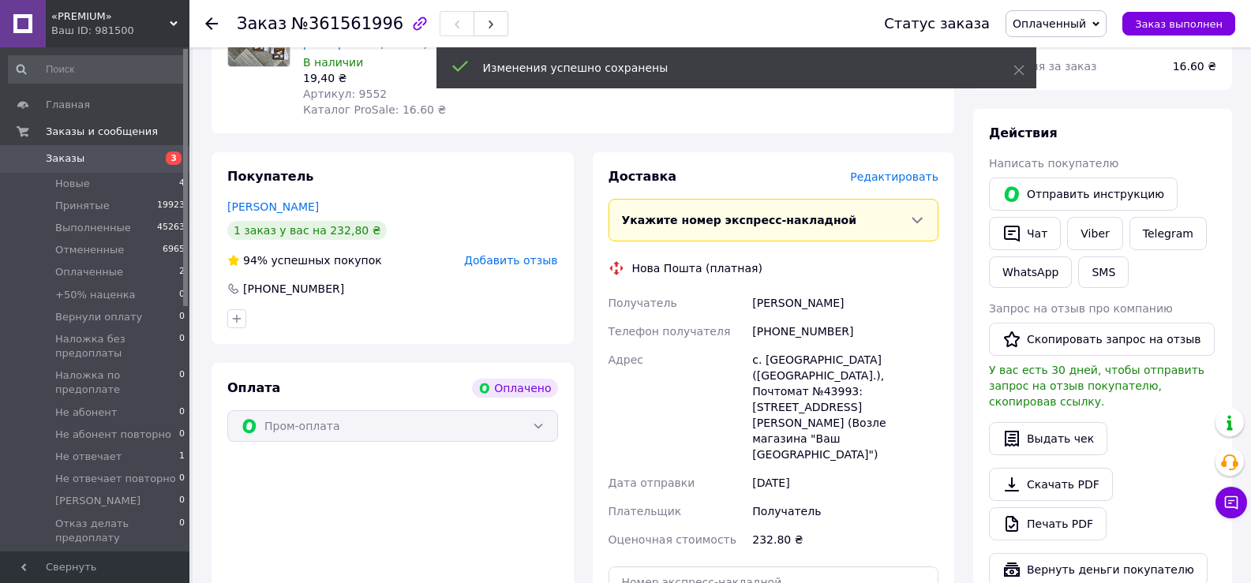
scroll to position [222, 0]
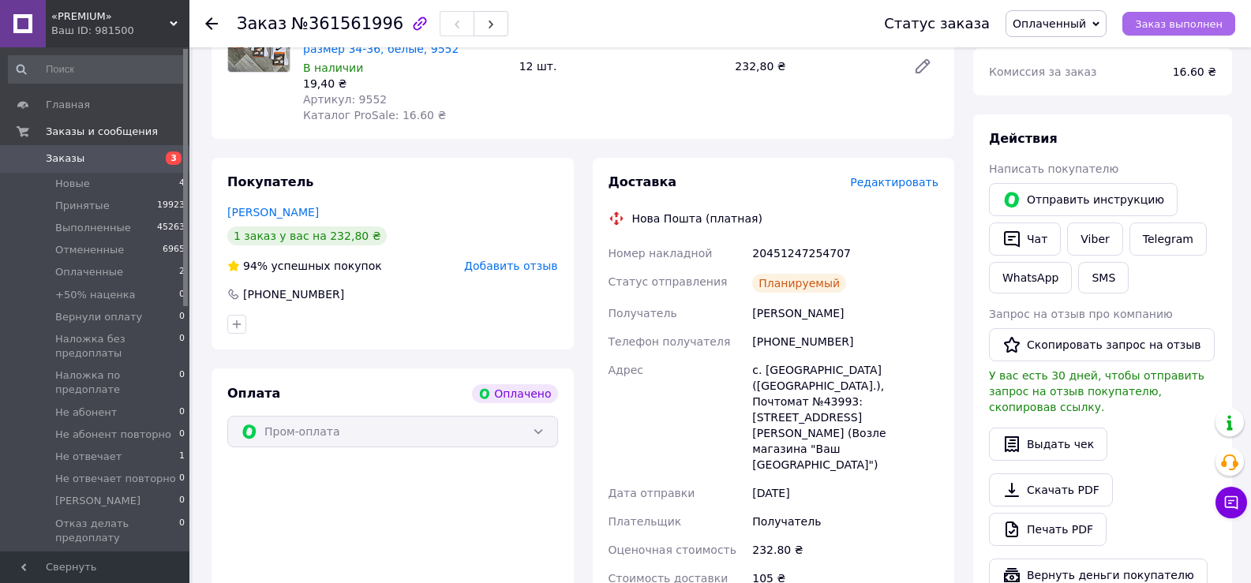
drag, startPoint x: 1207, startPoint y: 23, endPoint x: 1189, endPoint y: 28, distance: 18.8
click at [1206, 23] on span "Заказ выполнен" at bounding box center [1179, 24] width 88 height 12
click at [211, 30] on div at bounding box center [211, 24] width 13 height 16
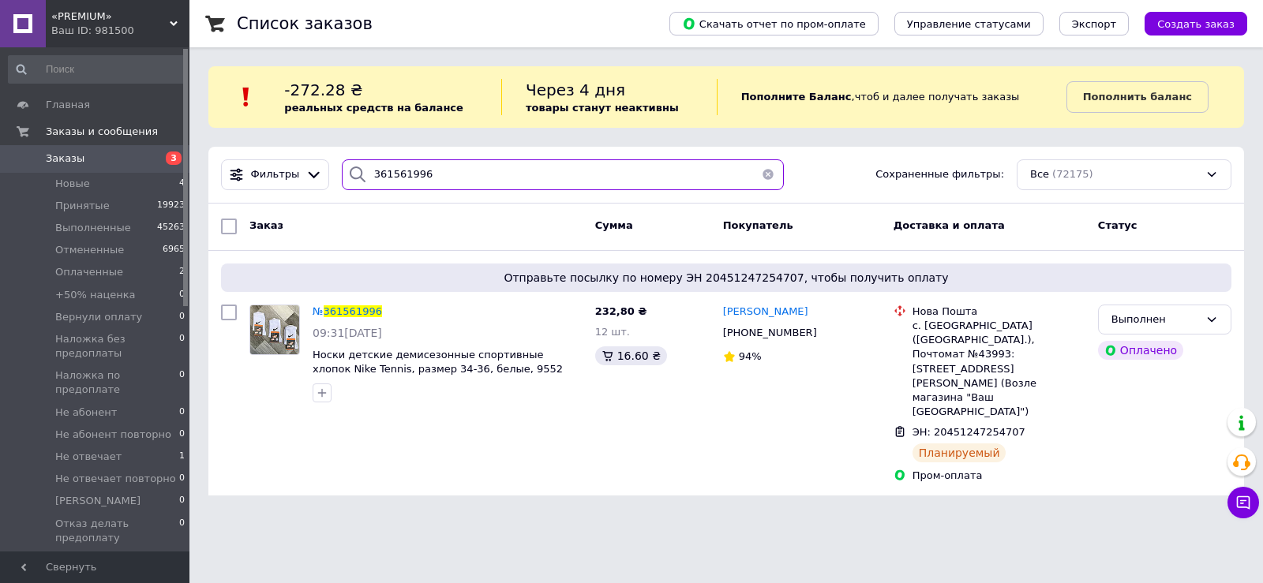
click at [469, 164] on input "361561996" at bounding box center [563, 174] width 442 height 31
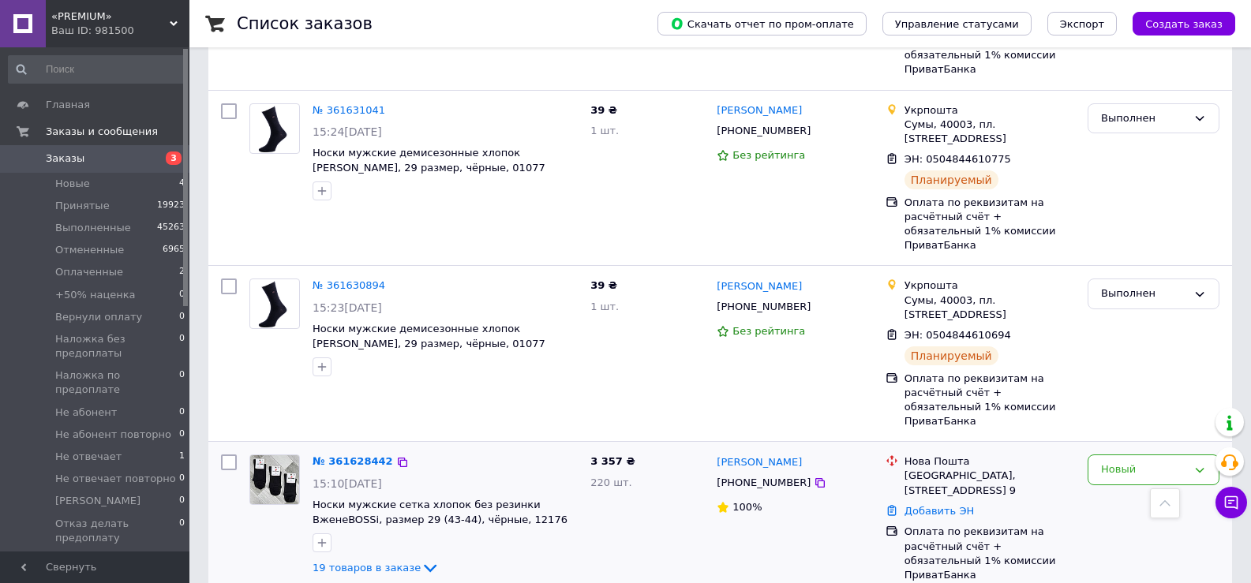
scroll to position [947, 0]
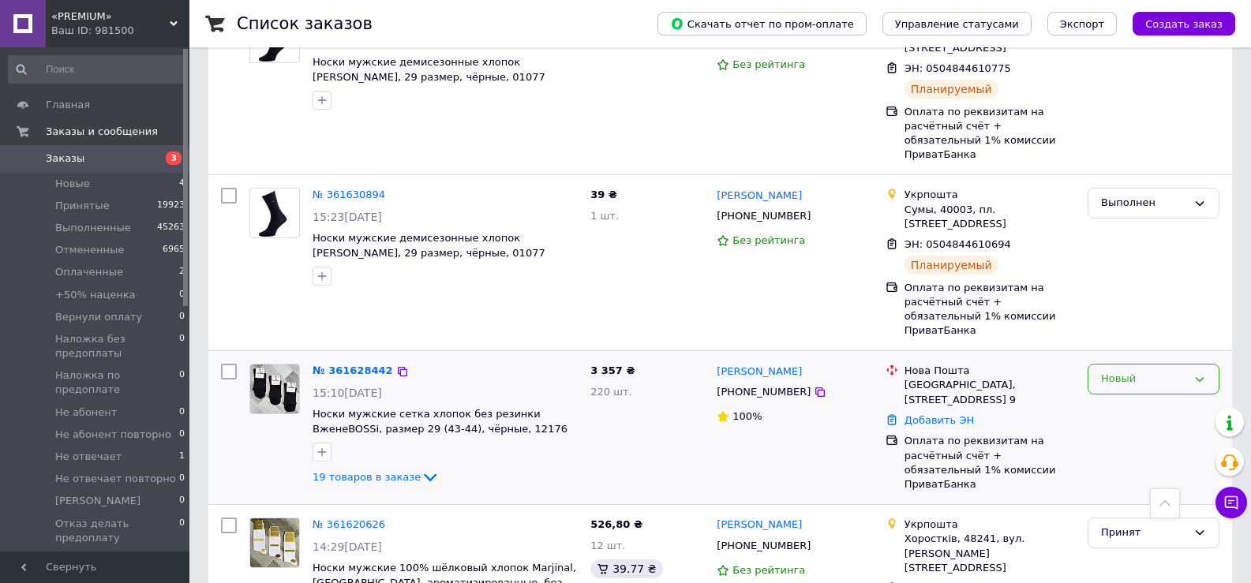
click at [1174, 371] on div "Новый" at bounding box center [1144, 379] width 86 height 17
drag, startPoint x: 1168, startPoint y: 238, endPoint x: 648, endPoint y: 298, distance: 523.7
click at [1166, 398] on li "Принят" at bounding box center [1154, 412] width 130 height 29
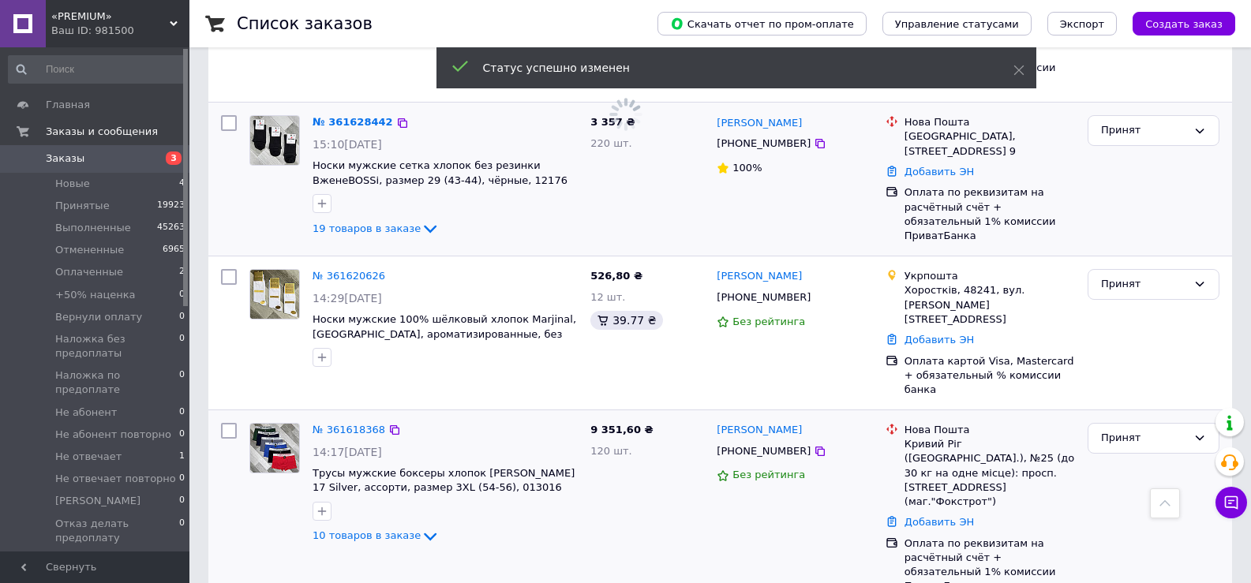
scroll to position [1579, 0]
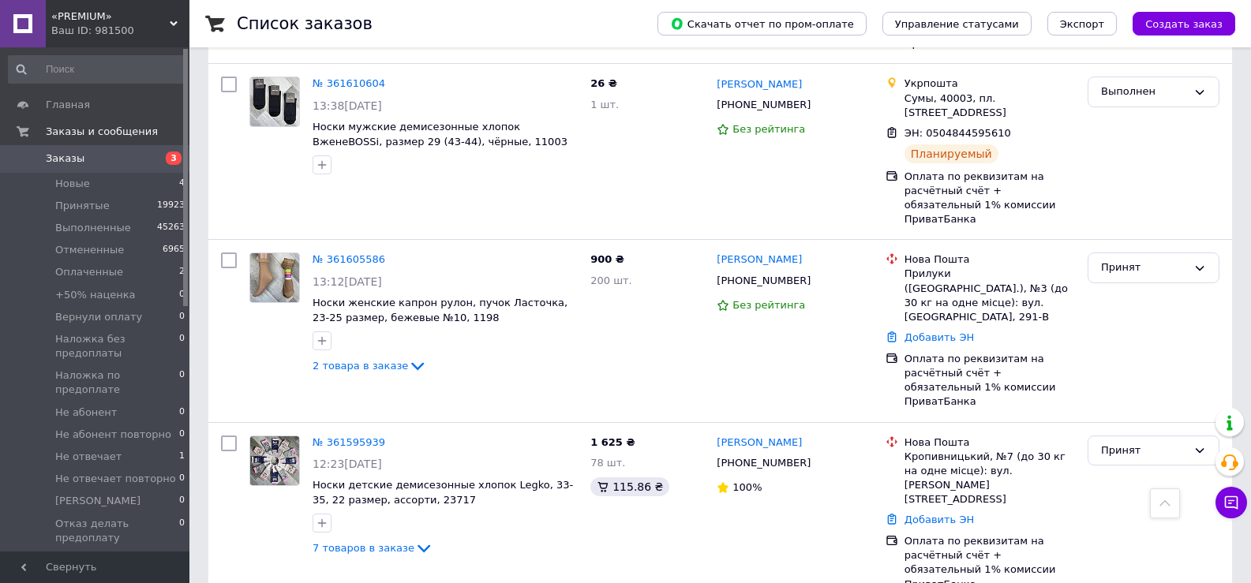
scroll to position [2605, 0]
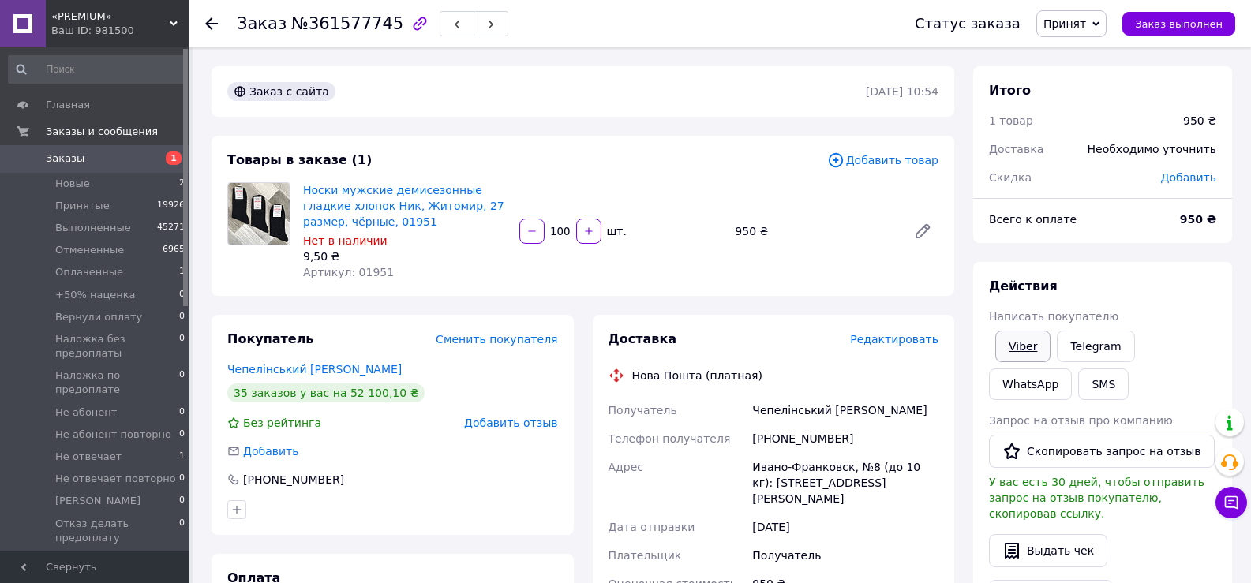
click at [1022, 342] on link "Viber" at bounding box center [1022, 347] width 55 height 32
click at [261, 365] on link "Чепелінський [PERSON_NAME]" at bounding box center [314, 369] width 174 height 13
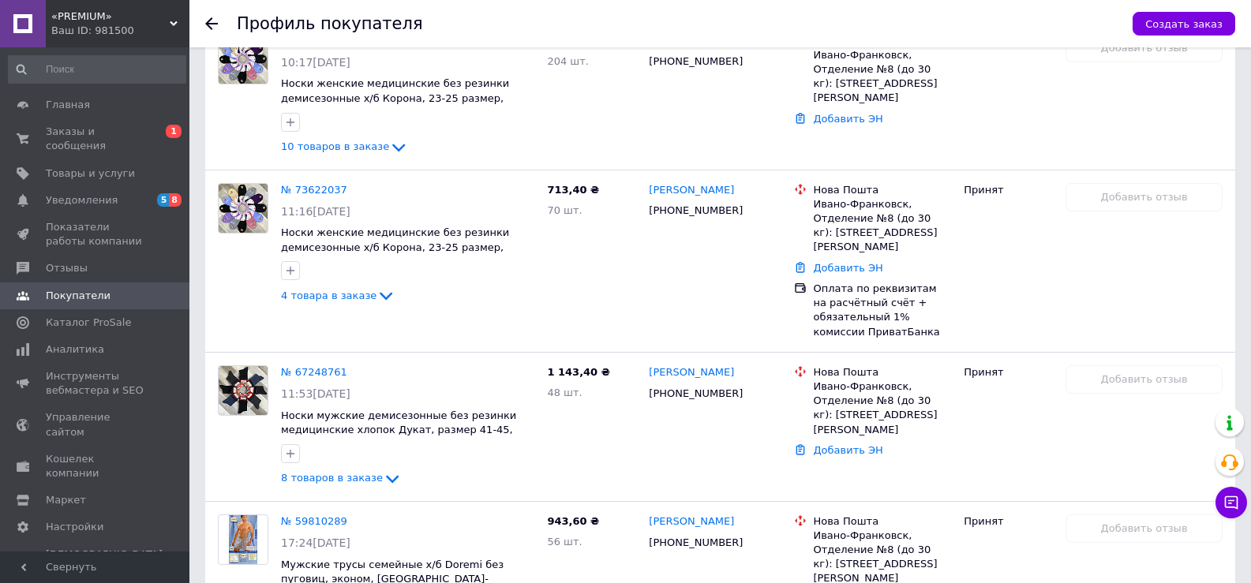
scroll to position [3225, 0]
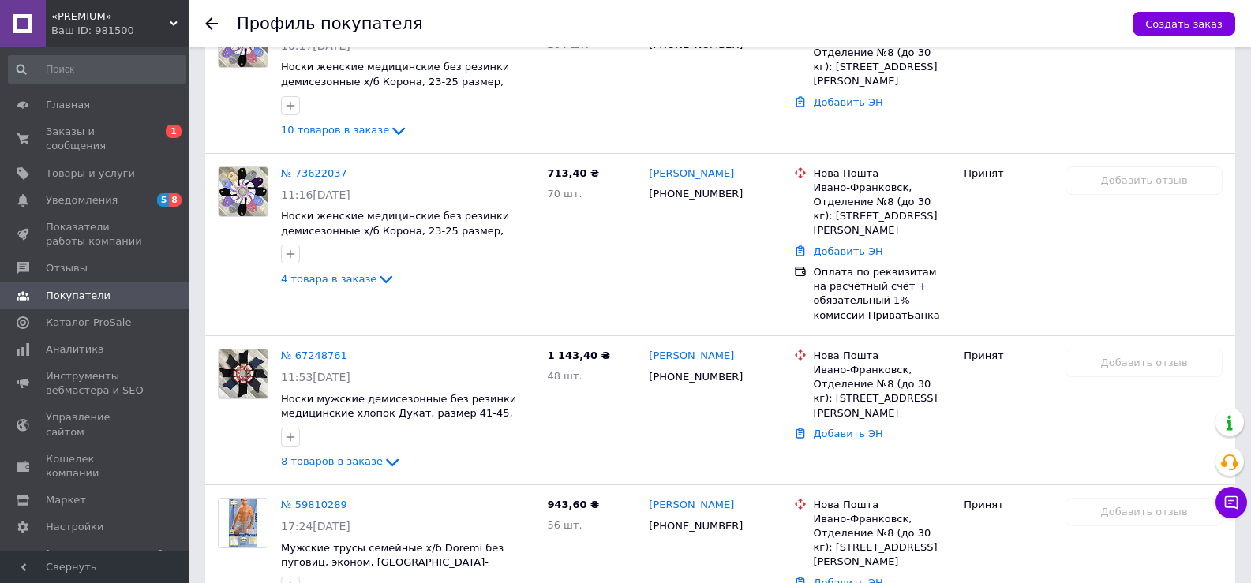
click at [212, 24] on icon at bounding box center [211, 23] width 13 height 13
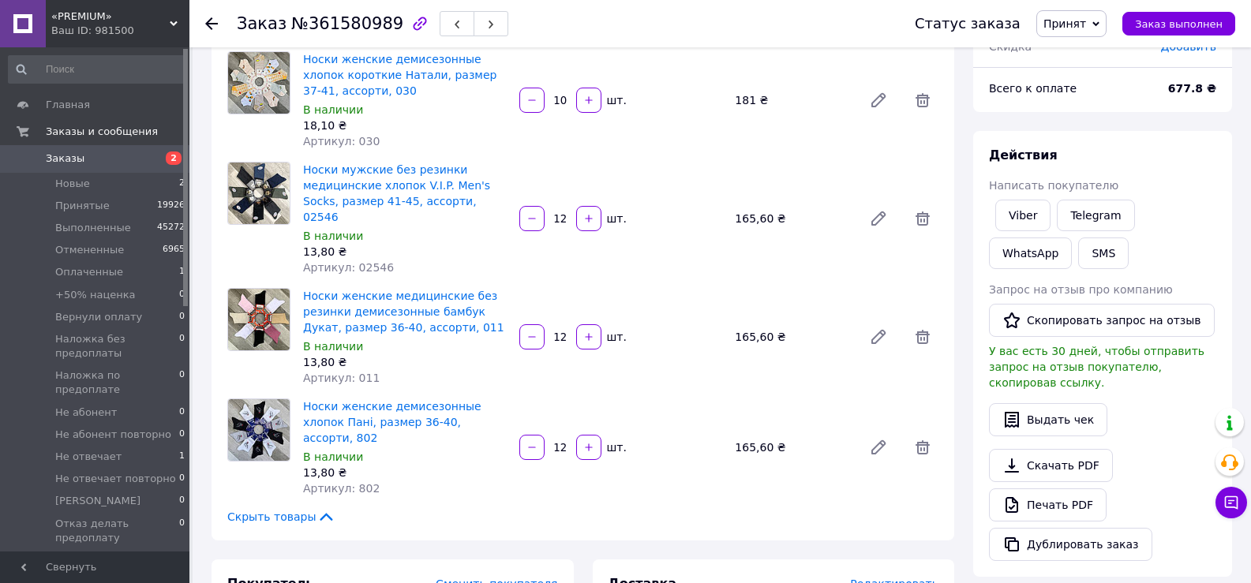
scroll to position [158, 0]
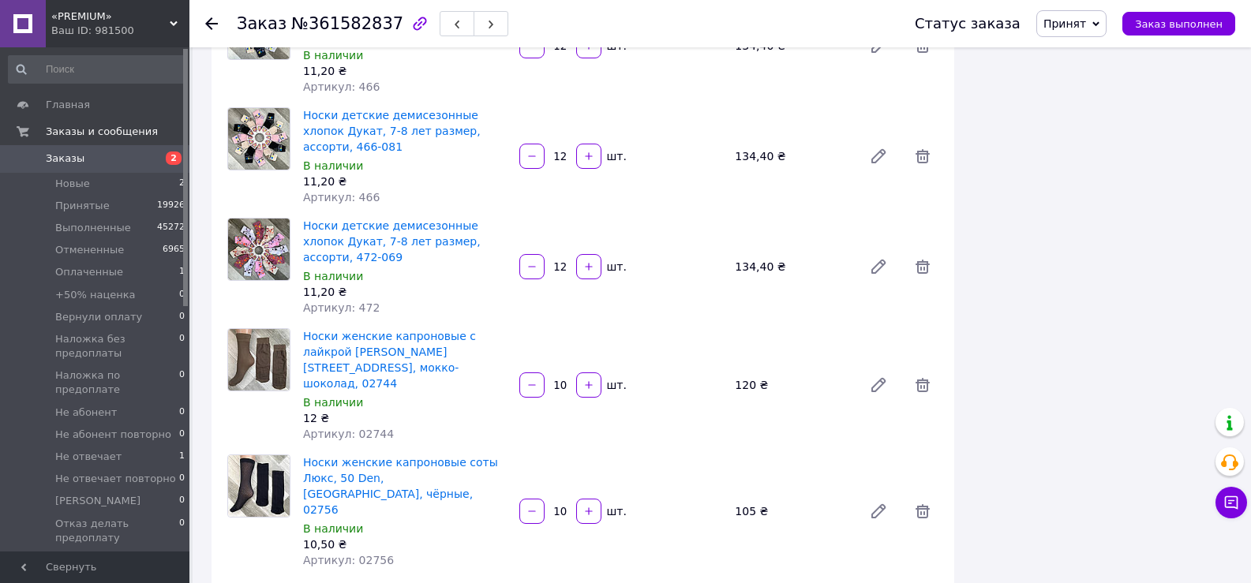
scroll to position [3000, 0]
